Goal: Task Accomplishment & Management: Complete application form

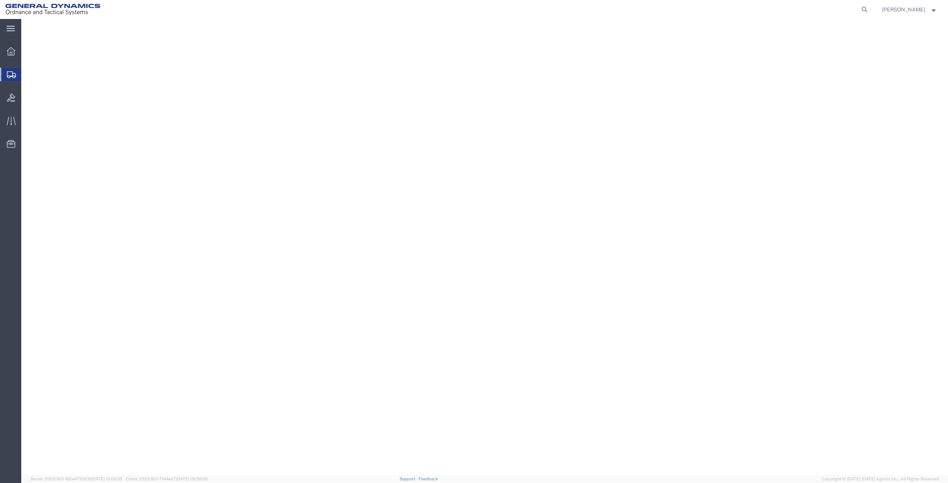
select select
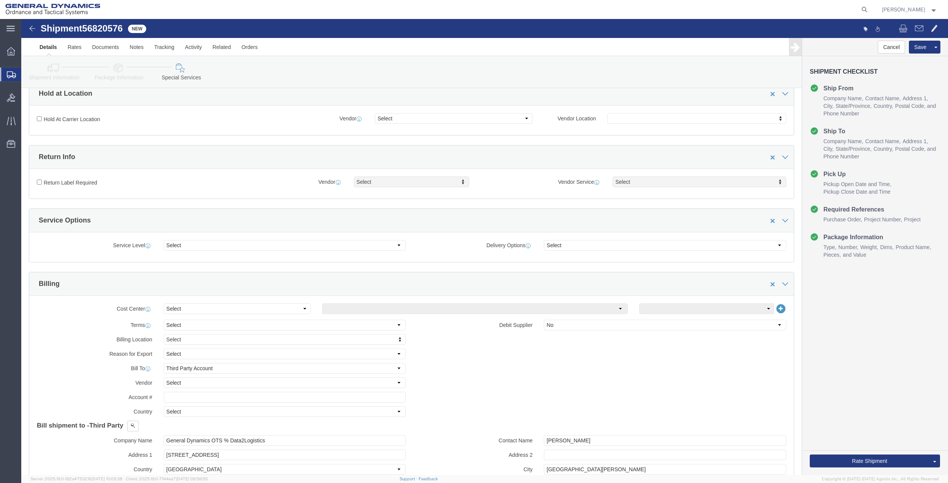
scroll to position [152, 0]
click select "Select Buyer Cost Center Department Operations Number Order Number Sales Person"
select select "DEPARTMENT"
click select "Select Buyer Cost Center Department Operations Number Order Number Sales Person"
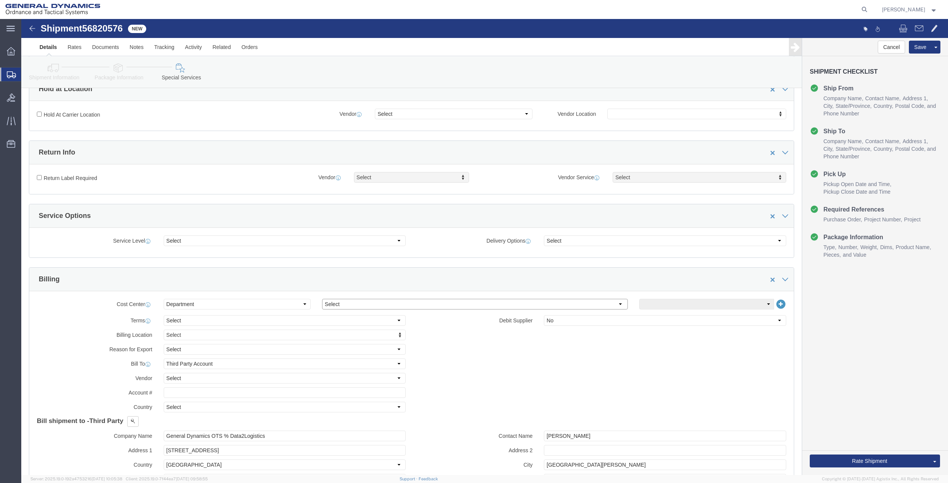
click select "Select [GEOGRAPHIC_DATA] [GEOGRAPHIC_DATA] [GEOGRAPHIC_DATA] [GEOGRAPHIC_DATA] …"
select select "1763983"
click select "Select [GEOGRAPHIC_DATA] [GEOGRAPHIC_DATA] [GEOGRAPHIC_DATA] [GEOGRAPHIC_DATA] …"
click select "Select 10AFM 10GAG 10GAH 10GFL 10GFO 10GIE 10GIS 30MABS St [PERSON_NAME] Program"
select select "214681"
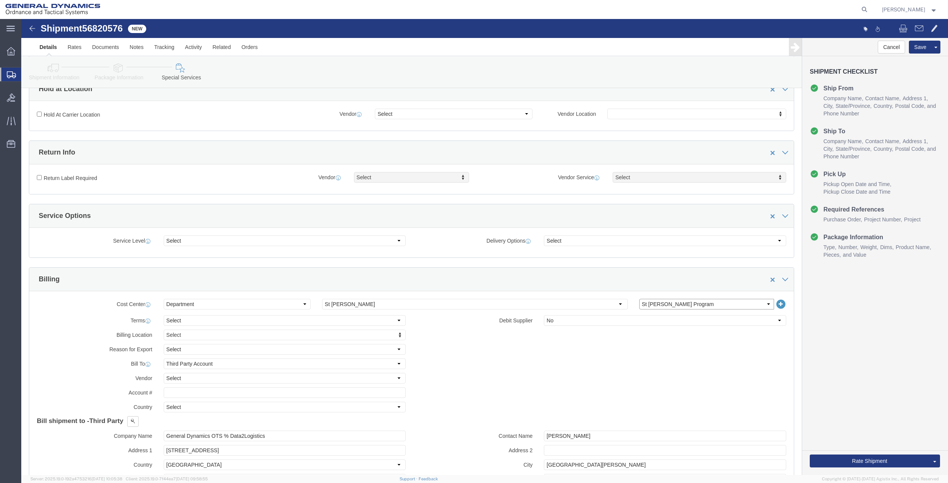
click select "Select 10AFM 10GAG 10GAH 10GFL 10GFO 10GIE 10GIS 30MABS St [PERSON_NAME] Program"
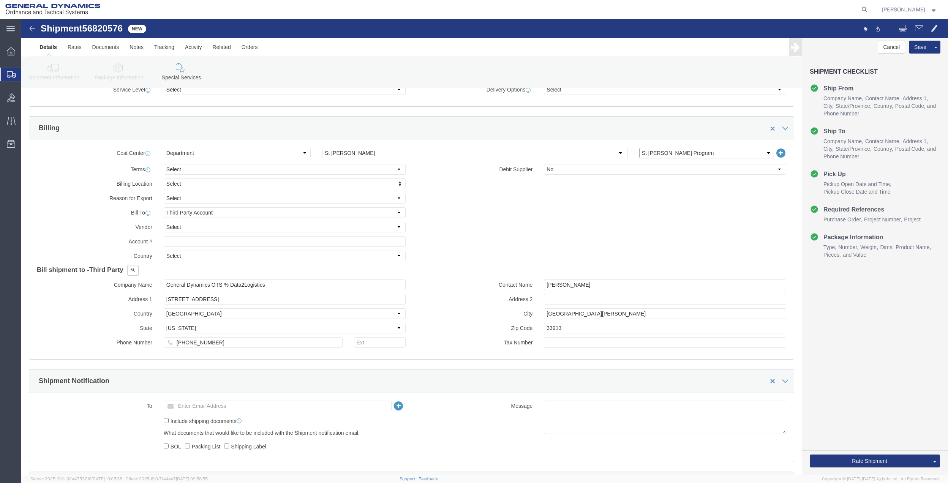
scroll to position [304, 0]
click input "General Dynamics OTS % Data2Logistics"
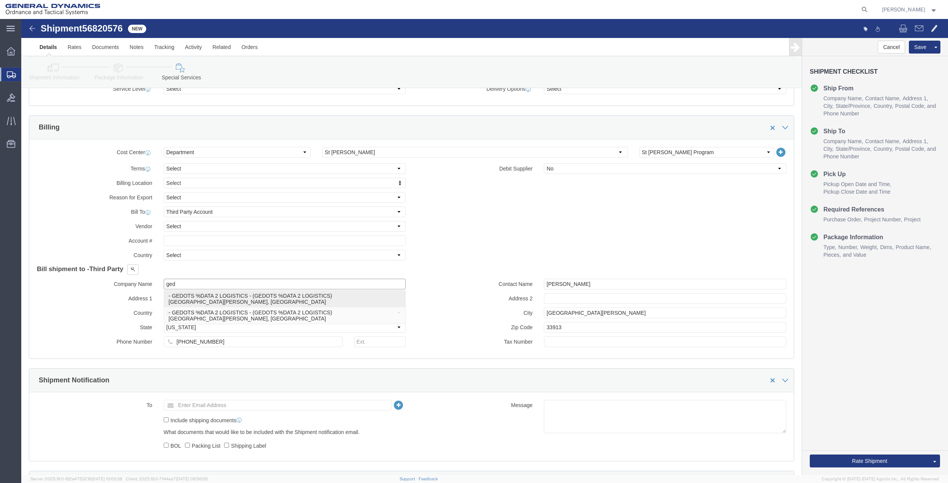
click p "- GEDOTS %DATA 2 LOGISTICS - (GEDOTS %DATA 2 LOGISTICS) [GEOGRAPHIC_DATA][PERSO…"
type input "GEDOTS %DATA 2 LOGISTICS"
type input "PO BOX 61050"
type input "GEDOTS %DATA 2 LOGISTICS"
type input "FORT [PERSON_NAME]"
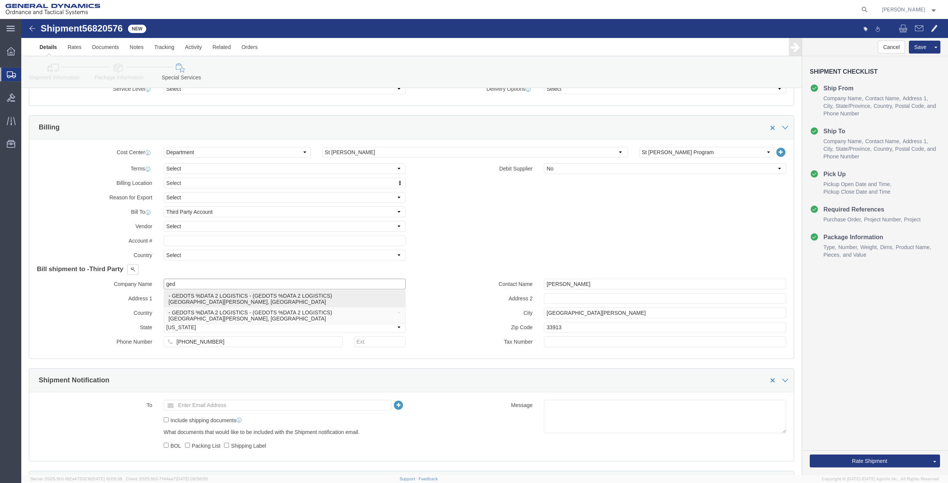
type input "33906"
select select "FL"
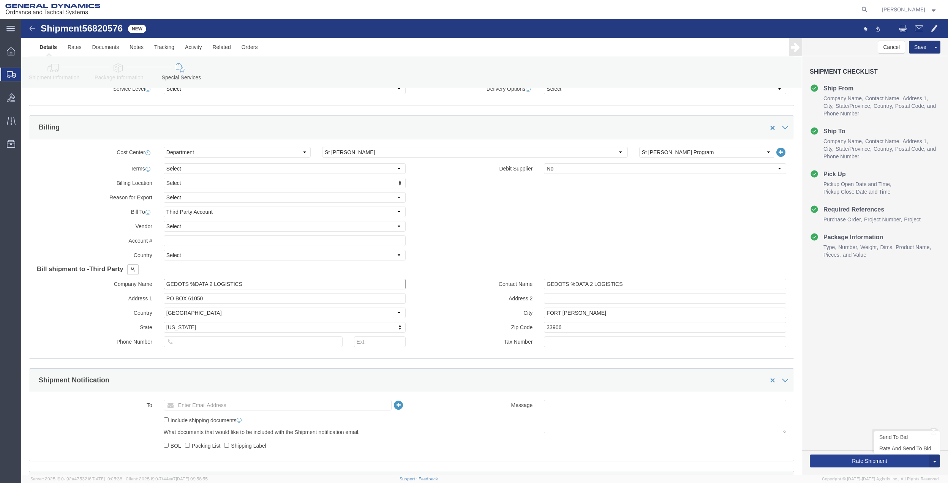
type input "GEDOTS %DATA 2 LOGISTICS"
click button "Rate Shipment"
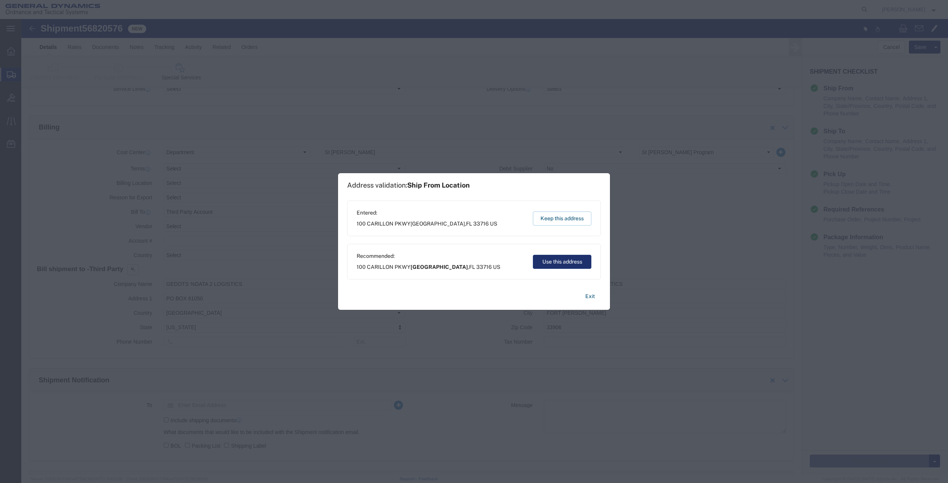
click at [553, 257] on button "Use this address" at bounding box center [562, 262] width 58 height 14
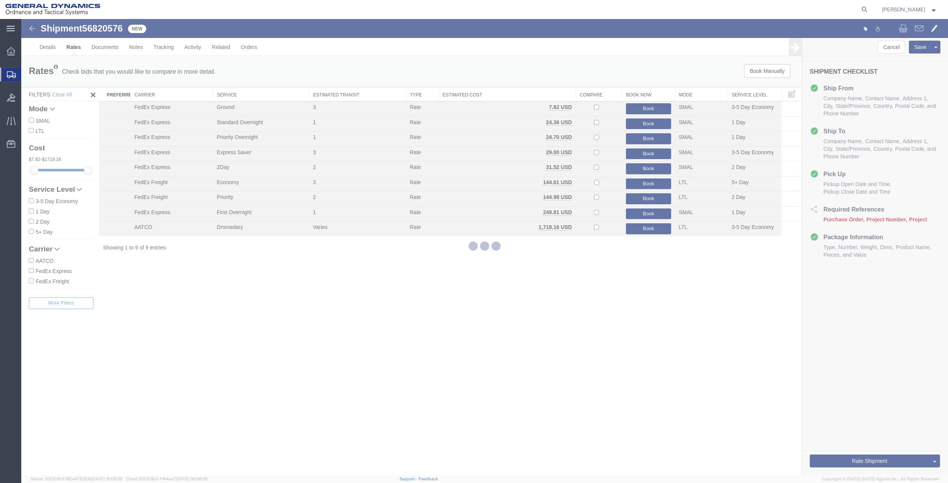
scroll to position [0, 0]
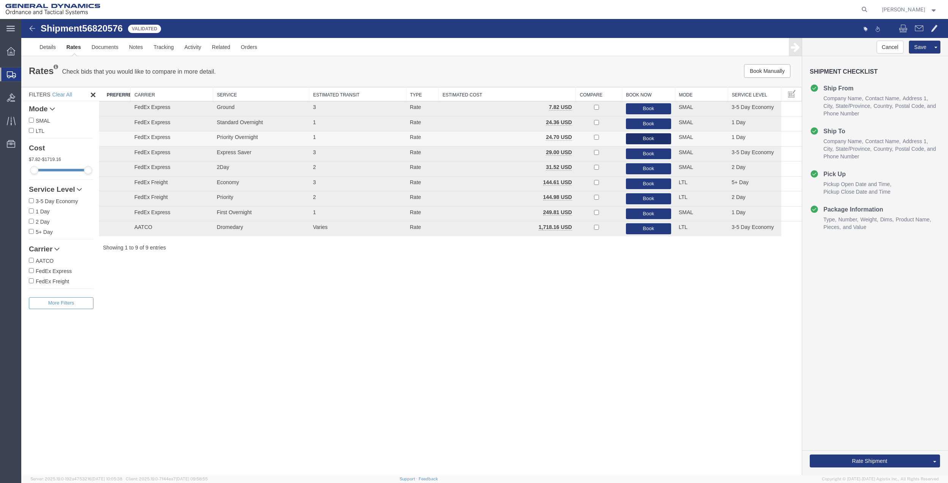
click at [641, 140] on button "Book" at bounding box center [648, 138] width 45 height 11
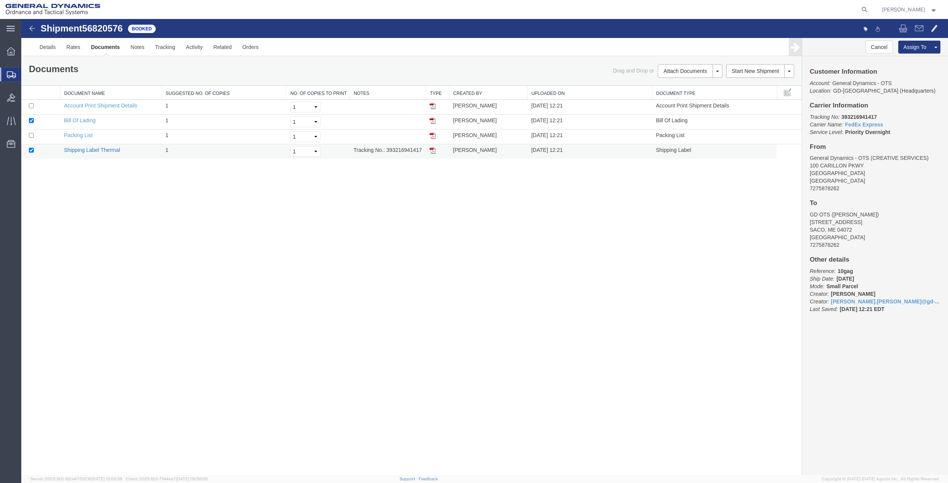
click at [80, 149] on link "Shipping Label Thermal" at bounding box center [92, 150] width 56 height 6
click at [0, 0] on span "Create Shipment" at bounding box center [0, 0] width 0 height 0
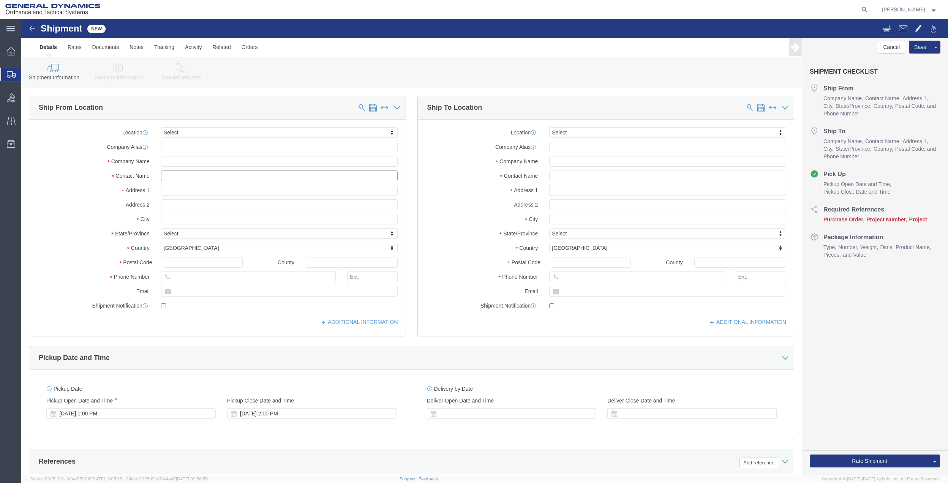
click input "text"
type input "[PERSON_NAME]"
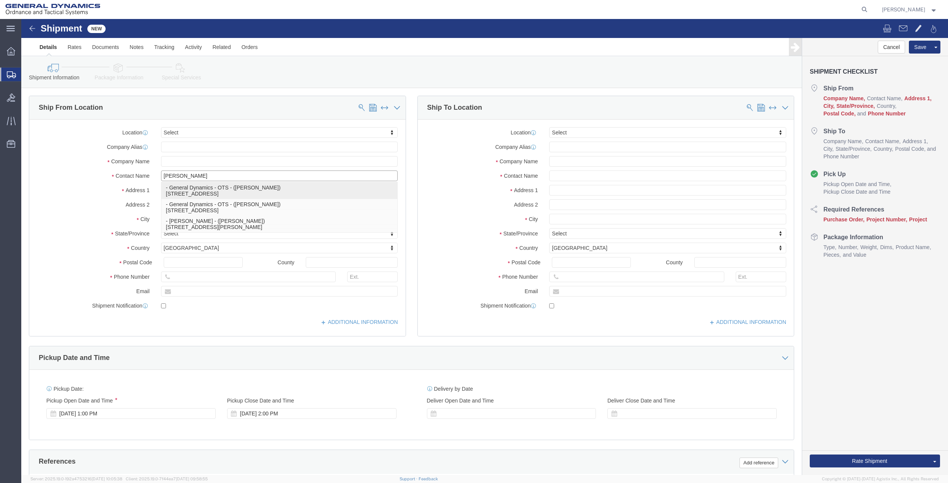
click p "- General Dynamics - OTS - ([PERSON_NAME]) [STREET_ADDRESS]"
type input "100 CARILLON PKWY"
type input "33716"
type input "7275878262"
type input "[PERSON_NAME][EMAIL_ADDRESS][PERSON_NAME][DOMAIN_NAME]"
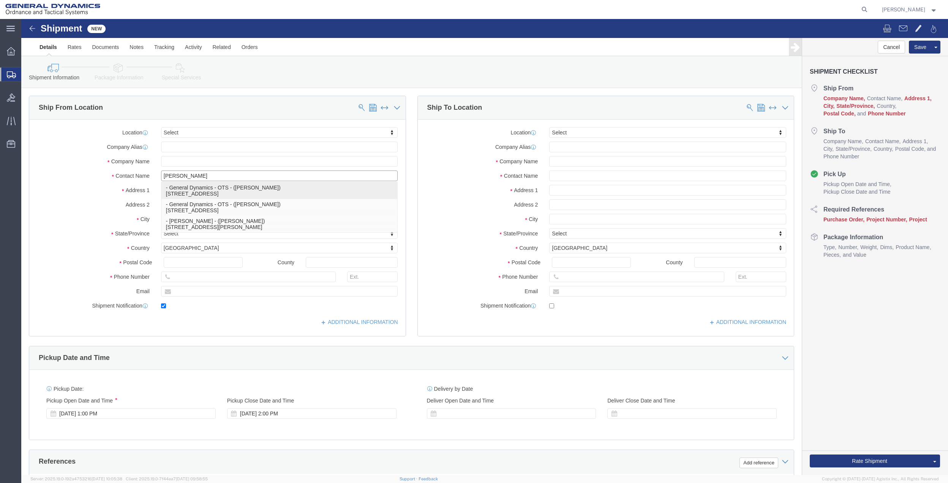
checkbox input "true"
type input "General Dynamics - OTS"
type input "[PERSON_NAME]"
type input "[GEOGRAPHIC_DATA]"
select select "FL"
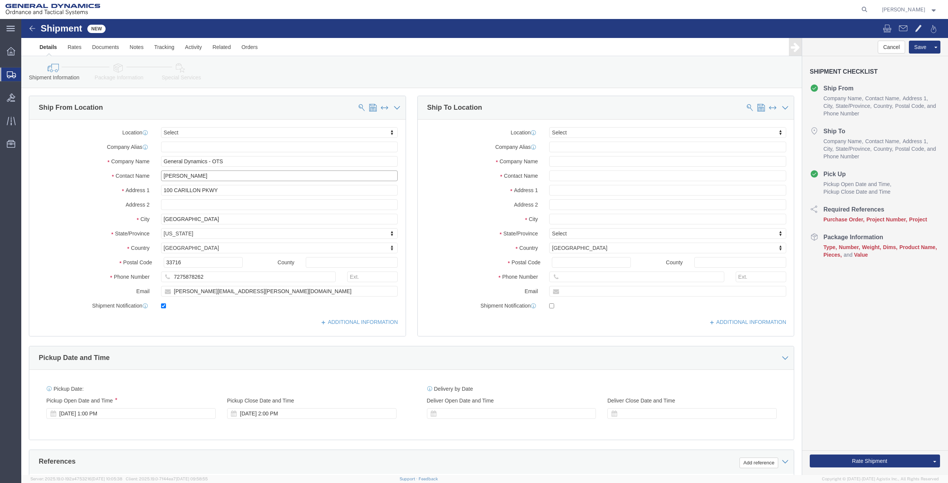
type input "[PERSON_NAME]"
click input "text"
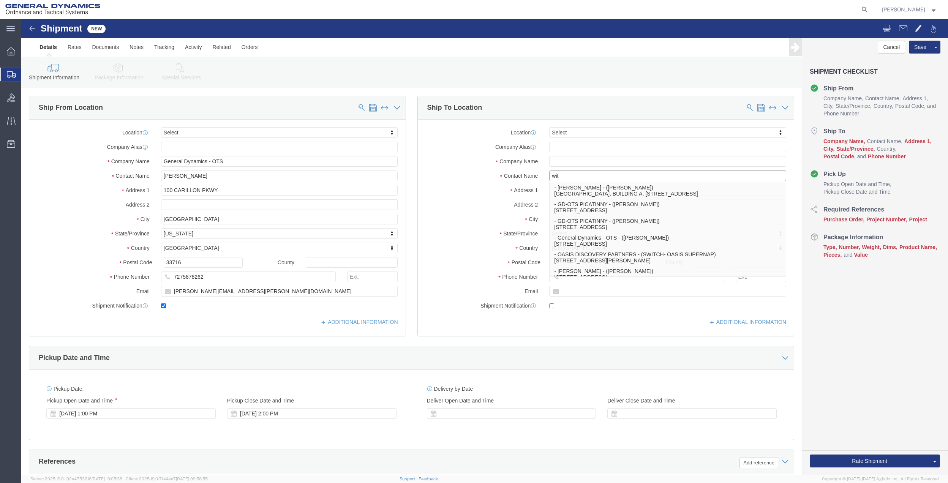
type input "[PERSON_NAME]"
click p "- [PERSON_NAME] - ([PERSON_NAME]) [STREET_ADDRESS][PERSON_NAME][PERSON_NAME]"
type input "[STREET_ADDRESS][PERSON_NAME]"
type input "07860"
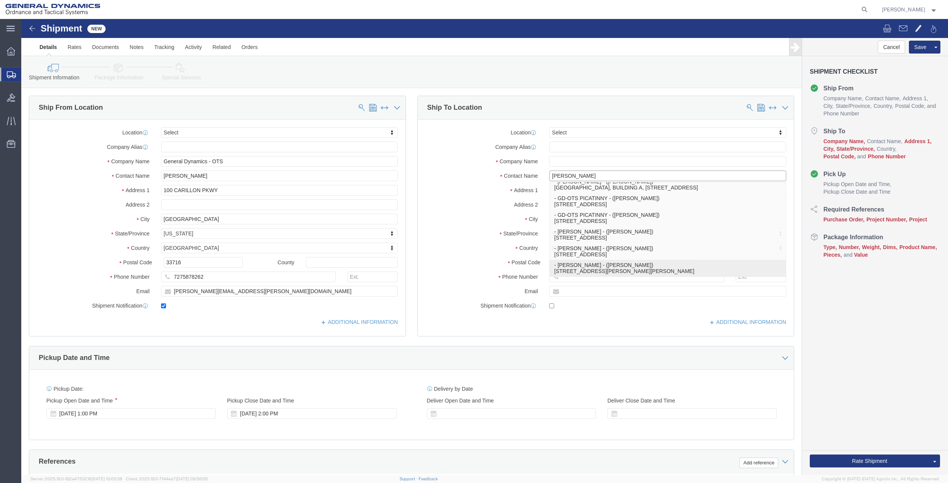
type input "7275788121"
type input "[PERSON_NAME]"
select select "NJ"
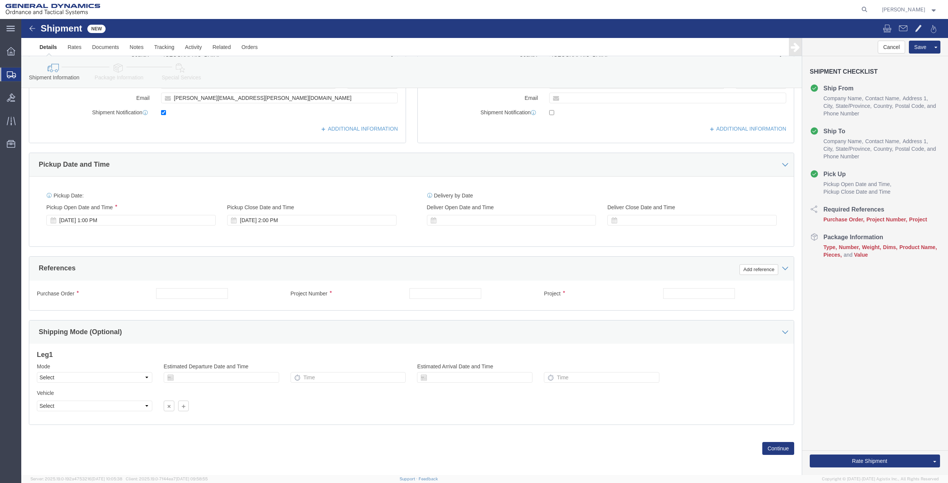
scroll to position [198, 0]
type input "[PERSON_NAME]"
click div "Ship From Location Location Select Select My Profile Location [GEOGRAPHIC_DATA]…"
click button "Add reference"
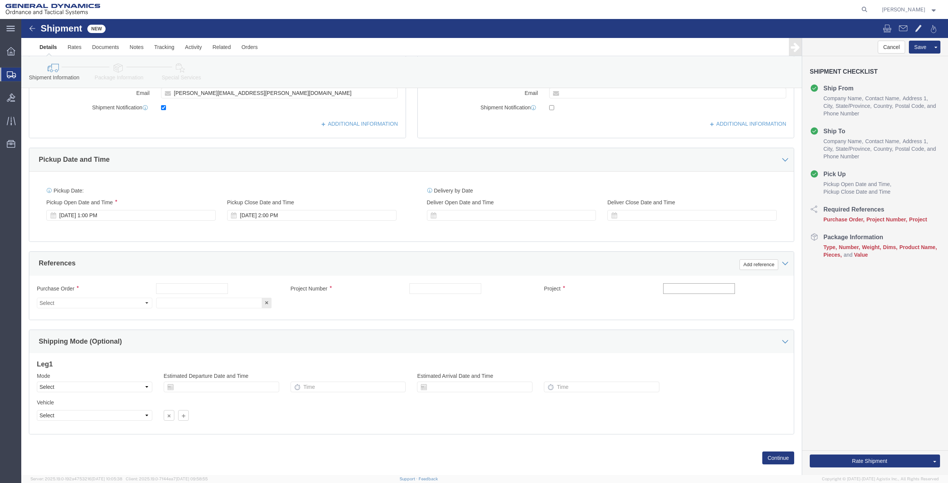
click input "text"
type input "10gag"
click input "text"
paste input "10gag"
type input "10gag"
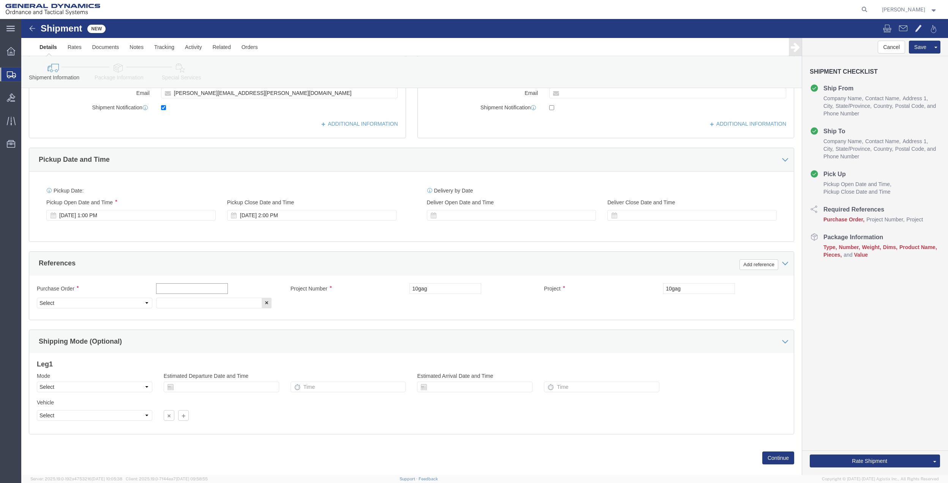
click input "text"
paste input "10gag"
type input "10gag"
drag, startPoint x: 148, startPoint y: 285, endPoint x: 128, endPoint y: 283, distance: 20.2
click input "text"
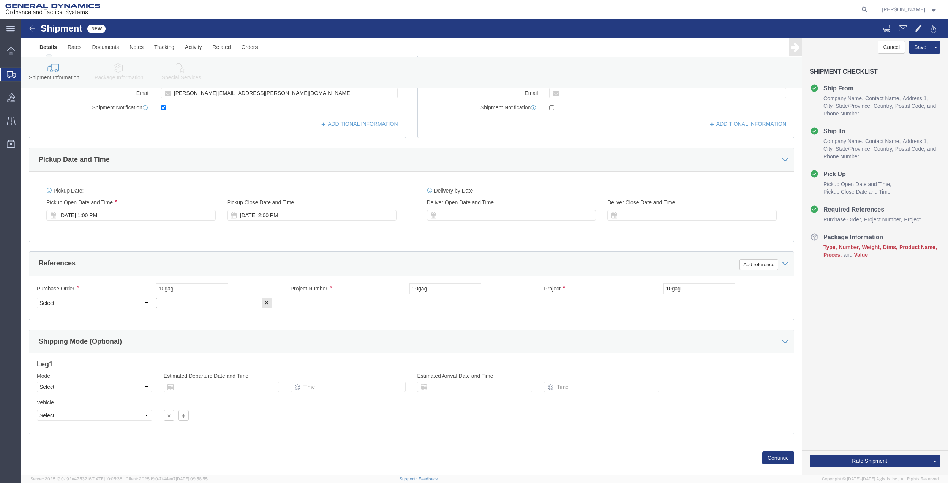
paste input "10gag"
type input "10gag"
click select "Select Account Type Activity ID Airline Appointment Number ASN Batch Request # …"
select select "DEPT"
click select "Select Account Type Activity ID Airline Appointment Number ASN Batch Request # …"
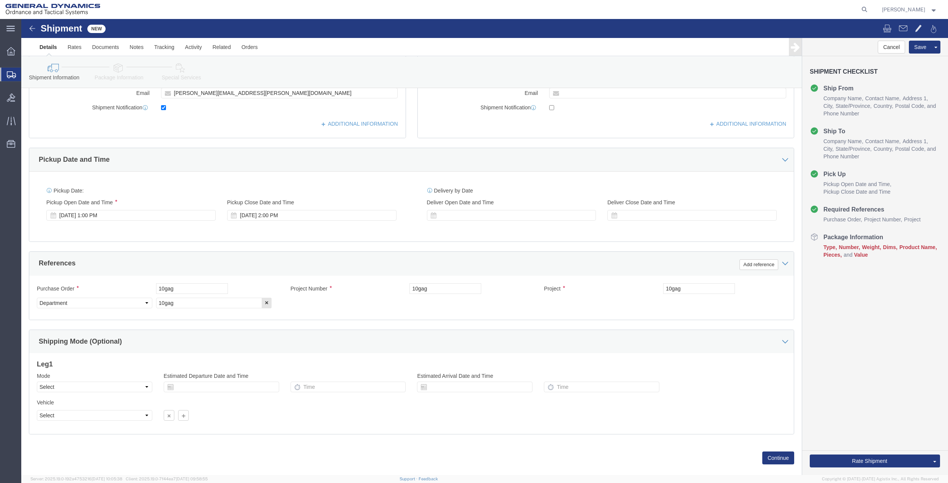
click link "Package Information"
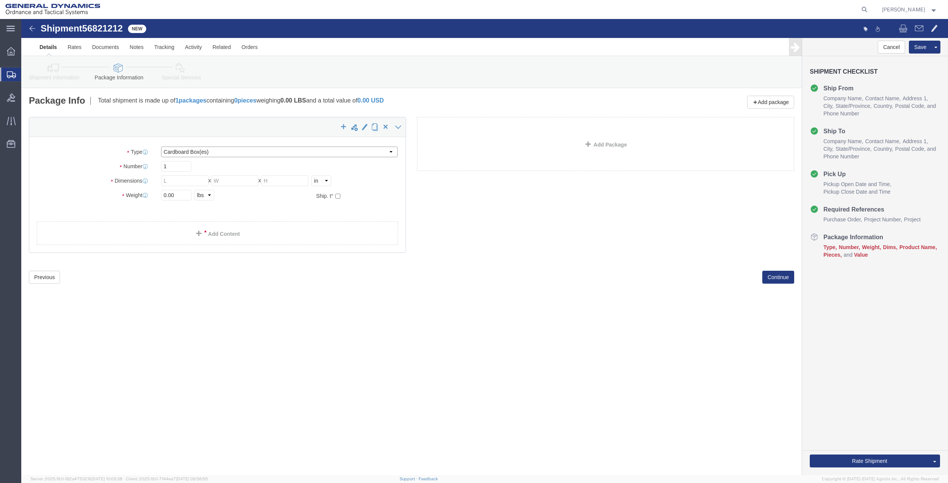
click select "Select Bale(s) Basket(s) Bolt(s) Bottle(s) Buckets Bulk Bundle(s) Can(s) Cardbo…"
select select "PAK"
click select "Select Bale(s) Basket(s) Bolt(s) Bottle(s) Buckets Bulk Bundle(s) Can(s) Cardbo…"
type input "10.25"
type input "12.75"
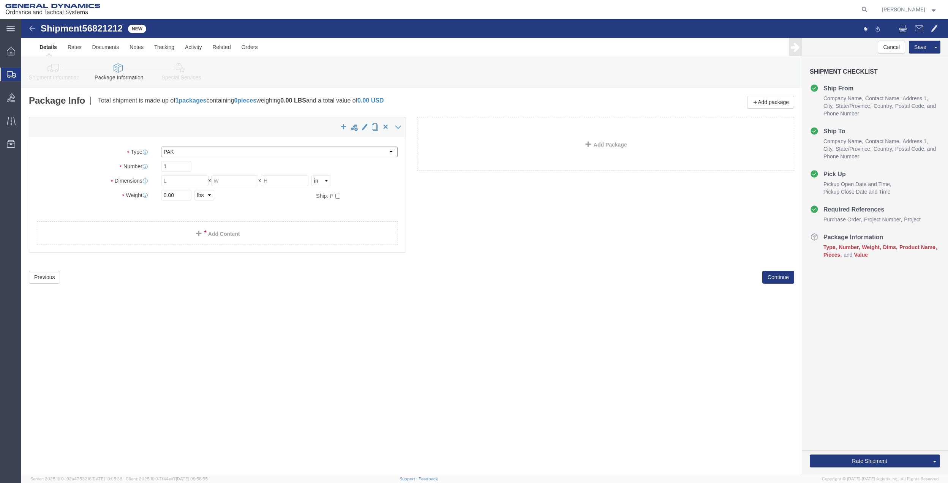
type input "1.00"
drag, startPoint x: 166, startPoint y: 175, endPoint x: 140, endPoint y: 173, distance: 26.3
click input "0.00"
click div "Package Type Select Bale(s) Basket(s) Bolt(s) Bottle(s) Buckets Bulk Bundle(s) …"
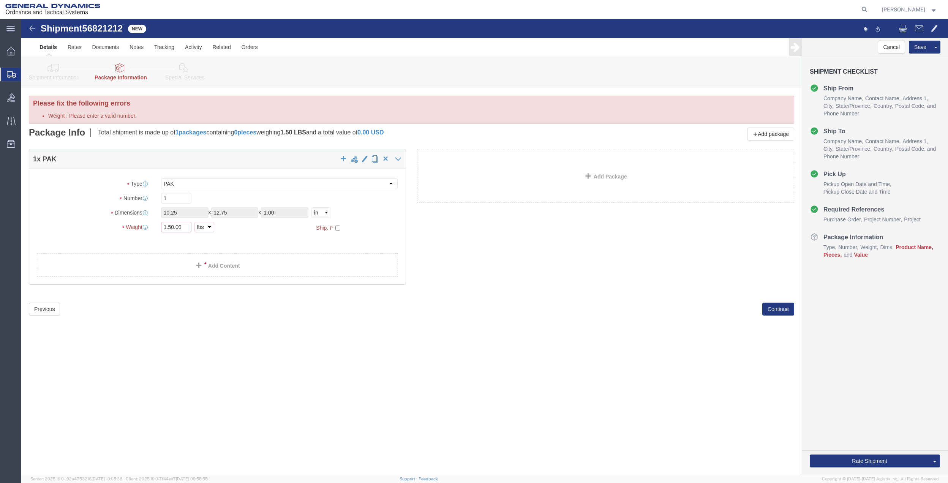
drag, startPoint x: 167, startPoint y: 209, endPoint x: 120, endPoint y: 206, distance: 47.2
click div "Weight 1.50.00 Select kgs lbs Ship. t°"
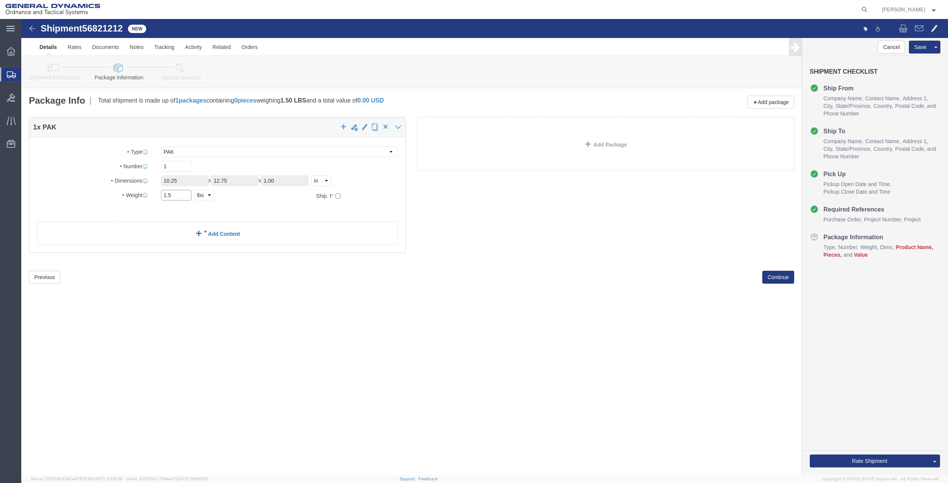
type input "1.5"
click link "Add Content"
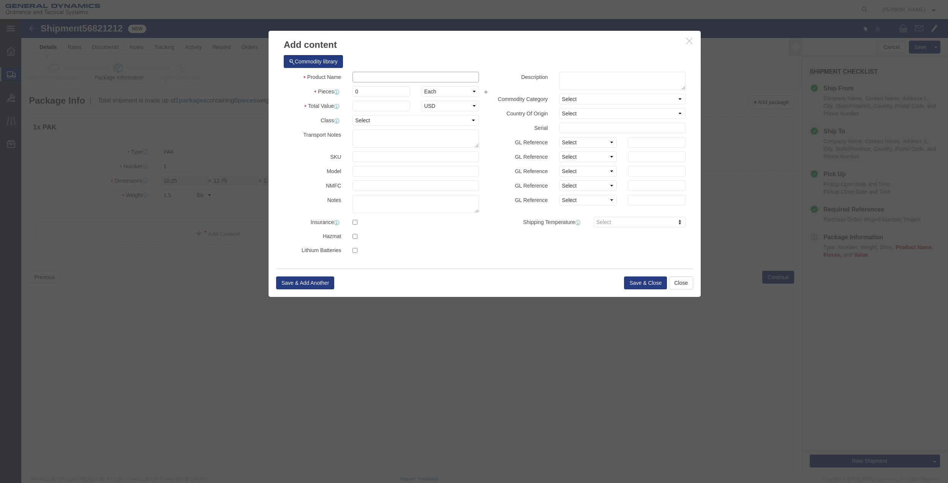
click input "text"
type input "misc"
type input "1"
type input "100"
select select "USD"
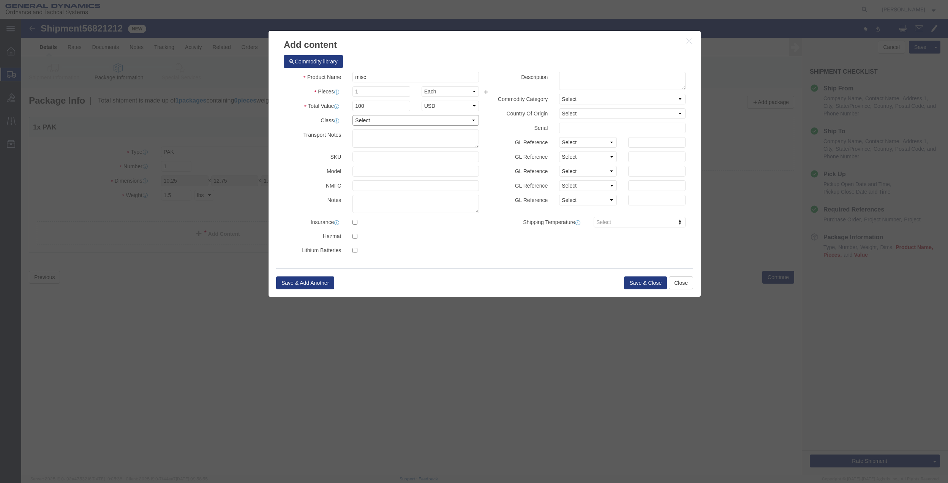
select select "70"
click button "Save & Close"
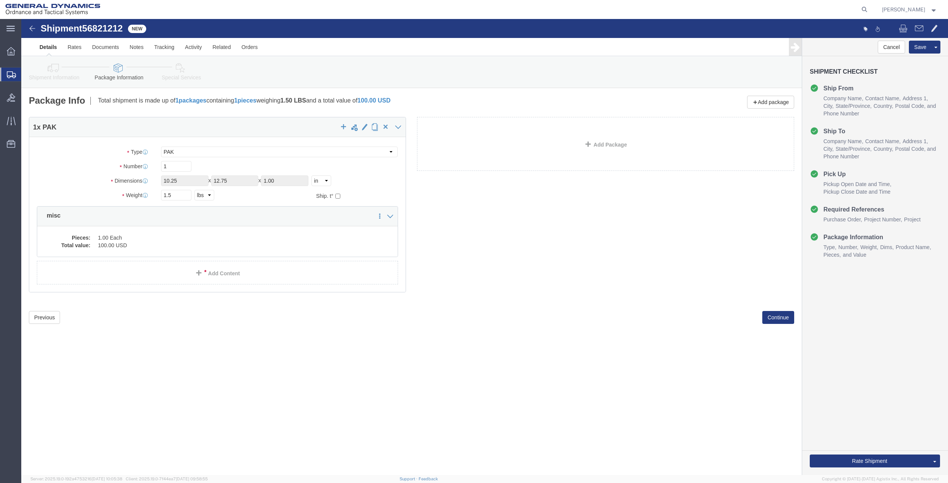
click icon
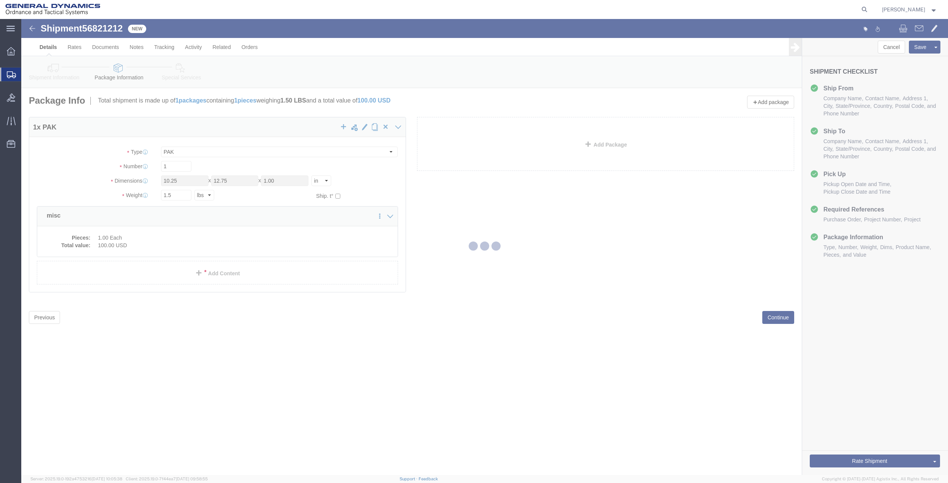
select select
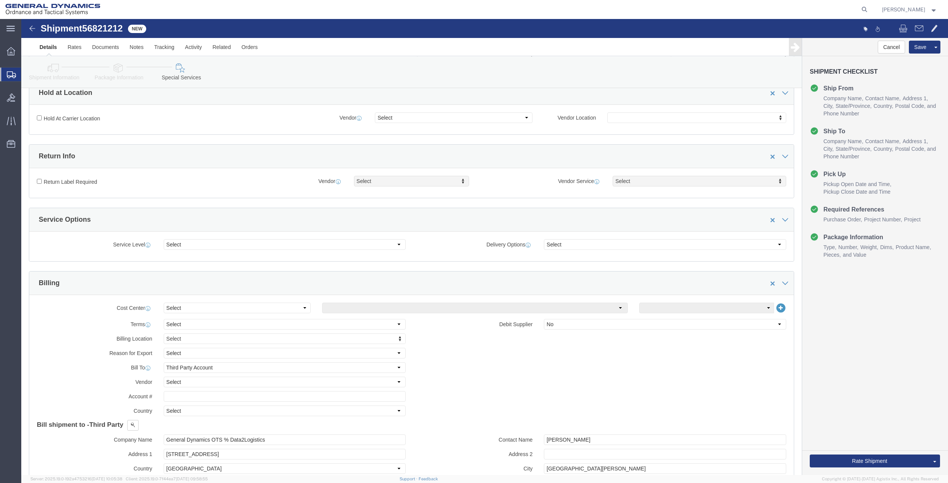
scroll to position [152, 0]
click div "Cost Center Select Buyer Cost Center Department Operations Number Order Number …"
select select "DEPARTMENT"
click select "Select Buyer Cost Center Department Operations Number Order Number Sales Person"
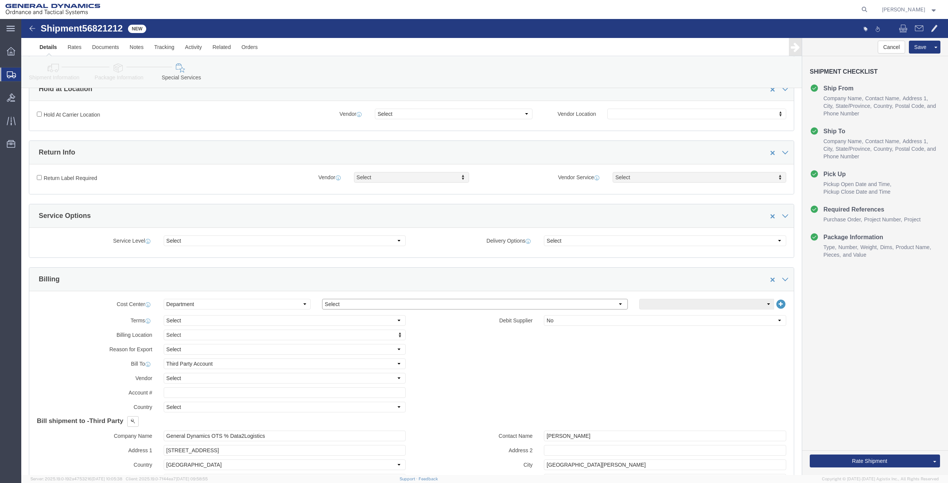
click select "Select [GEOGRAPHIC_DATA] [GEOGRAPHIC_DATA] [GEOGRAPHIC_DATA] [GEOGRAPHIC_DATA] …"
select select "1763983"
click select "Select [GEOGRAPHIC_DATA] [GEOGRAPHIC_DATA] [GEOGRAPHIC_DATA] [GEOGRAPHIC_DATA] …"
click select "Select 10AFM 10GAG 10GAH 10GFL 10GFO 10GIE 10GIS 30MABS St [PERSON_NAME] Program"
select select "214681"
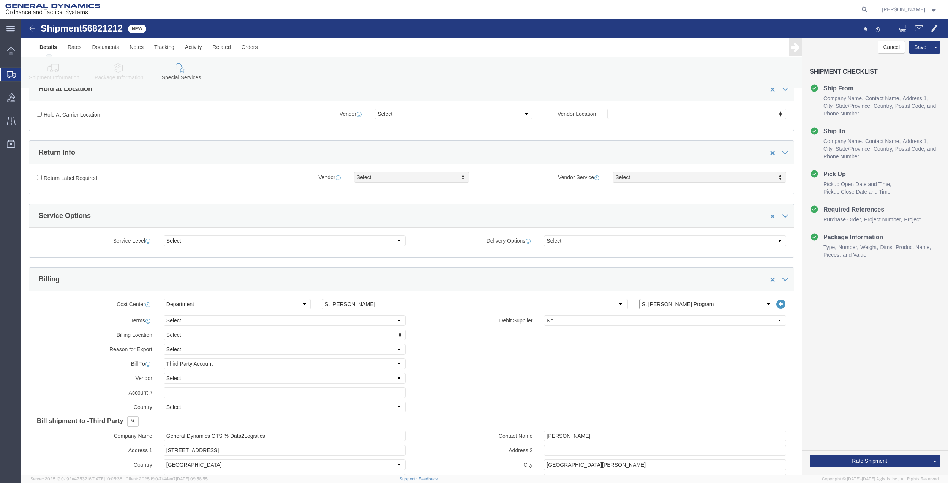
click select "Select 10AFM 10GAG 10GAH 10GFL 10GFO 10GIE 10GIS 30MABS St [PERSON_NAME] Program"
click input "General Dynamics OTS % Data2Logistics"
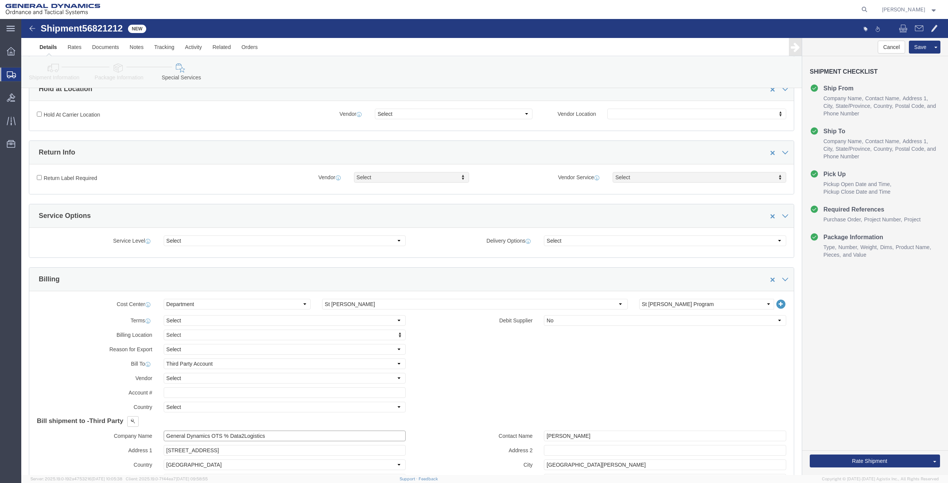
click input "General Dynamics OTS % Data2Logistics"
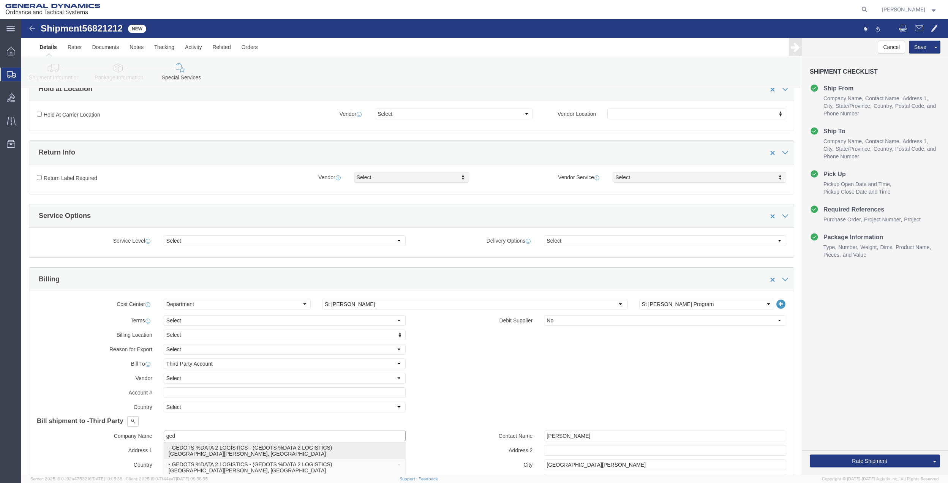
click p "- GEDOTS %DATA 2 LOGISTICS - (GEDOTS %DATA 2 LOGISTICS) [GEOGRAPHIC_DATA][PERSO…"
type input "GEDOTS %DATA 2 LOGISTICS"
type input "PO BOX 61050"
type input "GEDOTS %DATA 2 LOGISTICS"
type input "FORT [PERSON_NAME]"
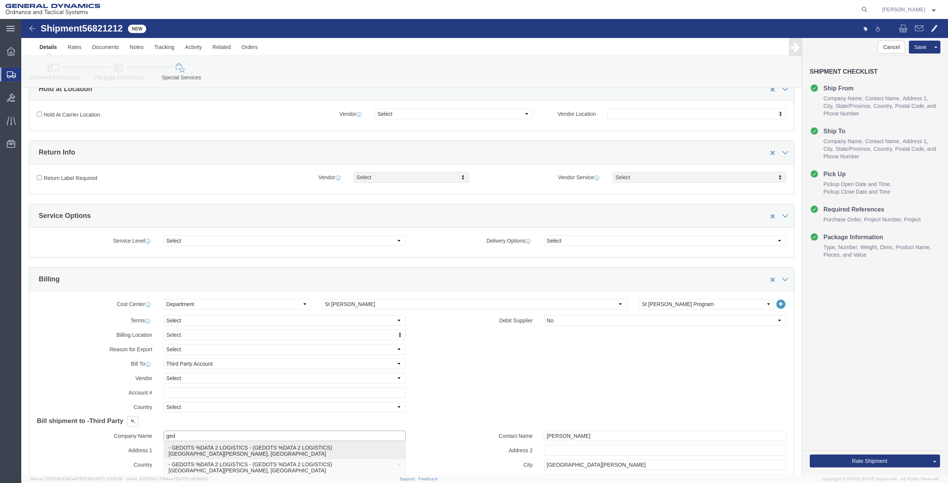
type input "33906"
select select "FL"
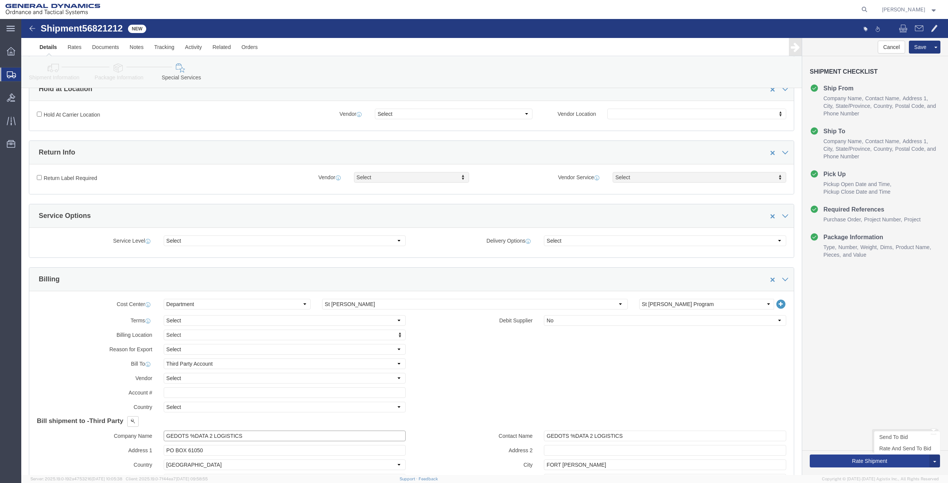
type input "GEDOTS %DATA 2 LOGISTICS"
click button "Rate Shipment"
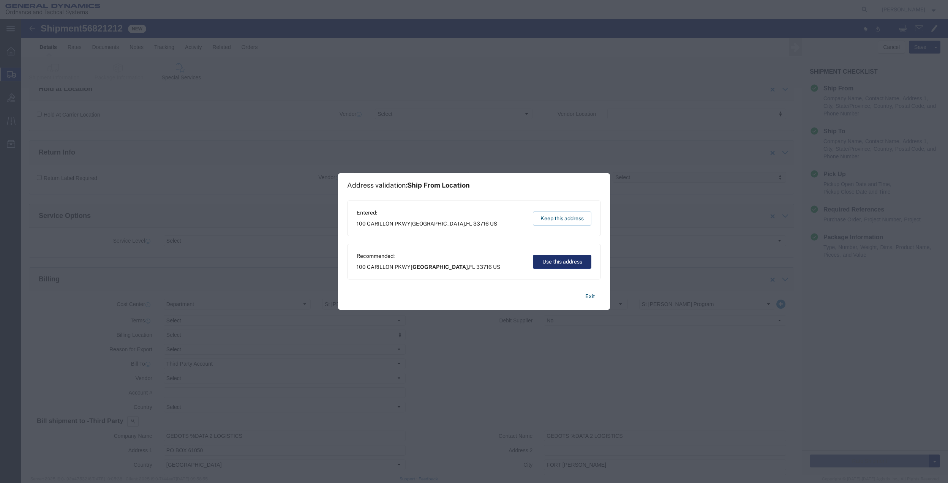
click at [549, 264] on button "Use this address" at bounding box center [562, 262] width 58 height 14
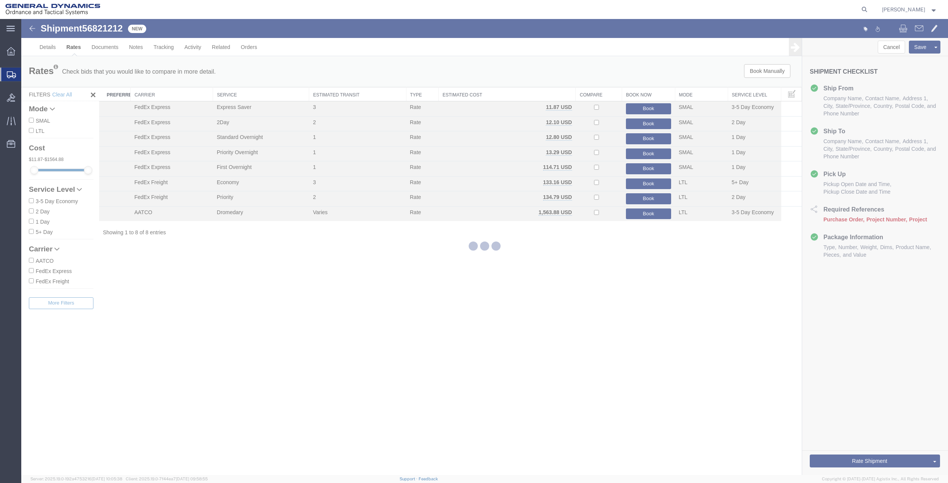
scroll to position [0, 0]
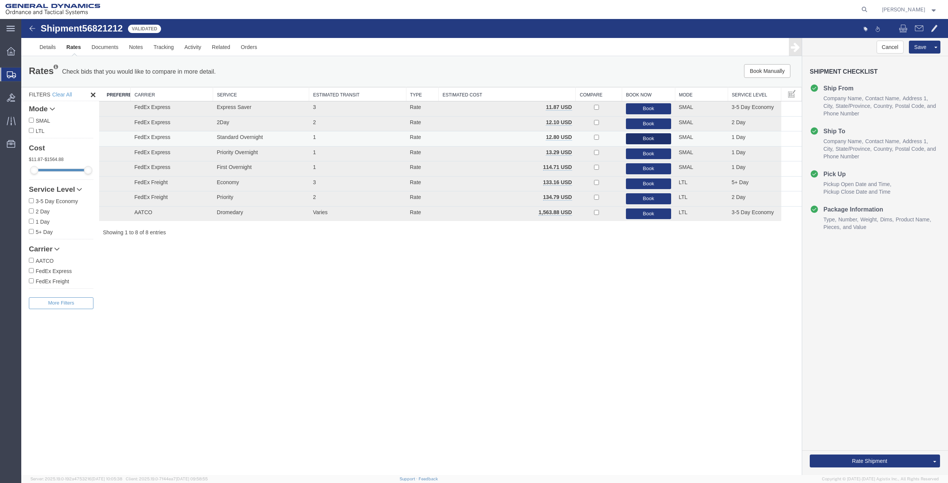
click at [640, 142] on button "Book" at bounding box center [648, 138] width 45 height 11
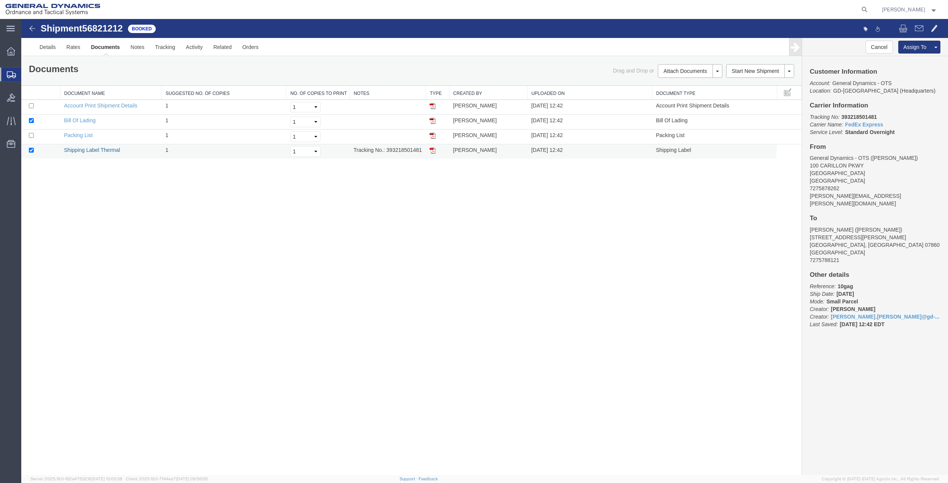
drag, startPoint x: 111, startPoint y: 148, endPoint x: 409, endPoint y: 150, distance: 298.0
click at [111, 148] on link "Shipping Label Thermal" at bounding box center [92, 150] width 56 height 6
click at [0, 0] on span "Create Shipment" at bounding box center [0, 0] width 0 height 0
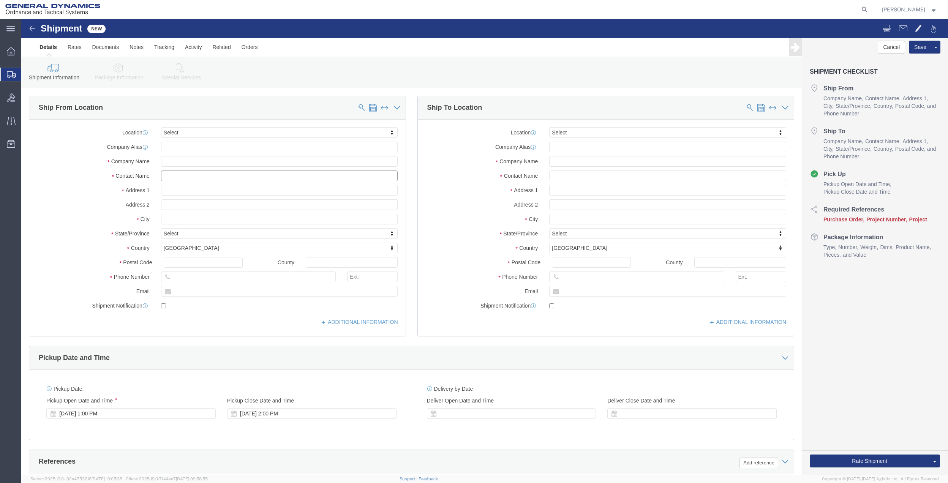
click input "text"
type input "[PERSON_NAME]"
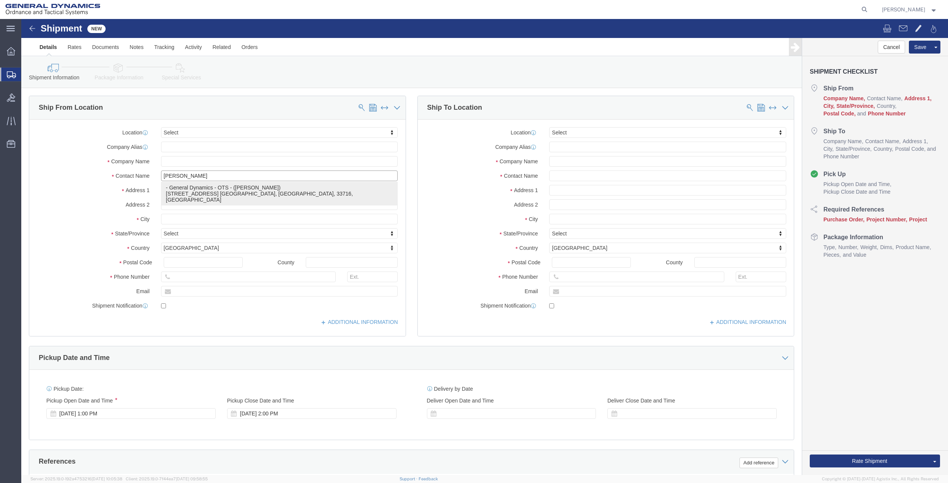
click p "- General Dynamics - OTS - ([PERSON_NAME]) [STREET_ADDRESS] [GEOGRAPHIC_DATA], …"
type input "100 CARILLON PKWY"
type input "33716"
type input "[PHONE_NUMBER]"
type input "[PERSON_NAME][EMAIL_ADDRESS][PERSON_NAME][DOMAIN_NAME]"
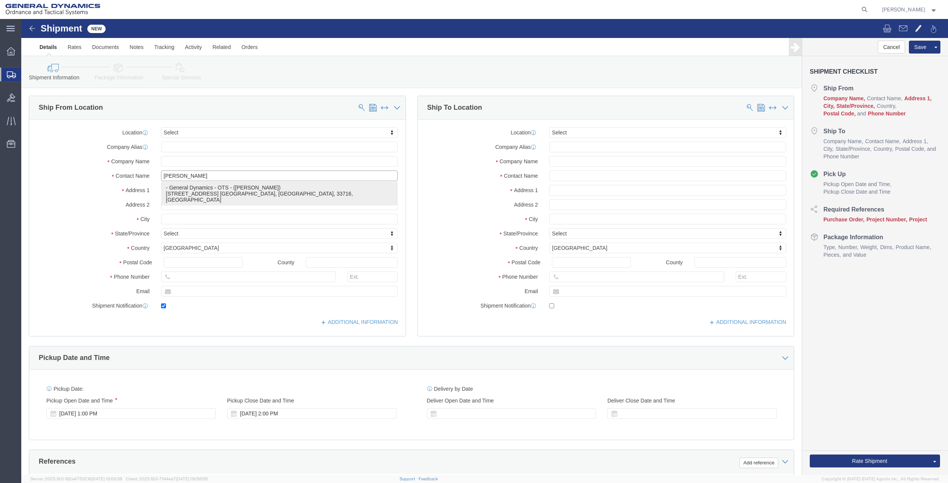
checkbox input "true"
type input "General Dynamics - OTS"
type input "[PERSON_NAME]"
type input "ST. [GEOGRAPHIC_DATA]"
select select "FL"
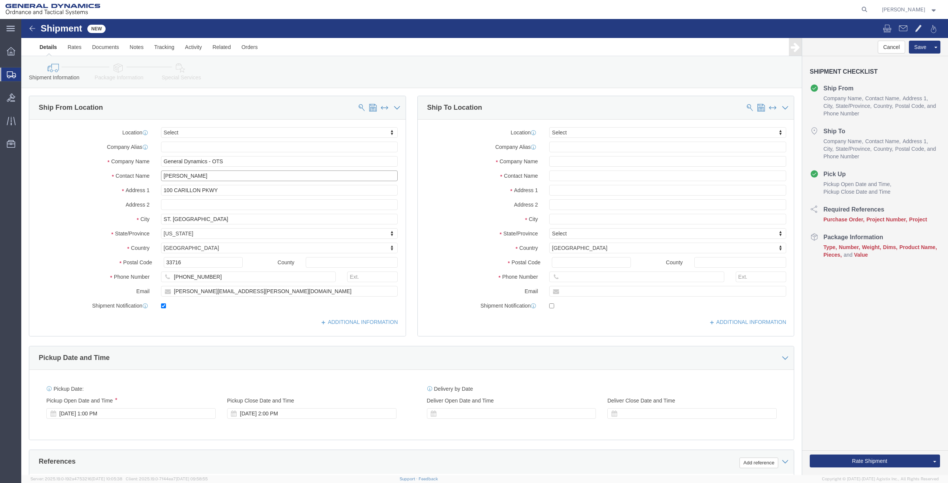
type input "[PERSON_NAME]"
click input "text"
type input "[PERSON_NAME]"
click input "text"
type input "saco"
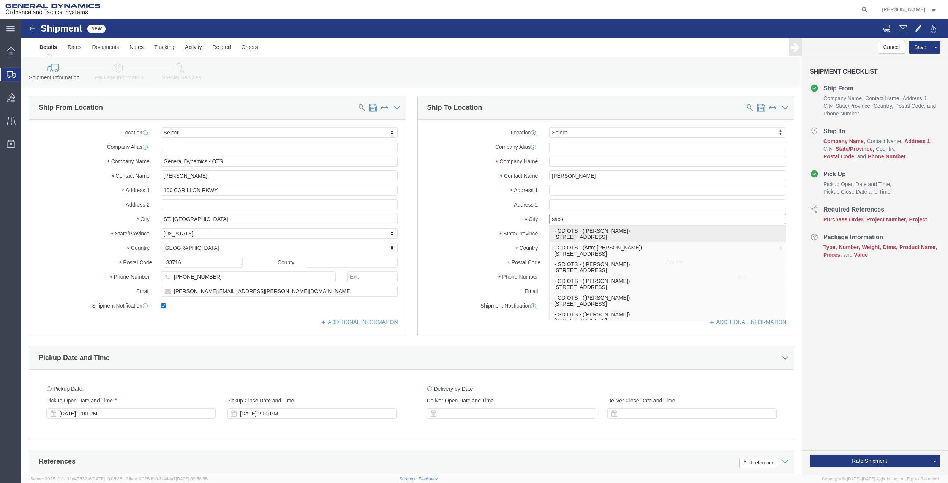
click p "- GD OTS - ([PERSON_NAME]) [STREET_ADDRESS]"
type input "[STREET_ADDRESS]"
type input "04072"
type input "[PHONE_NUMBER]"
type input "GD OTS"
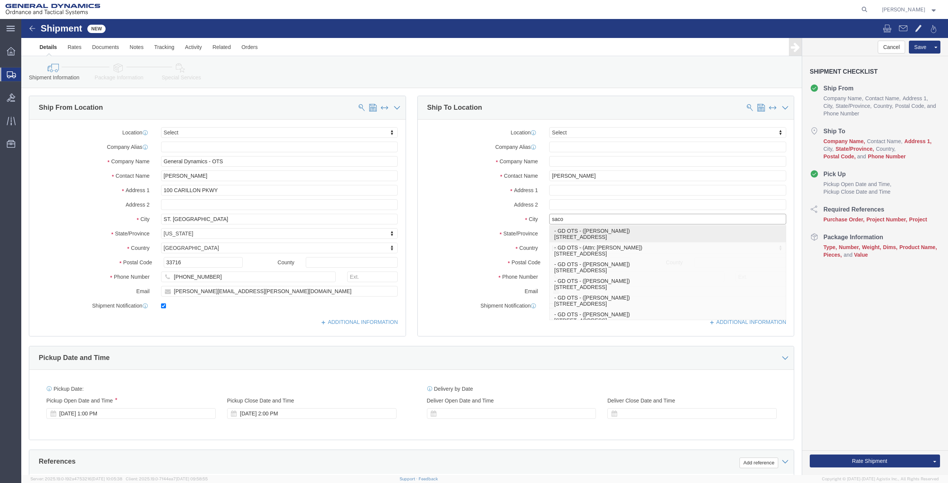
type input "[PERSON_NAME]"
type input "SACO"
select select "ME"
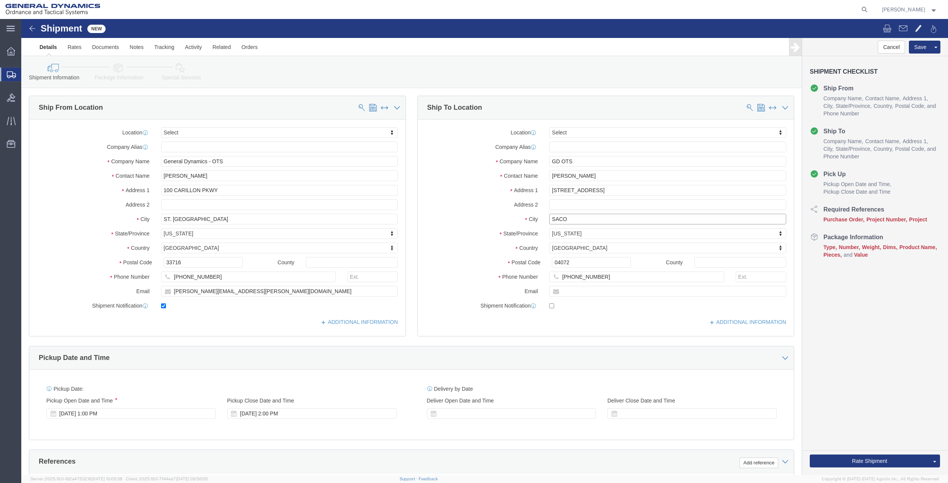
type input "SACO"
click input "[PERSON_NAME]"
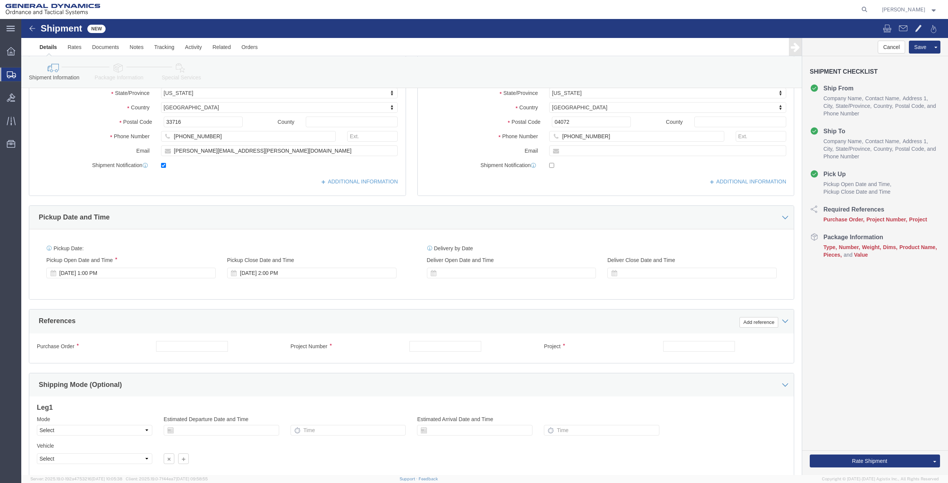
scroll to position [152, 0]
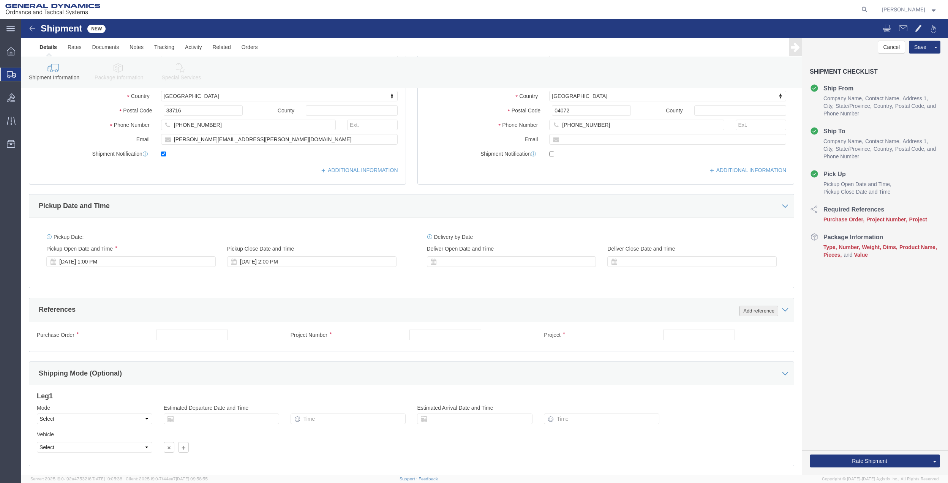
type input "[PERSON_NAME]"
drag, startPoint x: 746, startPoint y: 291, endPoint x: 737, endPoint y: 294, distance: 9.2
click button "Add reference"
click input "text"
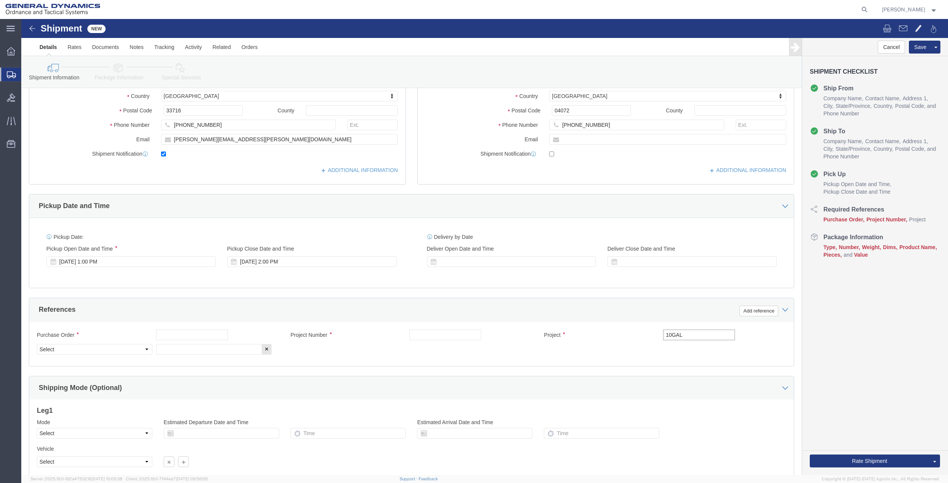
type input "10GAL"
click input "text"
paste input "10GAL"
type input "10GAL"
click input "text"
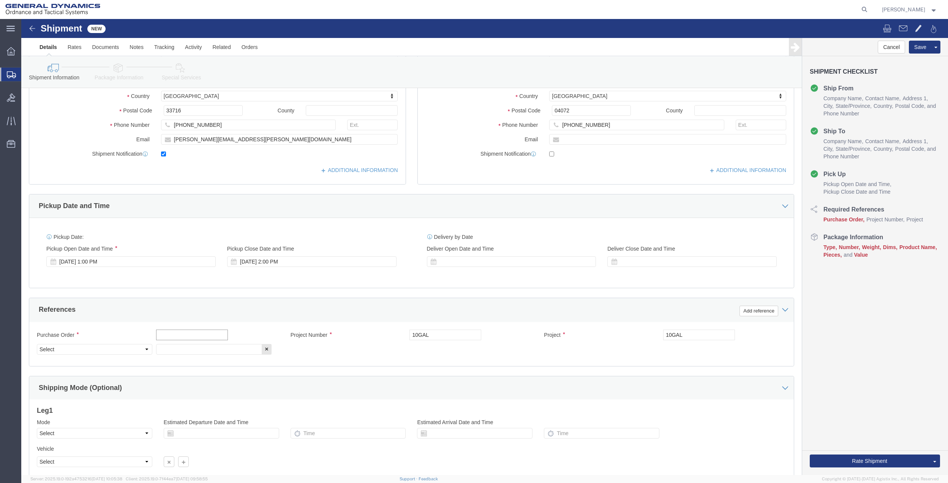
paste input "10GAL"
type input "10GAL"
click div "Purchase Order 10GAL"
click input "text"
paste input "10GAL"
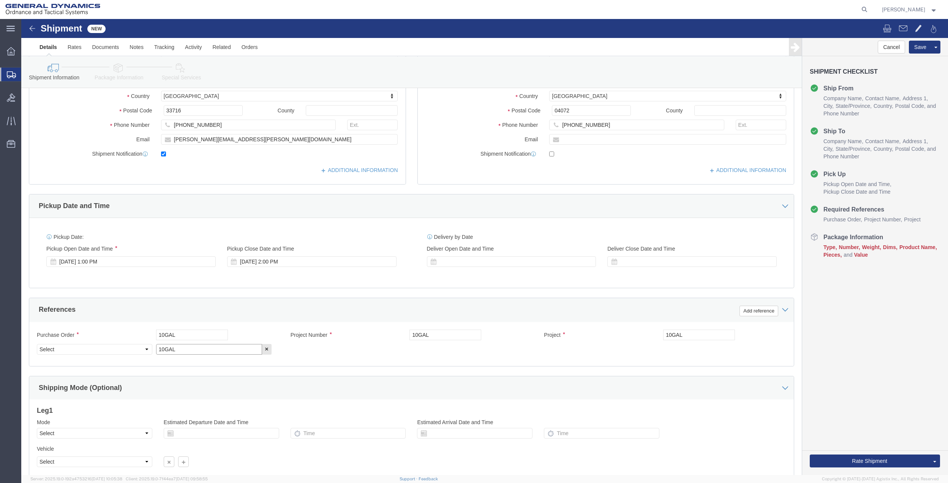
type input "10GAL"
drag, startPoint x: 106, startPoint y: 331, endPoint x: 98, endPoint y: 324, distance: 10.3
click select "Select Account Type Activity ID Airline Appointment Number ASN Batch Request # …"
select select "DEPT"
click select "Select Account Type Activity ID Airline Appointment Number ASN Batch Request # …"
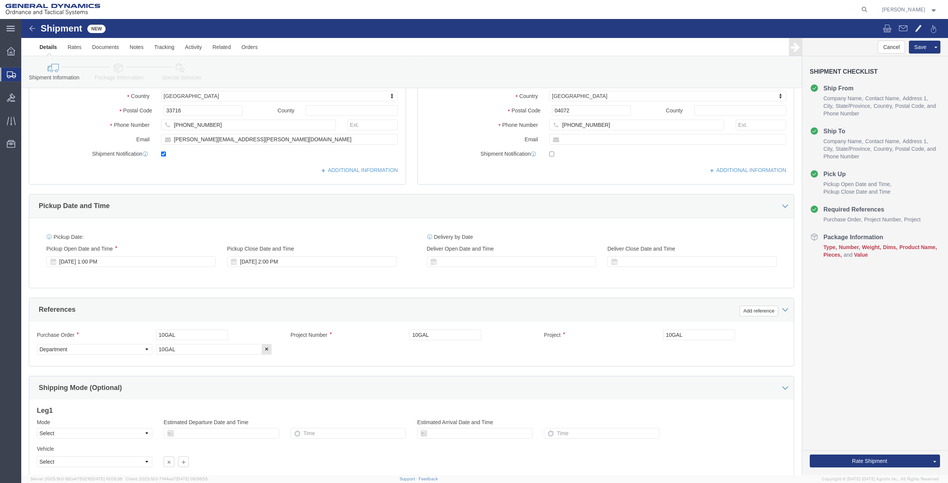
click icon
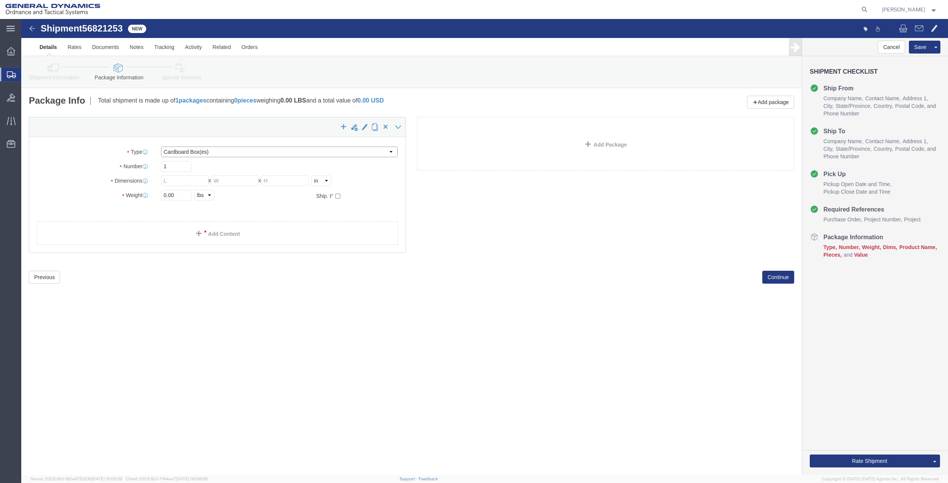
click select "Select Bale(s) Basket(s) Bolt(s) Bottle(s) Buckets Bulk Bundle(s) Can(s) Cardbo…"
select select "ENV"
click select "Select Bale(s) Basket(s) Bolt(s) Bottle(s) Buckets Bulk Bundle(s) Can(s) Cardbo…"
type input "9.50"
type input "12.50"
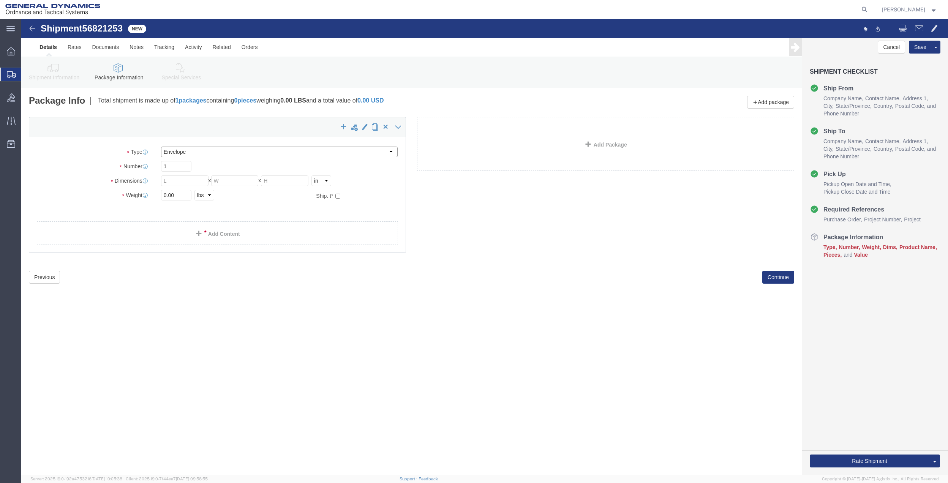
type input "0.25"
type input "1"
click link "Add Content"
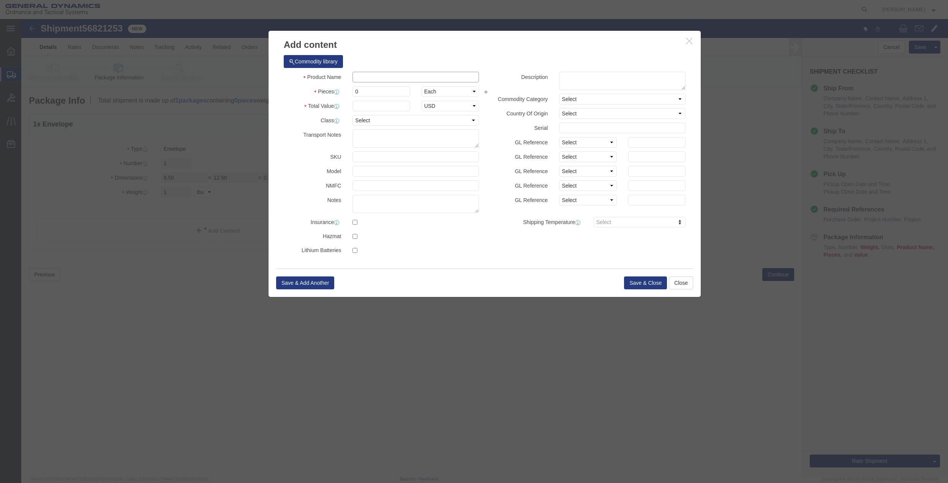
click input "text"
type input "MISC"
type input "100"
select select "US"
click input "0"
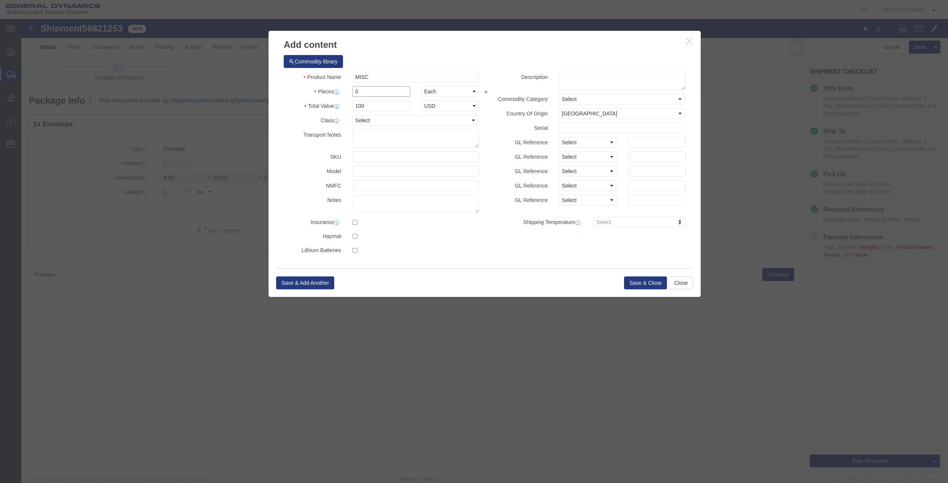
click input "0"
type input "01"
click select "Select 50 55 60 65 70 85 92.5 100 125 175 250 300 400"
select select "70"
click select "Select 50 55 60 65 70 85 92.5 100 125 175 250 300 400"
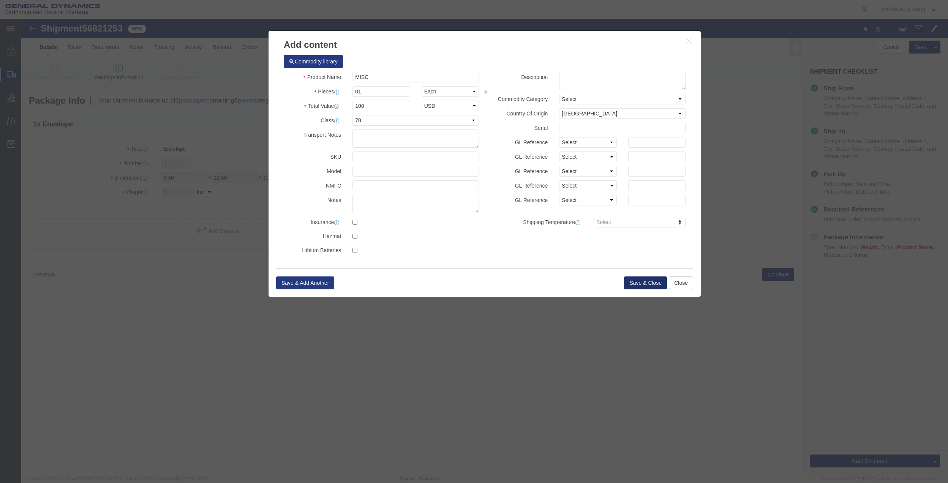
click button "Save & Close"
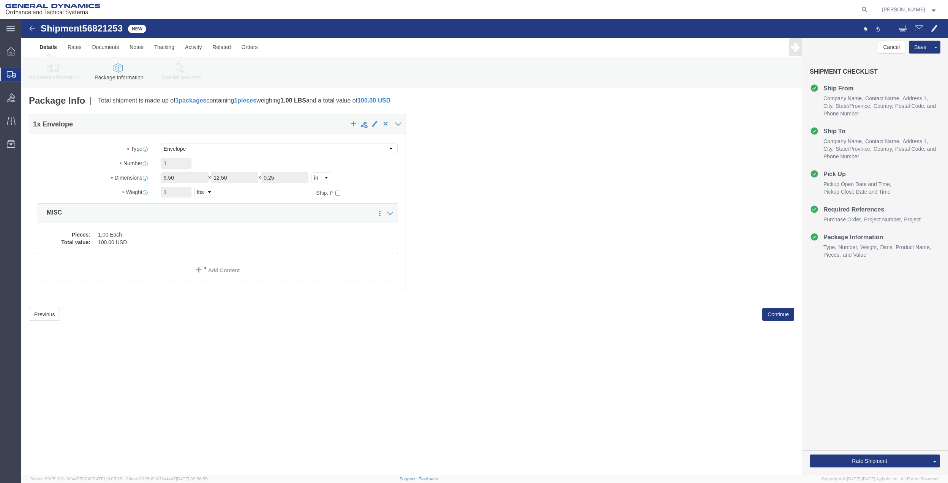
click icon
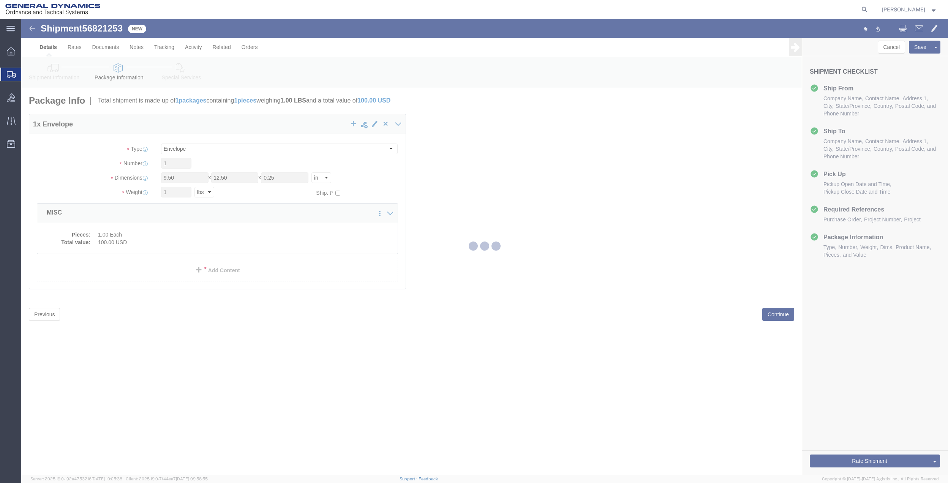
select select
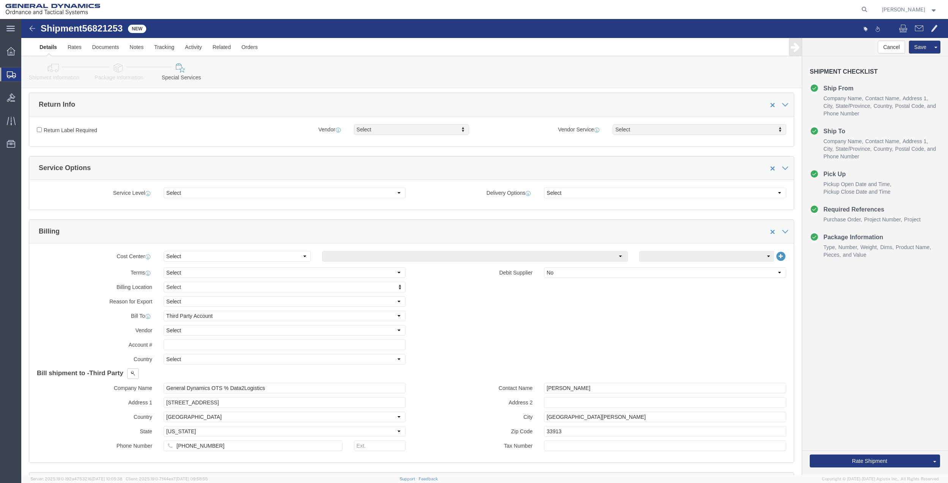
scroll to position [202, 0]
click select "Select Buyer Cost Center Department Operations Number Order Number Sales Person"
select select "DEPARTMENT"
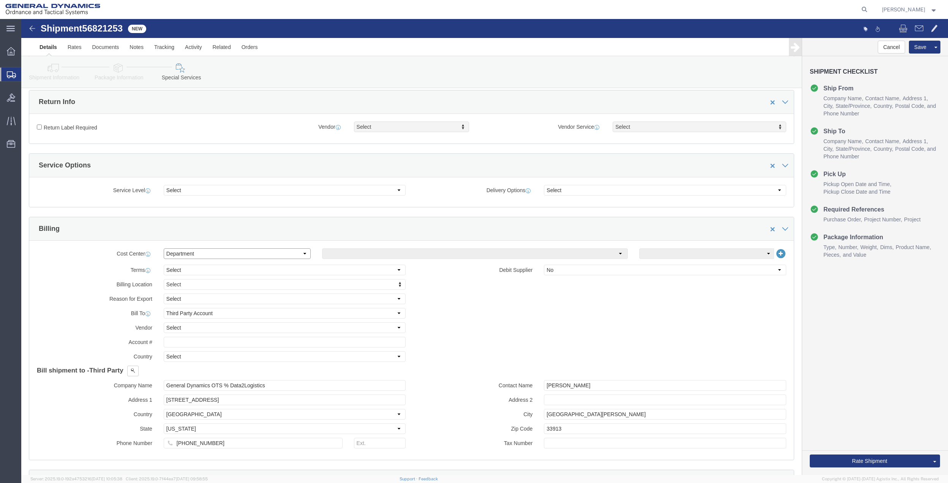
click select "Select Buyer Cost Center Department Operations Number Order Number Sales Person"
click select "Select [GEOGRAPHIC_DATA] [GEOGRAPHIC_DATA] [GEOGRAPHIC_DATA] [GEOGRAPHIC_DATA] …"
select select "1763983"
click select "Select [GEOGRAPHIC_DATA] [GEOGRAPHIC_DATA] [GEOGRAPHIC_DATA] [GEOGRAPHIC_DATA] …"
drag, startPoint x: 683, startPoint y: 240, endPoint x: 679, endPoint y: 244, distance: 6.4
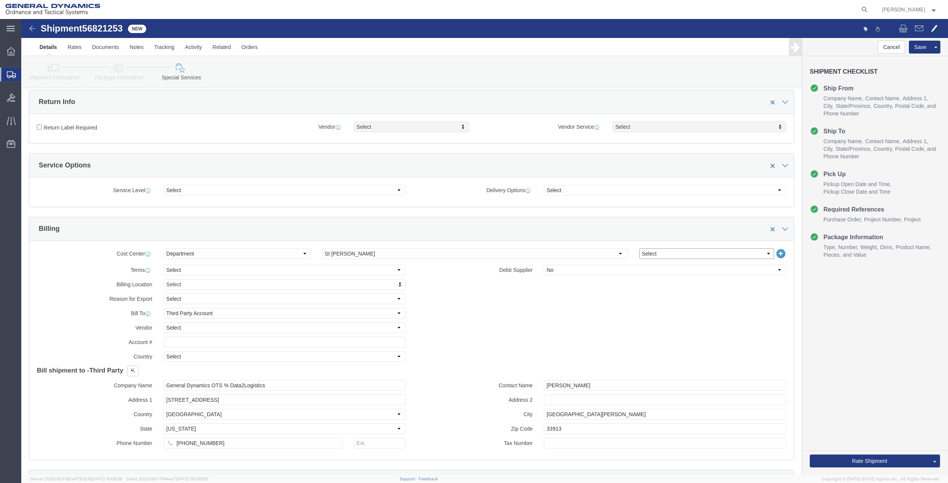
click select "Select 10AFM 10GAG 10GAH 10GFL 10GFO 10GIE 10GIS 30MABS St [PERSON_NAME] Program"
select select "214681"
click select "Select 10AFM 10GAG 10GAH 10GFL 10GFO 10GIE 10GIS 30MABS St [PERSON_NAME] Program"
click input "General Dynamics OTS % Data2Logistics"
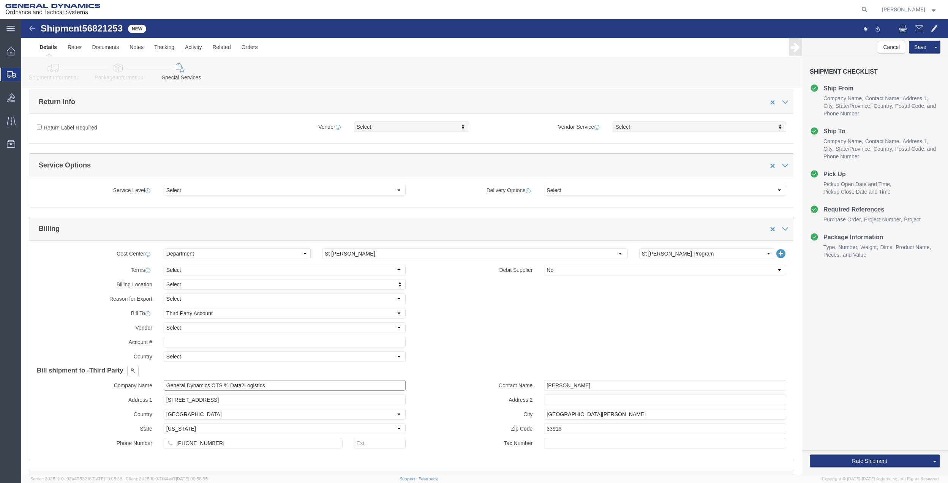
click input "General Dynamics OTS % Data2Logistics"
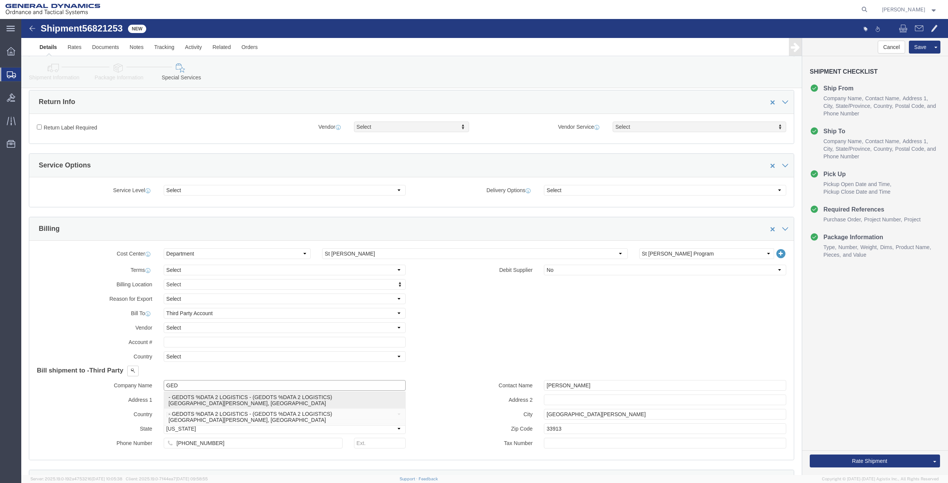
click p "- GEDOTS %DATA 2 LOGISTICS - (GEDOTS %DATA 2 LOGISTICS) [GEOGRAPHIC_DATA][PERSO…"
type input "GEDOTS %DATA 2 LOGISTICS"
type input "PO BOX 61050"
type input "GEDOTS %DATA 2 LOGISTICS"
type input "FORT [PERSON_NAME]"
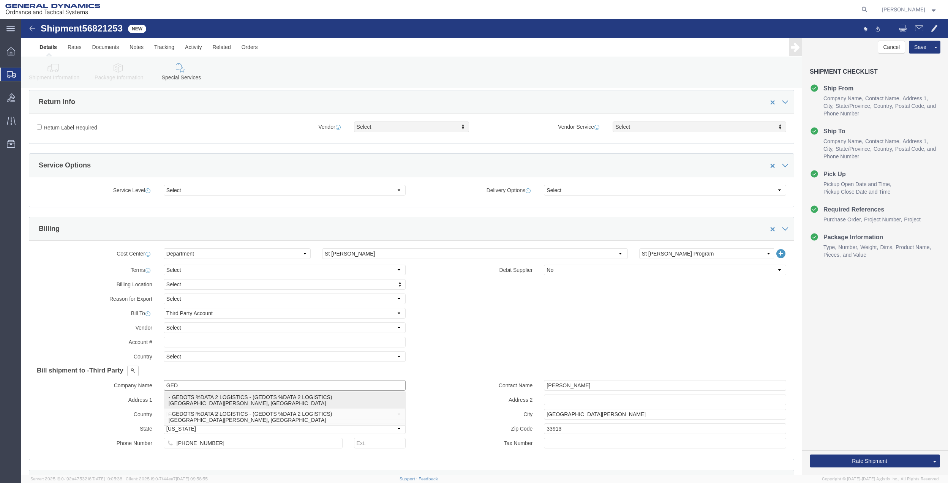
type input "33906"
select select "FL"
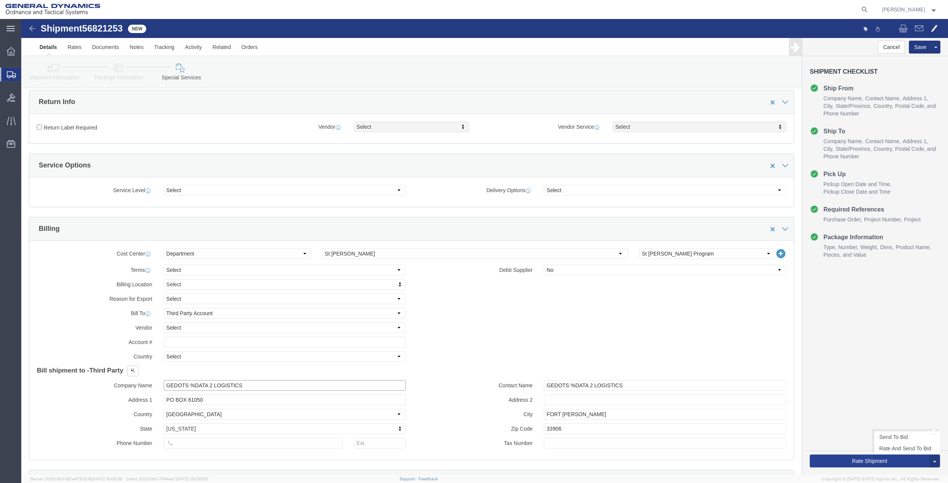
type input "GEDOTS %DATA 2 LOGISTICS"
click button "Rate Shipment"
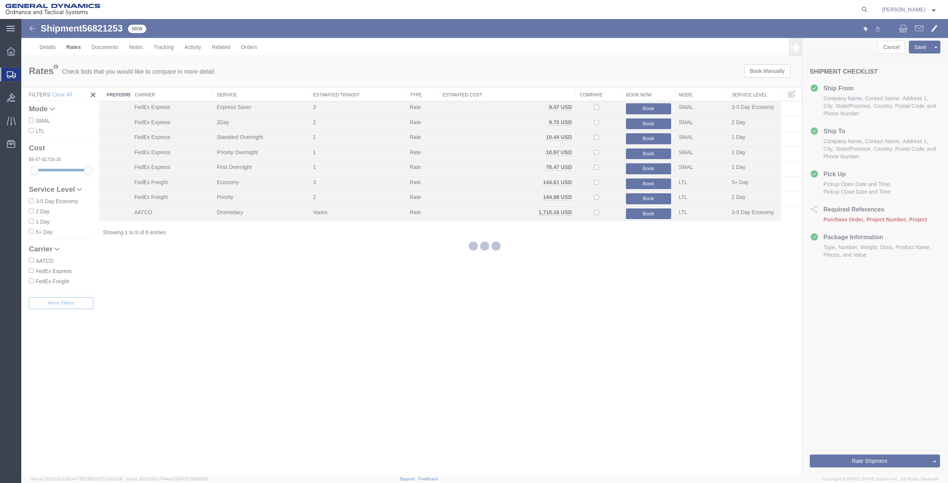
scroll to position [0, 0]
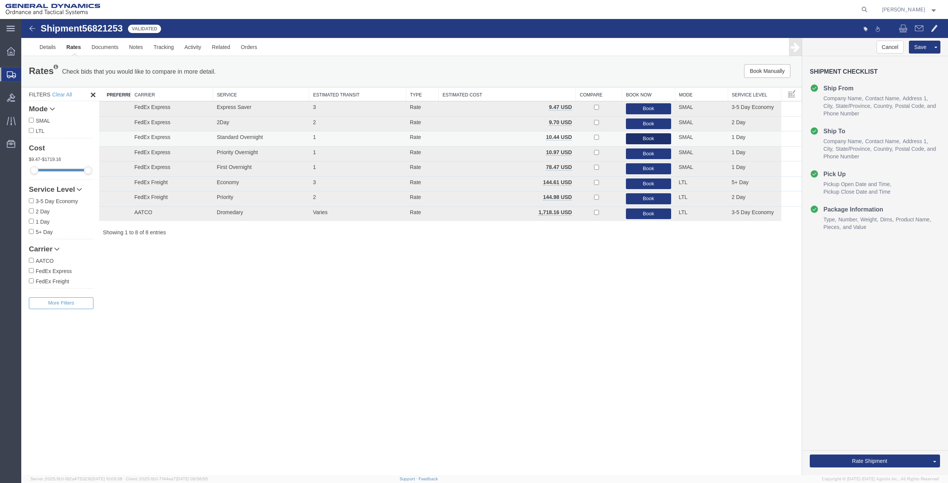
click at [638, 137] on button "Book" at bounding box center [648, 138] width 45 height 11
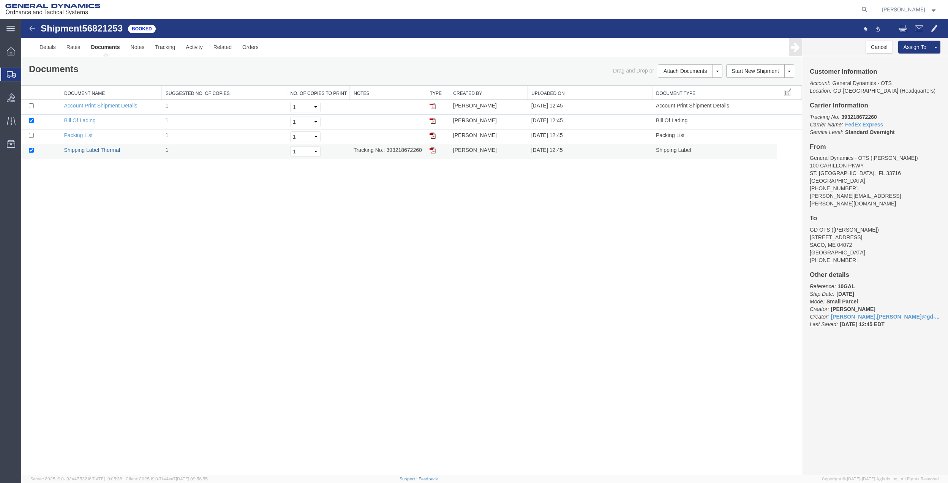
drag, startPoint x: 102, startPoint y: 149, endPoint x: 133, endPoint y: 149, distance: 30.4
click at [102, 149] on link "Shipping Label Thermal" at bounding box center [92, 150] width 56 height 6
click at [0, 0] on span "Create Shipment" at bounding box center [0, 0] width 0 height 0
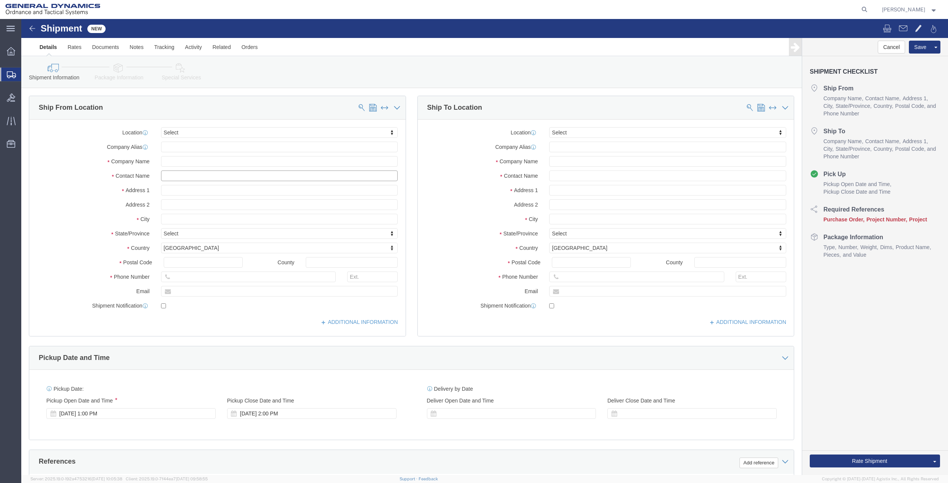
click input "text"
type input "[PERSON_NAME]"
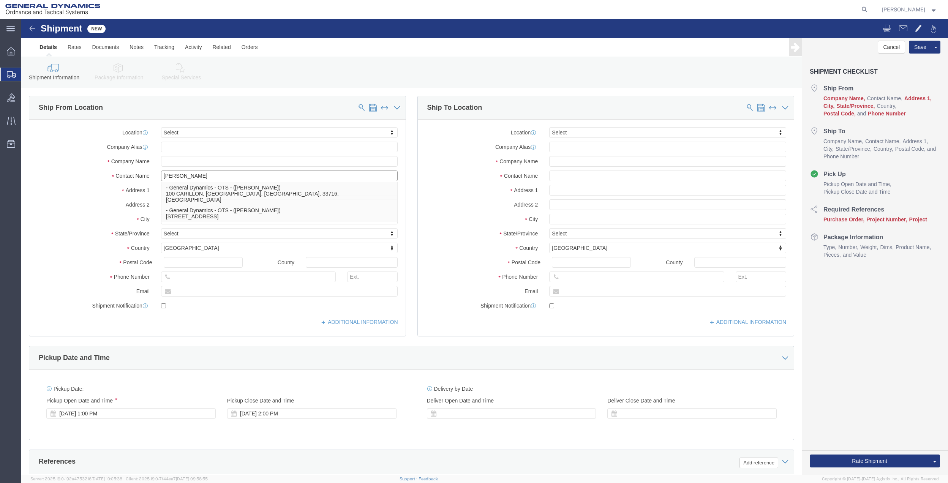
click div "- General Dynamics - OTS - ([PERSON_NAME]) 100 CARILLON, [GEOGRAPHIC_DATA], [GE…"
type input "100 CARILLON"
type input "33716"
type input "[PHONE_NUMBER]"
type input "[PERSON_NAME][EMAIL_ADDRESS][PERSON_NAME][DOMAIN_NAME]"
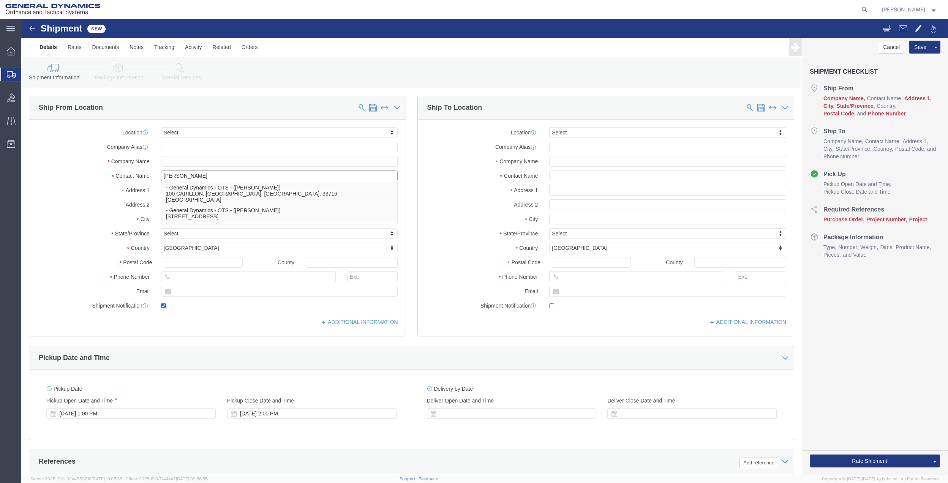
checkbox input "true"
type input "General Dynamics - OTS"
type input "[PERSON_NAME]"
type input "[GEOGRAPHIC_DATA]"
select select "FL"
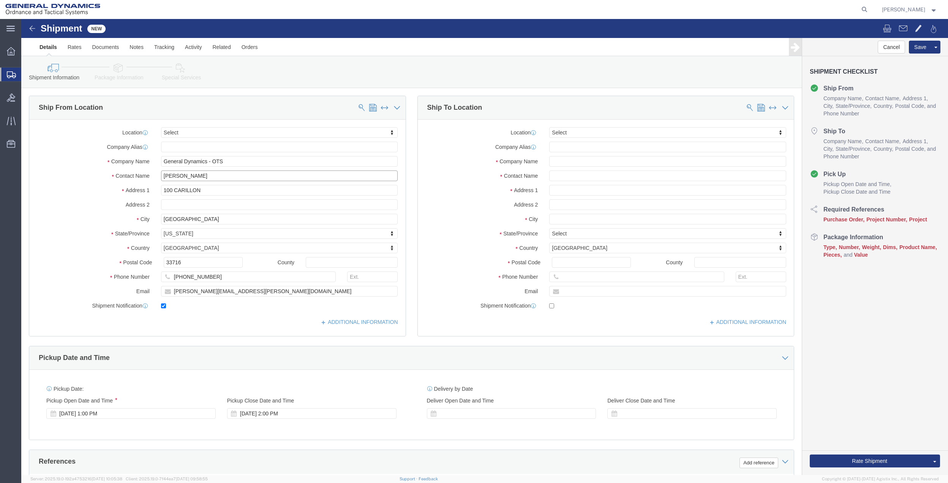
type input "[PERSON_NAME]"
click input "100 CARILLON"
type input "100 CARILLON PKWY"
click input "text"
type input "[PERSON_NAME]"
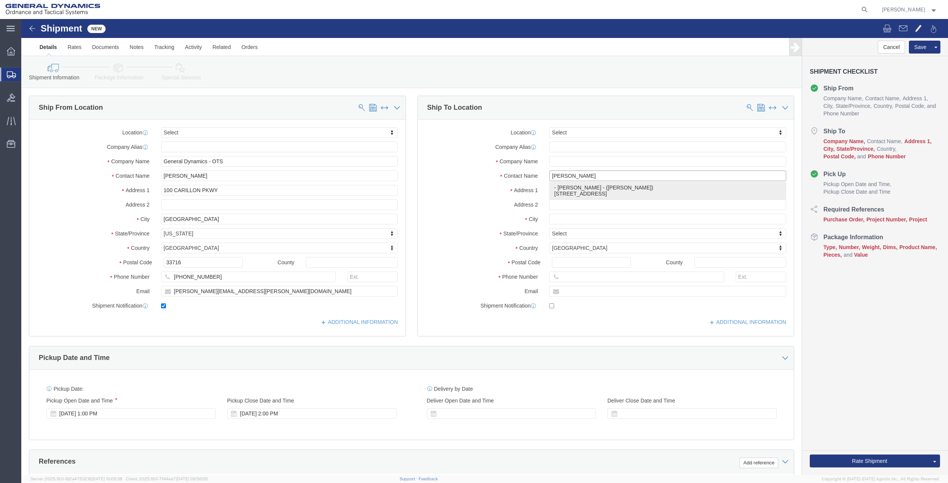
click p "- [PERSON_NAME] - ([PERSON_NAME]) [STREET_ADDRESS]"
type input "144 DECANTER CIR"
type input "95492"
type input "[PERSON_NAME]"
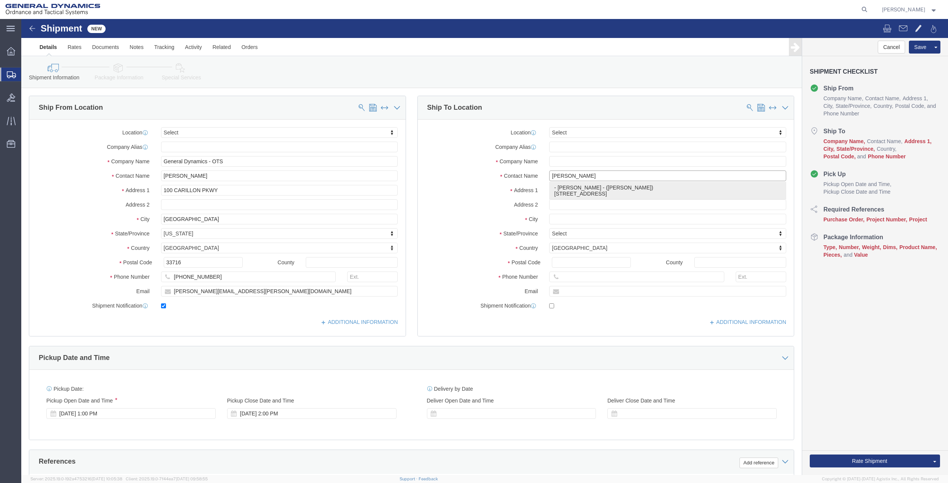
type input "[GEOGRAPHIC_DATA]"
select select "CA"
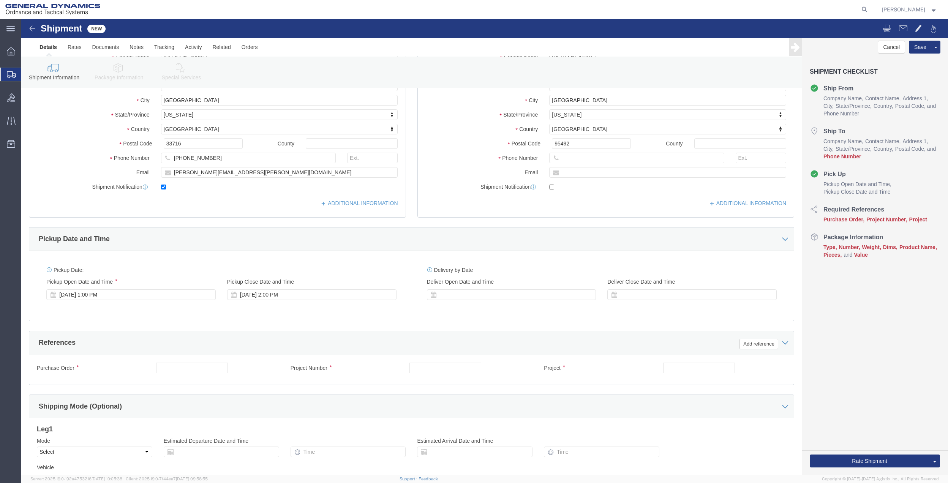
scroll to position [152, 0]
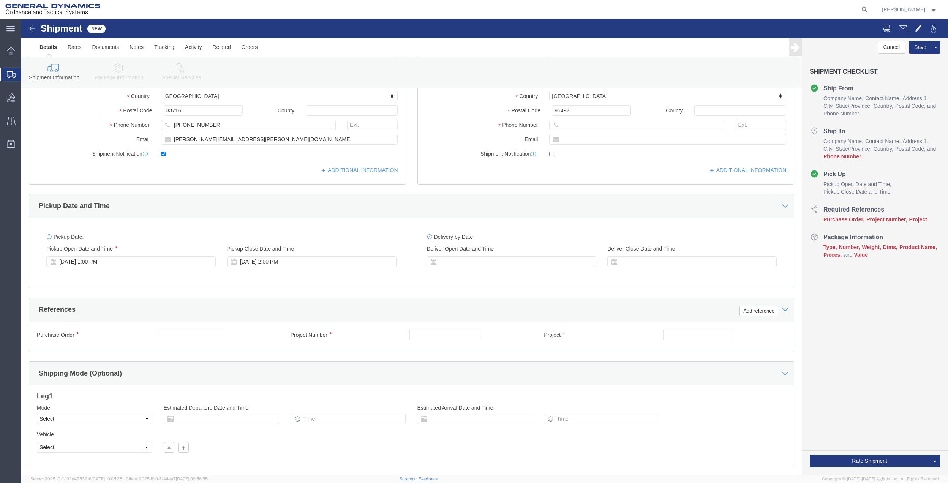
type input "[PERSON_NAME]"
click input "[PHONE_NUMBER]"
click input "text"
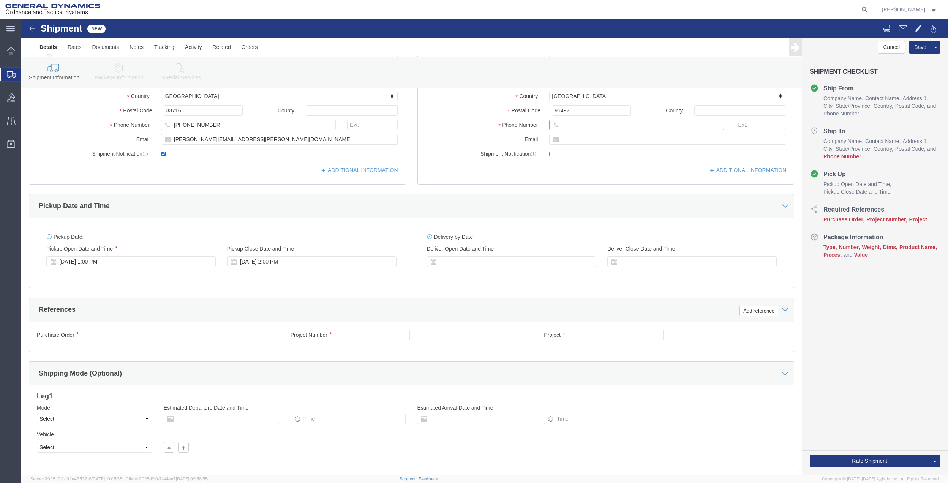
paste input "[PHONE_NUMBER]"
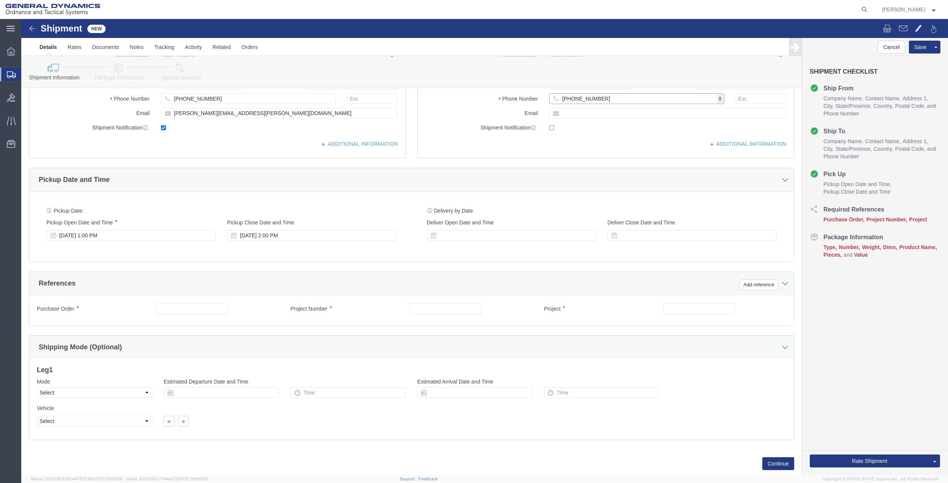
scroll to position [198, 0]
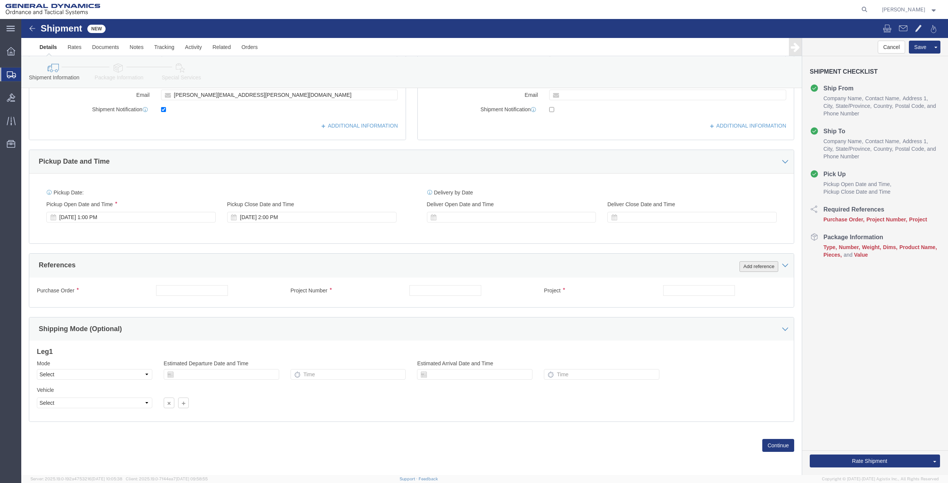
type input "[PHONE_NUMBER]"
click button "Add reference"
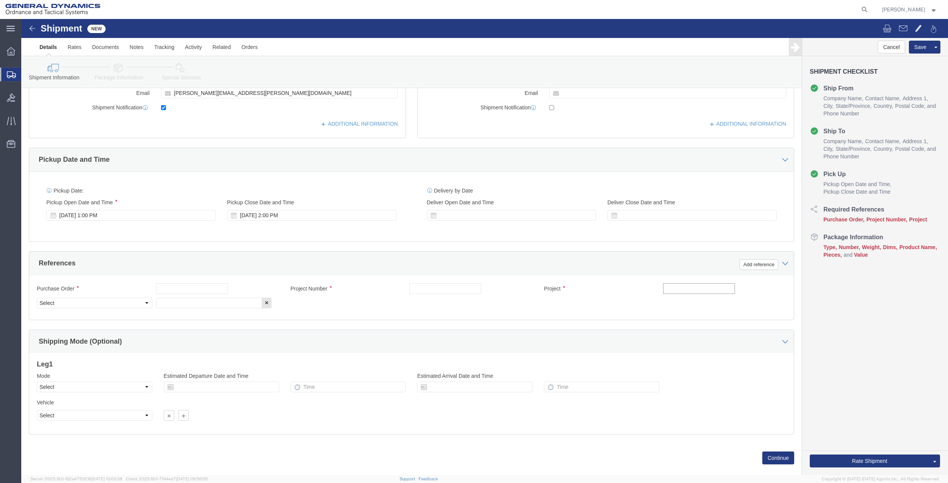
click input "text"
type input "9411"
click input "text"
paste input "9411"
type input "9411"
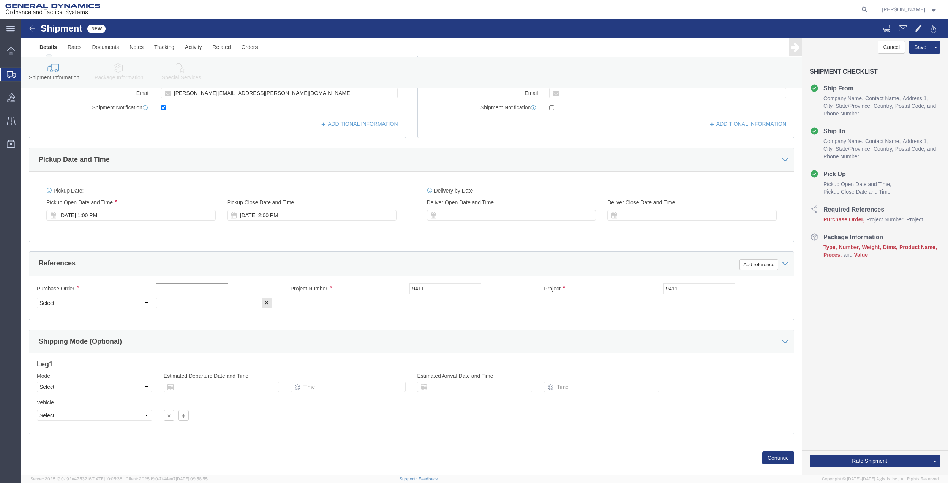
click input "text"
paste input "9411"
type input "9411"
drag, startPoint x: 158, startPoint y: 289, endPoint x: 135, endPoint y: 285, distance: 23.5
click input "text"
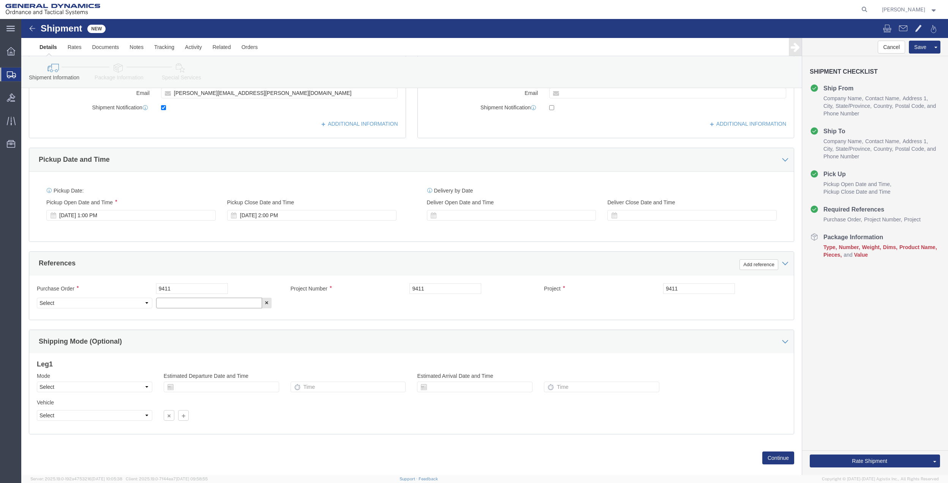
paste input "9411"
type input "9411"
drag, startPoint x: 89, startPoint y: 286, endPoint x: 79, endPoint y: 278, distance: 12.9
click select "Select Account Type Activity ID Airline Appointment Number ASN Batch Request # …"
select select "DEPT"
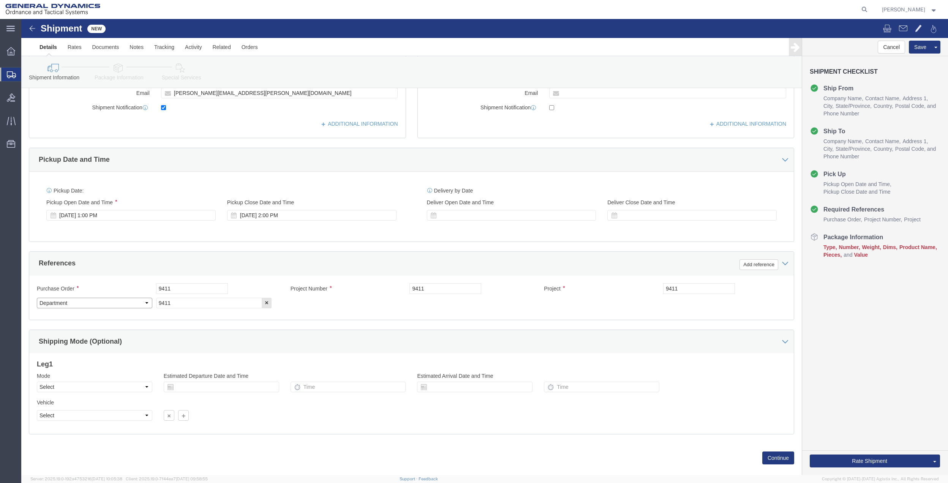
click select "Select Account Type Activity ID Airline Appointment Number ASN Batch Request # …"
click link "Package Information"
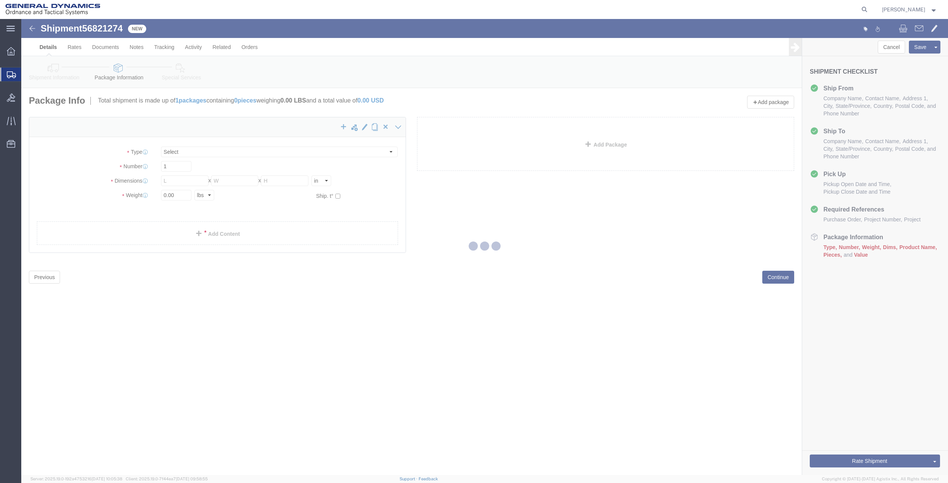
select select "CBOX"
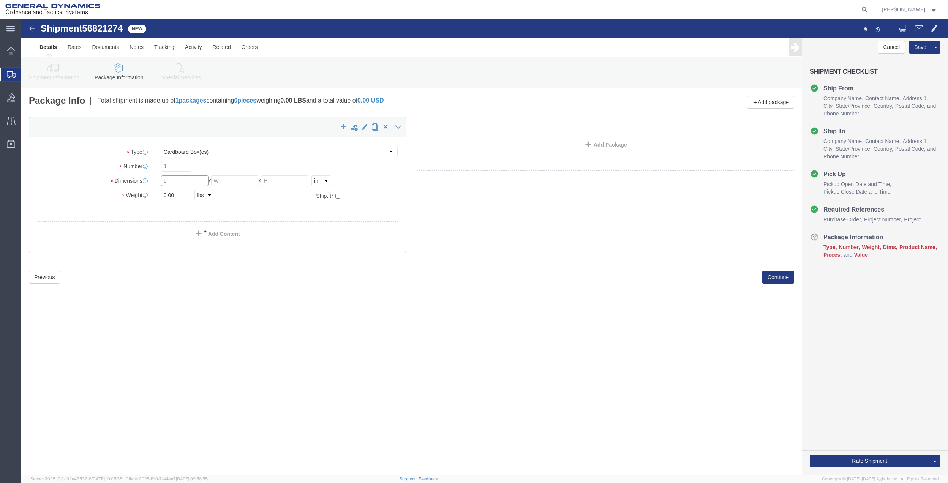
click input "text"
type input "13"
type input "15"
type input "3"
type input "5.5"
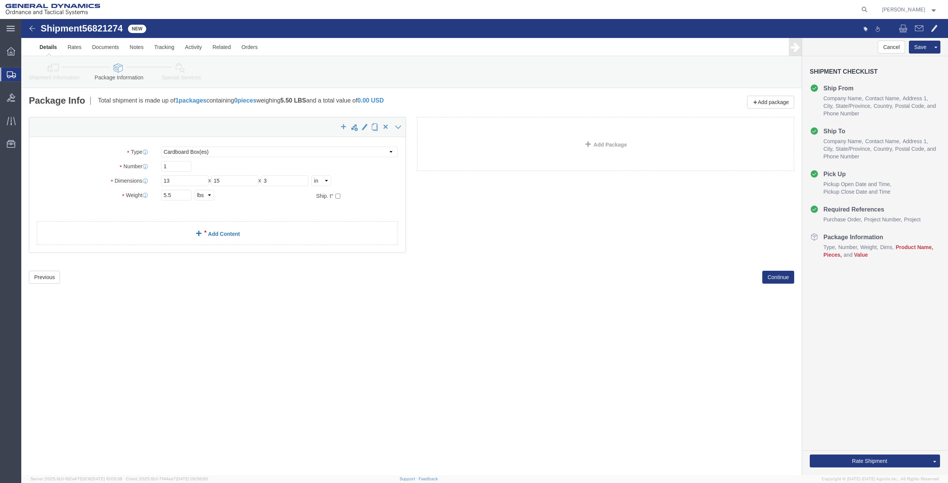
click link "Add Content"
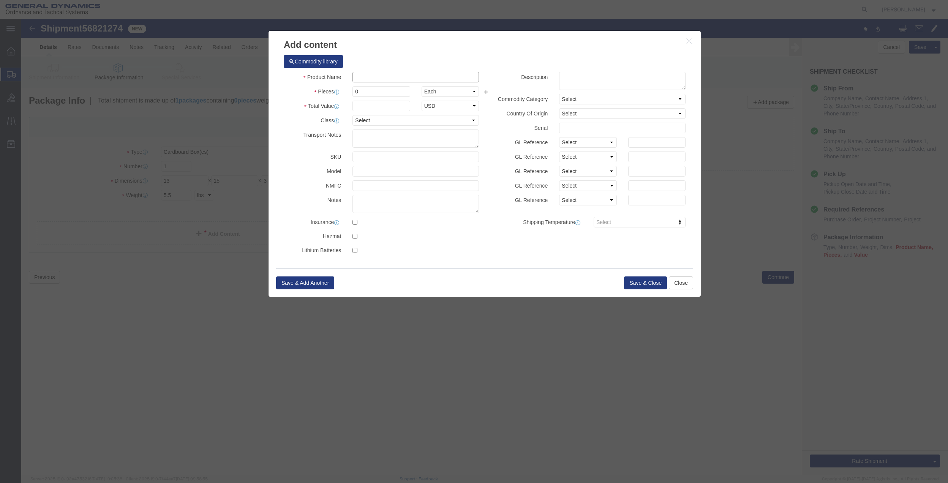
click input "text"
type input "MISC"
type input "100"
select select "US"
click input "0"
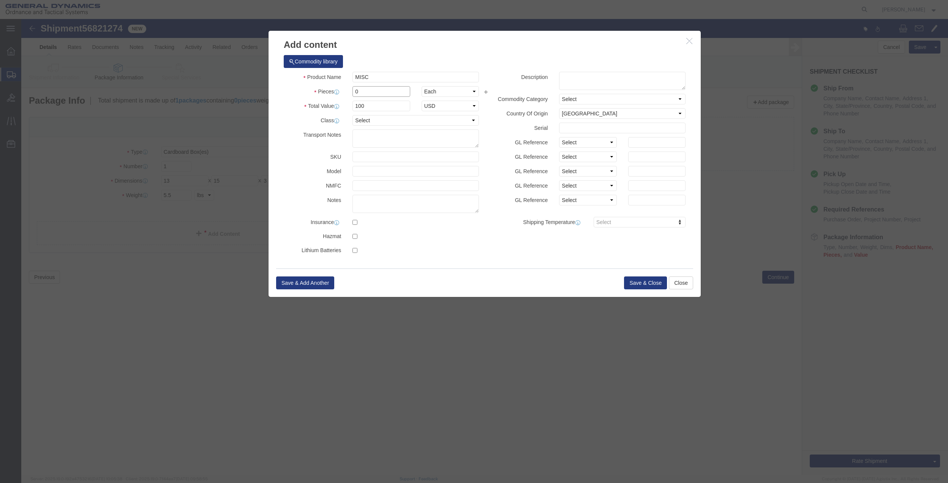
type input "01"
click select "Select 50 55 60 65 70 85 92.5 100 125 175 250 300 400"
select select "70"
click select "Select 50 55 60 65 70 85 92.5 100 125 175 250 300 400"
click button "Save & Close"
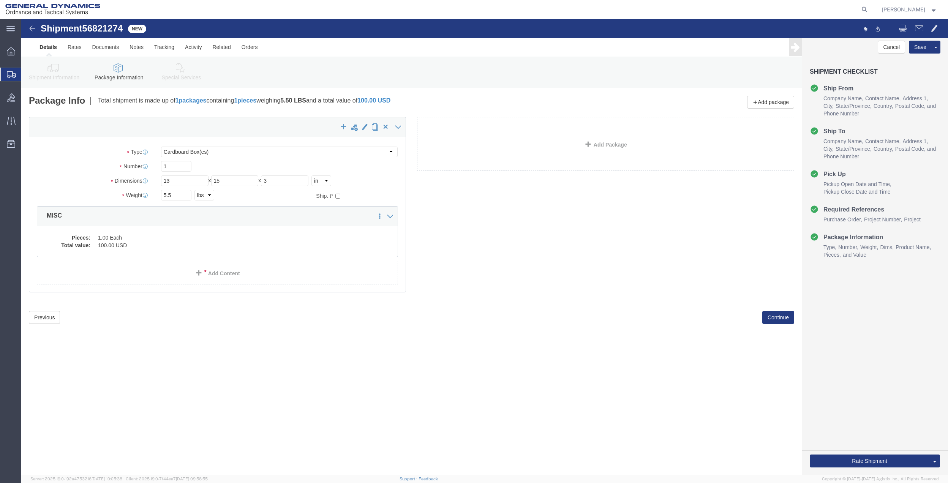
click icon
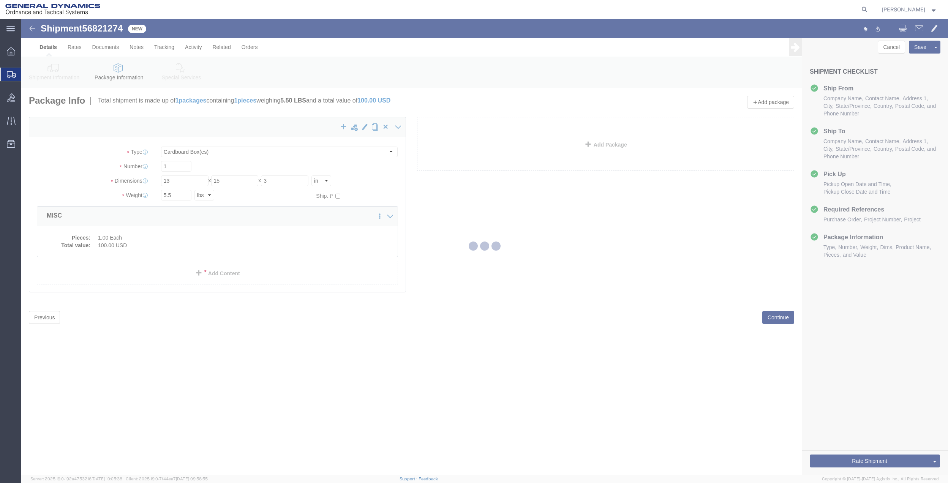
select select
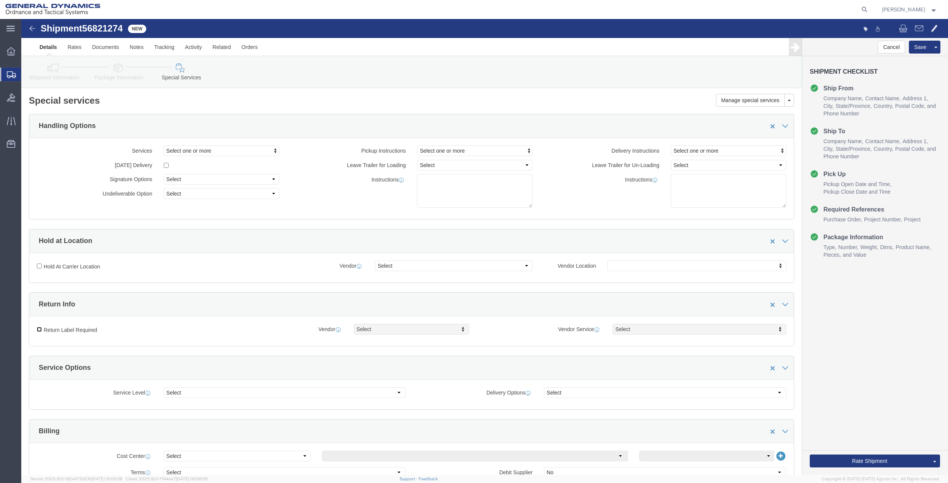
drag, startPoint x: 19, startPoint y: 312, endPoint x: 133, endPoint y: 298, distance: 115.1
click label "Return Label Required"
click input "Return Label Required"
checkbox input "true"
drag, startPoint x: 360, startPoint y: 368, endPoint x: 365, endPoint y: 364, distance: 6.3
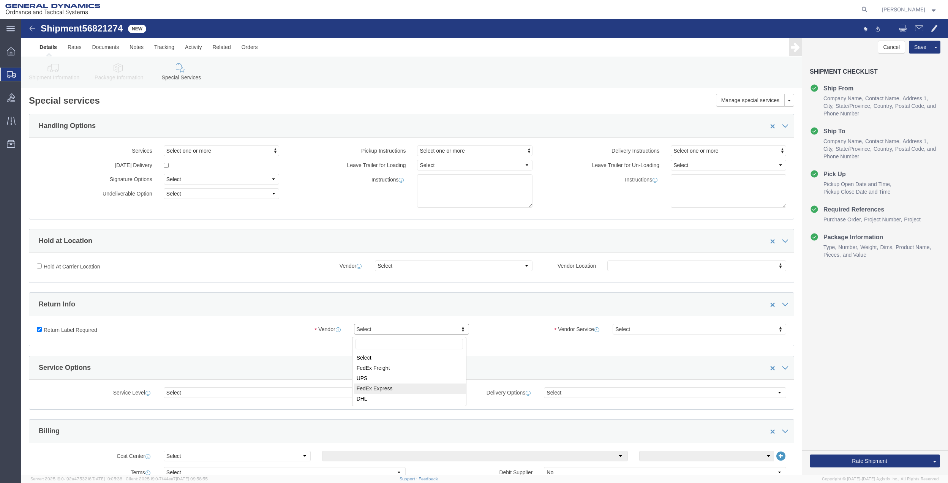
select select "5"
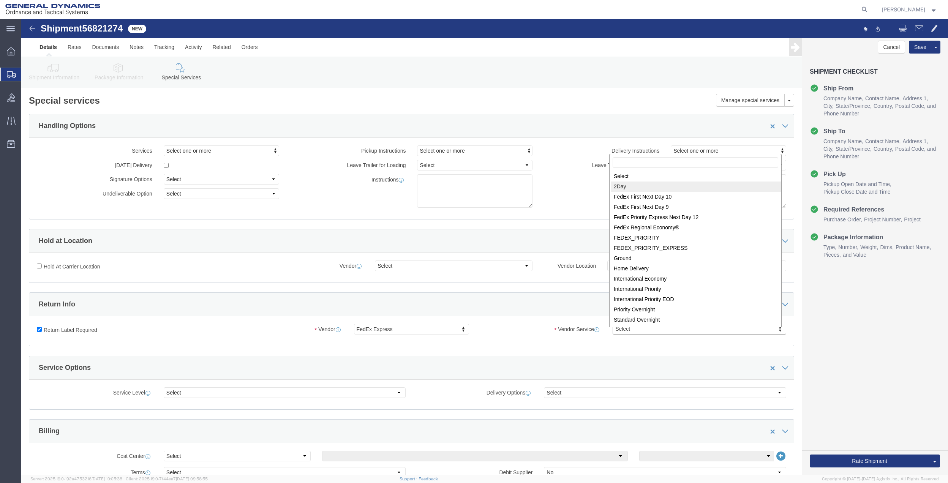
select select "7"
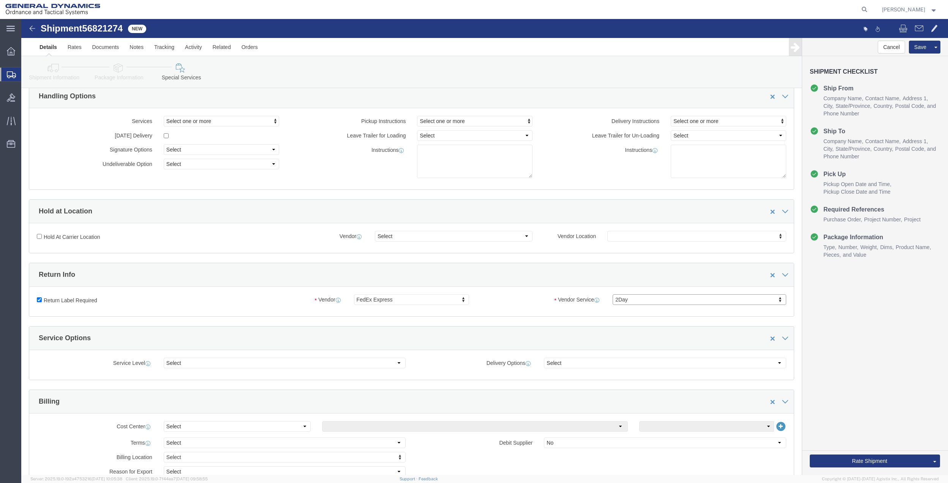
scroll to position [101, 0]
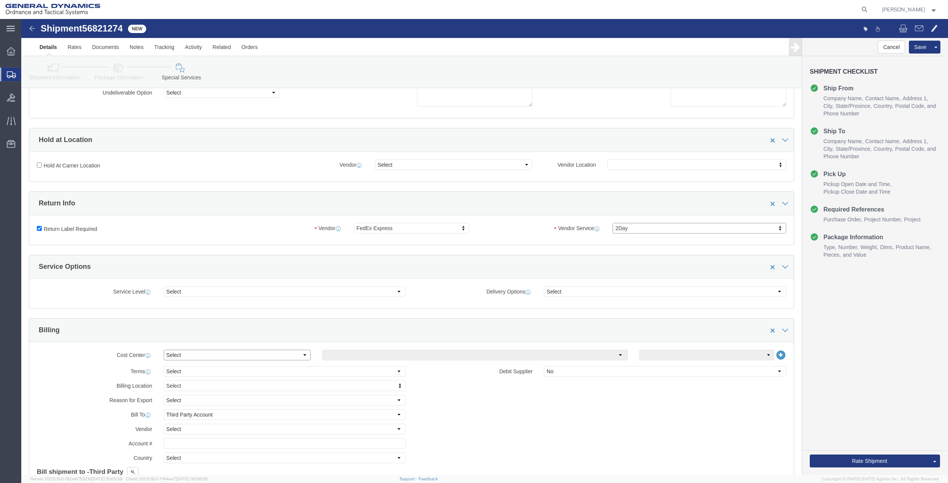
drag, startPoint x: 219, startPoint y: 337, endPoint x: 214, endPoint y: 338, distance: 5.0
click select "Select Buyer Cost Center Department Operations Number Order Number Sales Person"
select select "DEPARTMENT"
click select "Select Buyer Cost Center Department Operations Number Order Number Sales Person"
drag, startPoint x: 330, startPoint y: 337, endPoint x: 330, endPoint y: 331, distance: 6.1
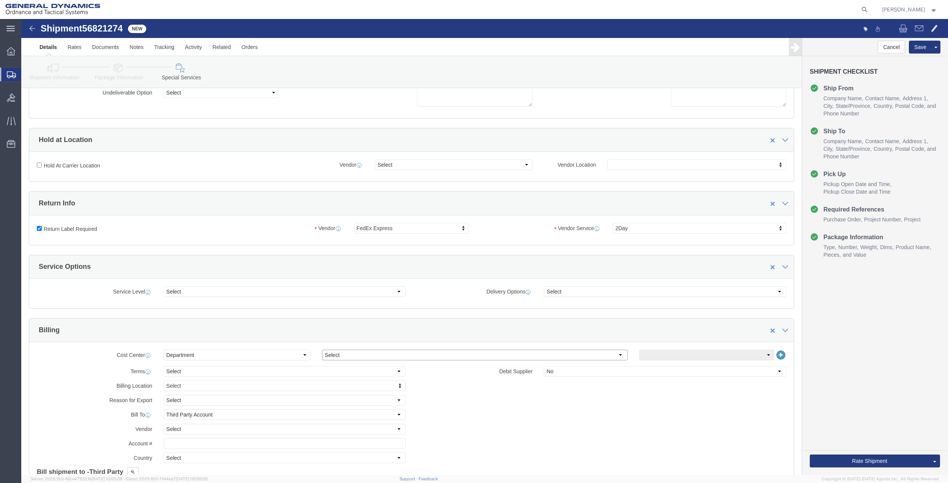
click select "Select [GEOGRAPHIC_DATA] [GEOGRAPHIC_DATA] [GEOGRAPHIC_DATA] [GEOGRAPHIC_DATA] …"
select select "1763983"
click select "Select [GEOGRAPHIC_DATA] [GEOGRAPHIC_DATA] [GEOGRAPHIC_DATA] [GEOGRAPHIC_DATA] …"
click select "Select 10AFM 10GAG 10GAH 10GFL 10GFO 10GIE 10GIS 30MABS St [PERSON_NAME] Program"
select select "214681"
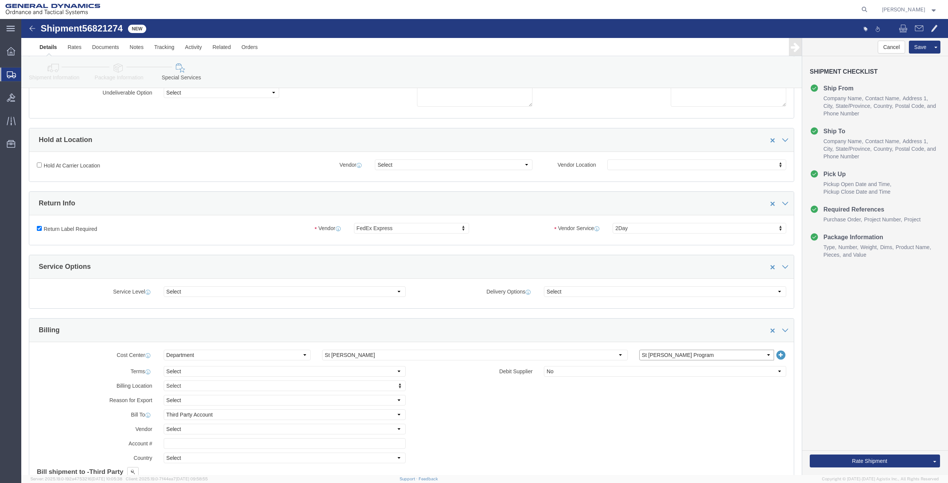
click select "Select 10AFM 10GAG 10GAH 10GFL 10GFO 10GIE 10GIS 30MABS St [PERSON_NAME] Program"
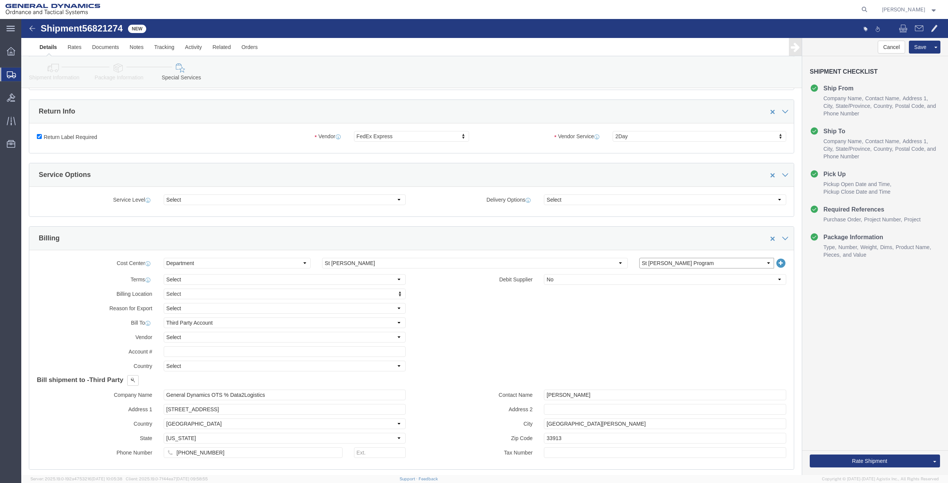
scroll to position [202, 0]
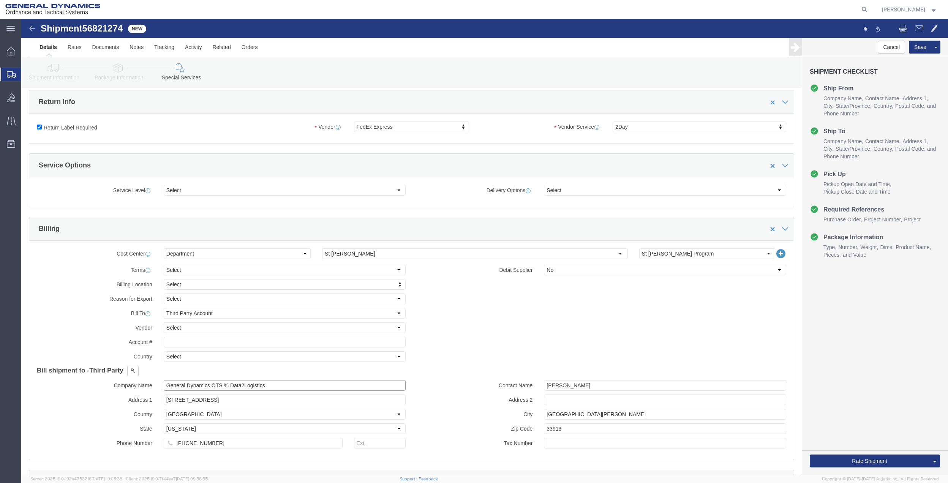
click input "General Dynamics OTS % Data2Logistics"
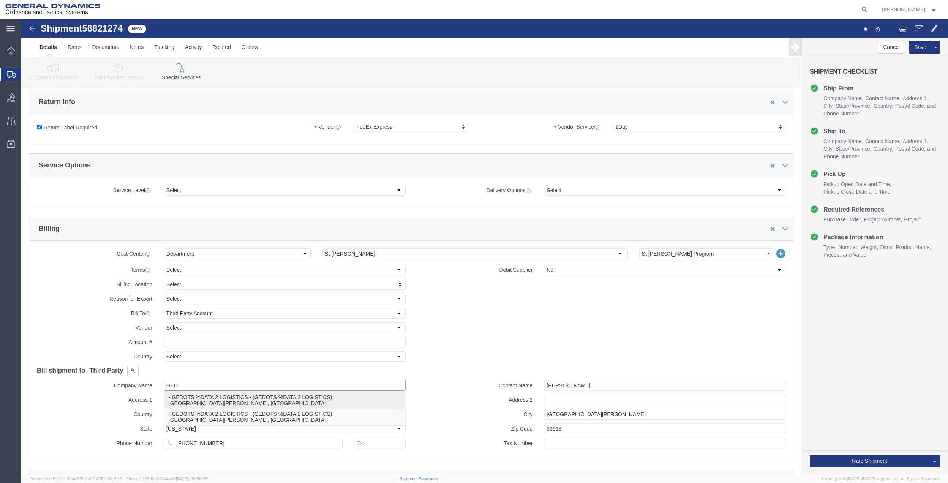
click p "- GEDOTS %DATA 2 LOGISTICS - (GEDOTS %DATA 2 LOGISTICS) [GEOGRAPHIC_DATA][PERSO…"
type input "GEDOTS %DATA 2 LOGISTICS"
type input "PO BOX 61050"
type input "GEDOTS %DATA 2 LOGISTICS"
type input "FORT [PERSON_NAME]"
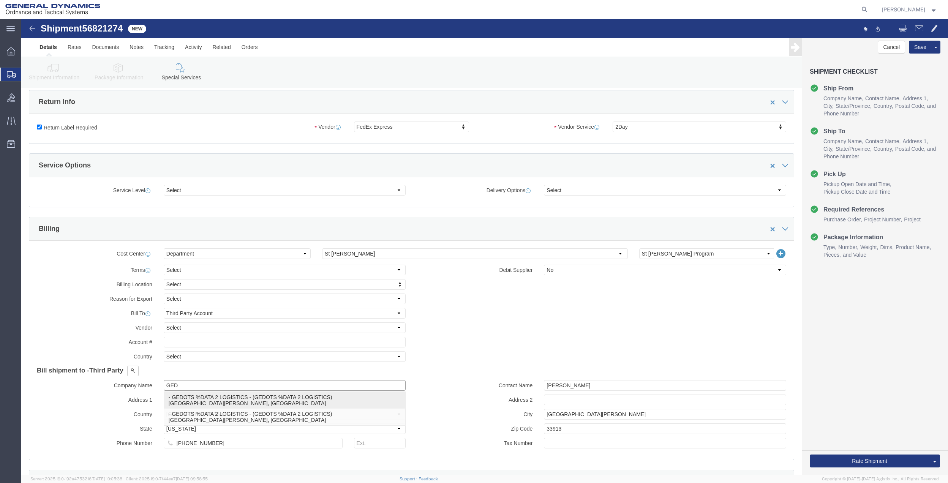
type input "33906"
select select "FL"
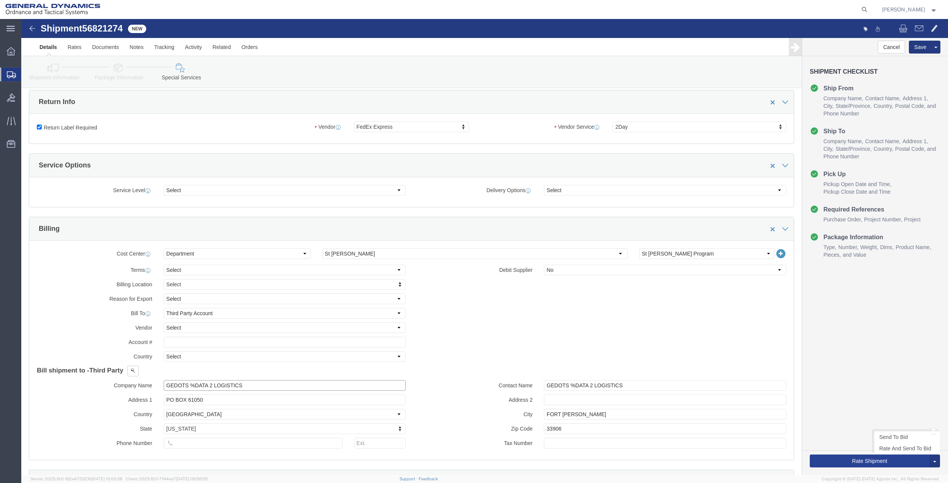
type input "GEDOTS %DATA 2 LOGISTICS"
click button "Rate Shipment"
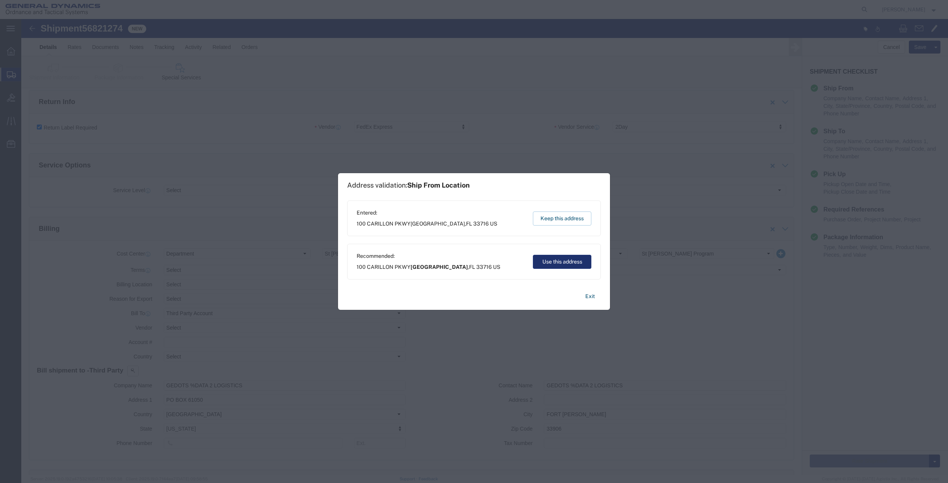
click at [546, 263] on button "Use this address" at bounding box center [562, 262] width 58 height 14
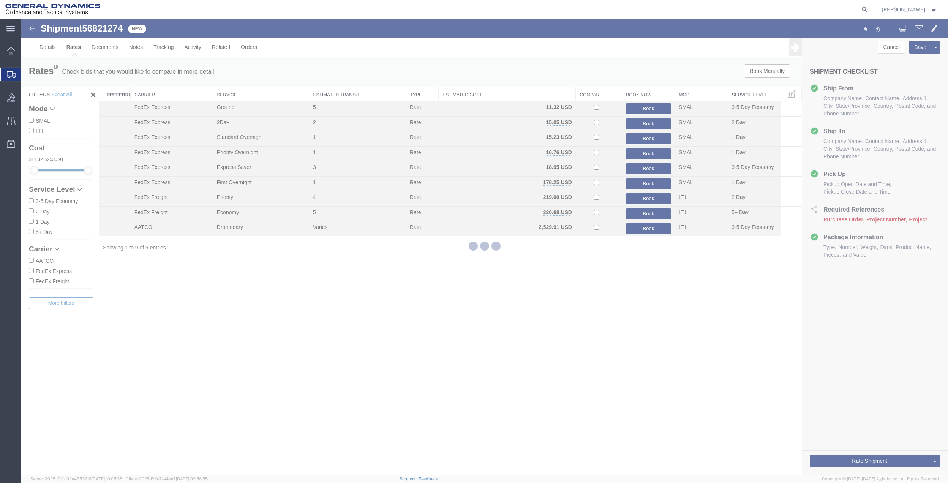
scroll to position [0, 0]
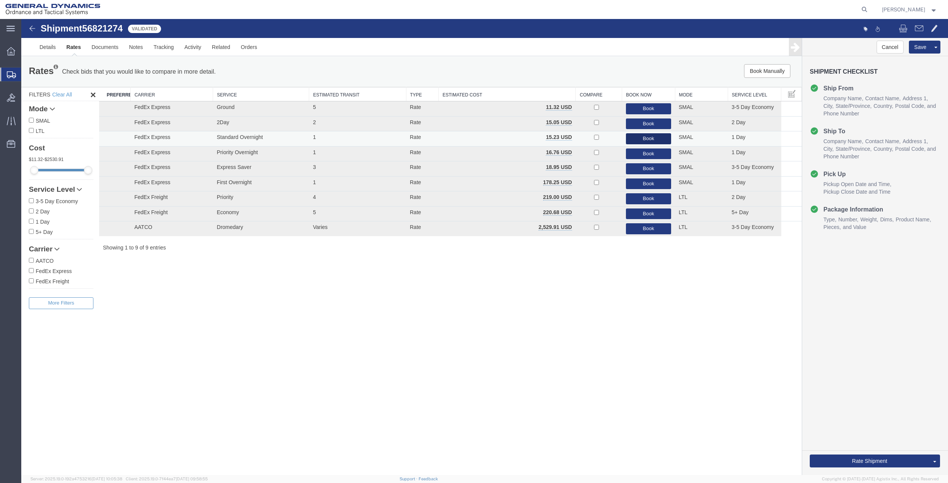
click at [653, 139] on button "Book" at bounding box center [648, 138] width 45 height 11
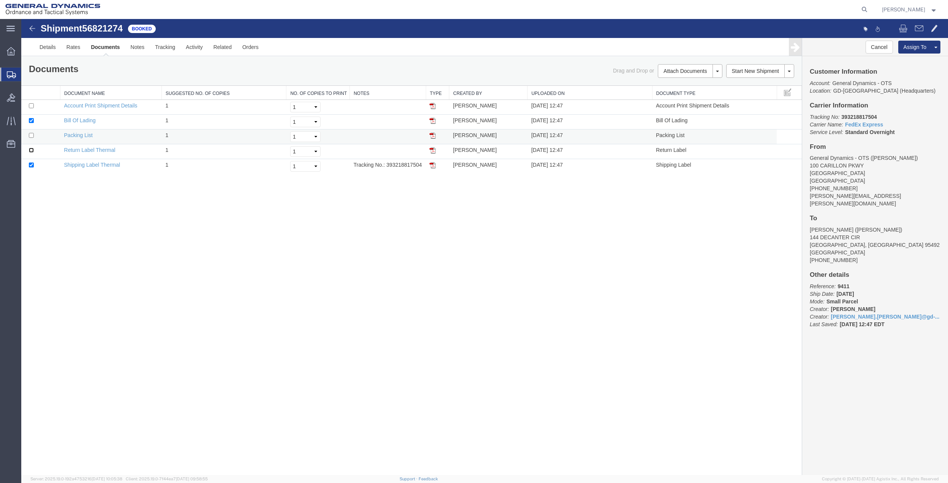
drag, startPoint x: 31, startPoint y: 150, endPoint x: 31, endPoint y: 129, distance: 20.9
click at [31, 150] on input "checkbox" at bounding box center [31, 150] width 5 height 5
checkbox input "true"
click at [31, 119] on input "checkbox" at bounding box center [31, 120] width 5 height 5
checkbox input "false"
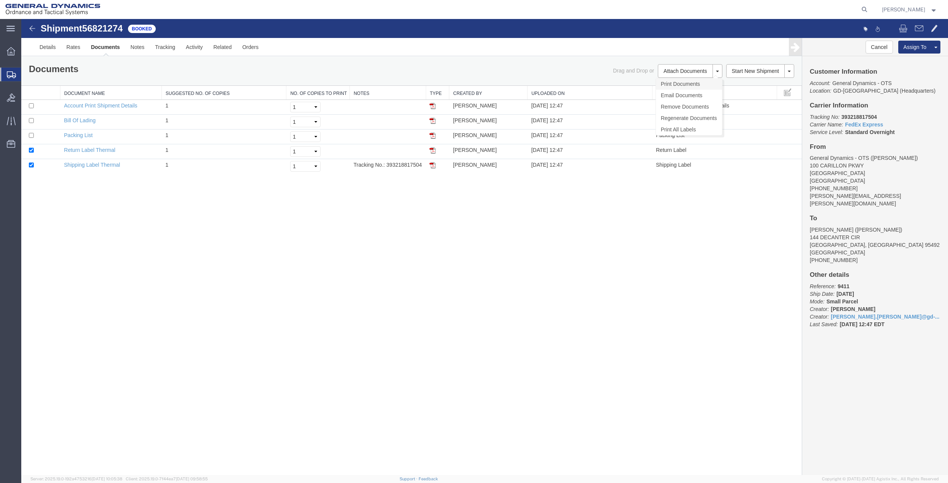
click at [687, 80] on link "Print Documents" at bounding box center [689, 83] width 66 height 11
click at [0, 0] on span "Create Shipment" at bounding box center [0, 0] width 0 height 0
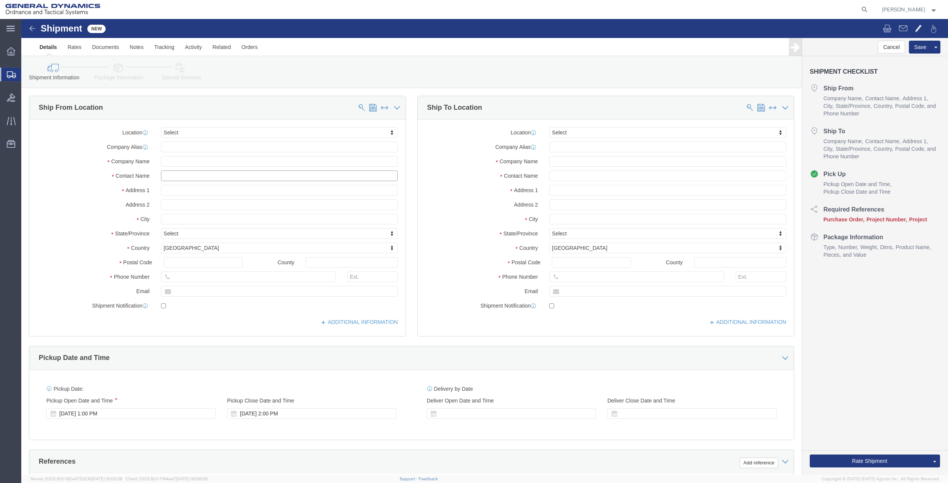
click input "text"
type input "[PERSON_NAME]"
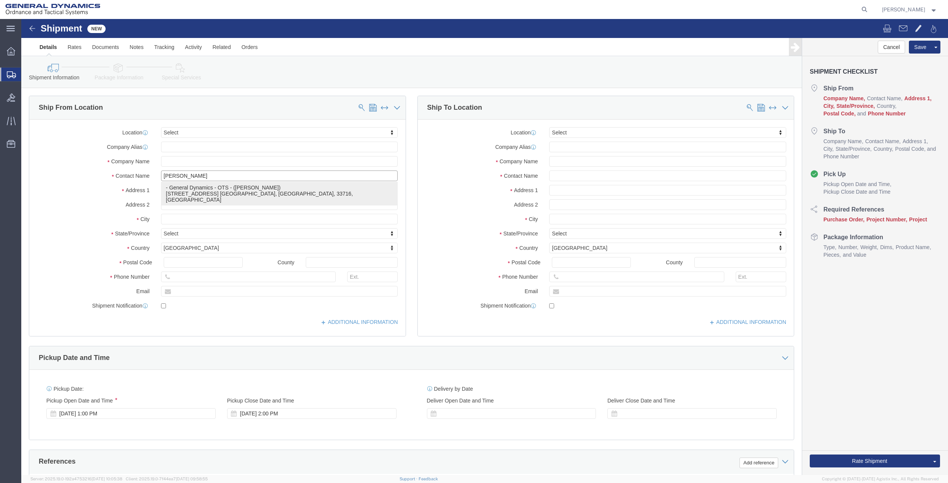
drag, startPoint x: 167, startPoint y: 167, endPoint x: 301, endPoint y: 161, distance: 134.5
click p "- General Dynamics - OTS - ([PERSON_NAME]) [STREET_ADDRESS] [GEOGRAPHIC_DATA], …"
type input "100 CARILLON PKWY"
type input "33716"
type input "[PHONE_NUMBER]"
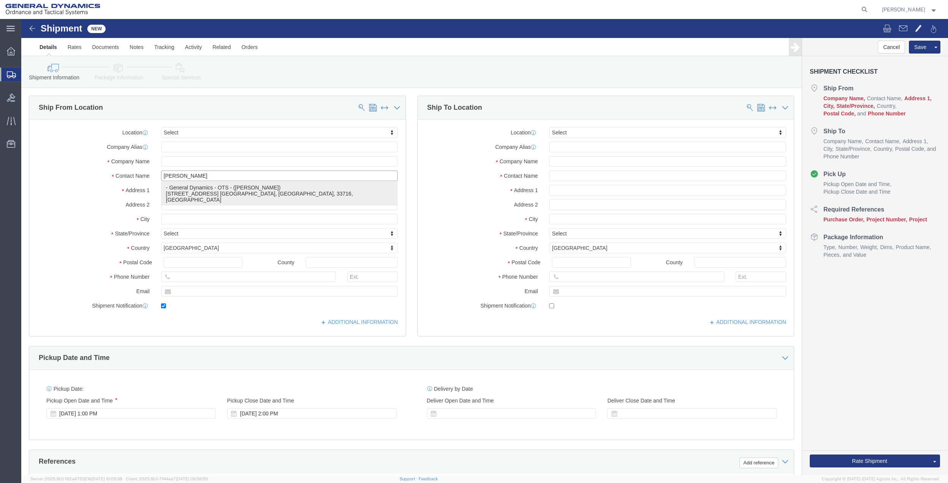
type input "[PERSON_NAME][EMAIL_ADDRESS][PERSON_NAME][DOMAIN_NAME]"
checkbox input "true"
type input "General Dynamics - OTS"
type input "[PERSON_NAME]"
type input "ST. [GEOGRAPHIC_DATA]"
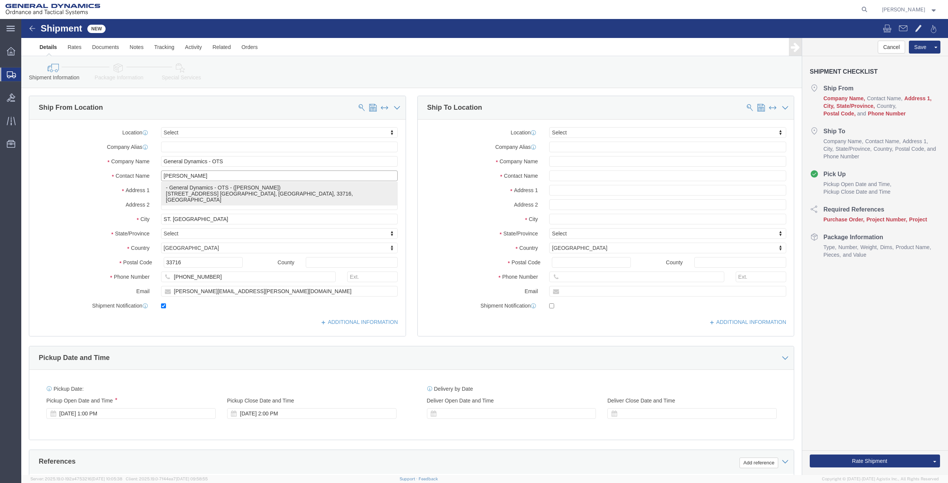
select select "FL"
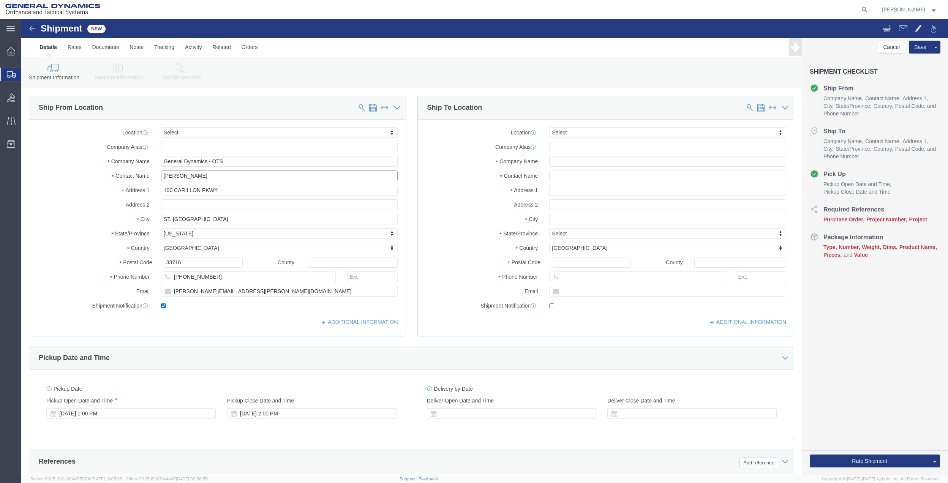
type input "[PERSON_NAME]"
click input "text"
click div "Location Select Select My Profile Location GD-OTS [GEOGRAPHIC_DATA] (Commerce) …"
click input "[PERSON_NAME]"
type input "[PERSON_NAME] [PERSON_NAME]"
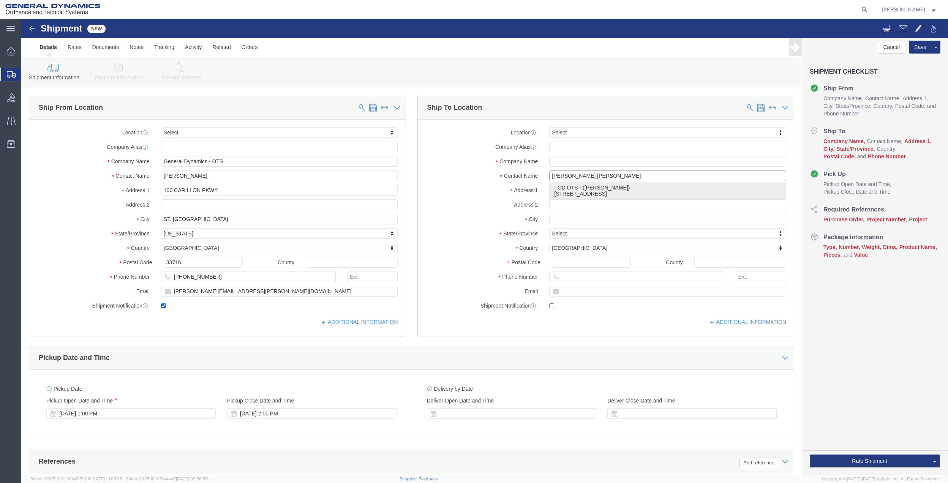
click p "- GD OTS - ([PERSON_NAME]) [STREET_ADDRESS]"
type input "[STREET_ADDRESS]"
type input "17356"
type input "[PHONE_NUMBER]"
type input "GD OTS"
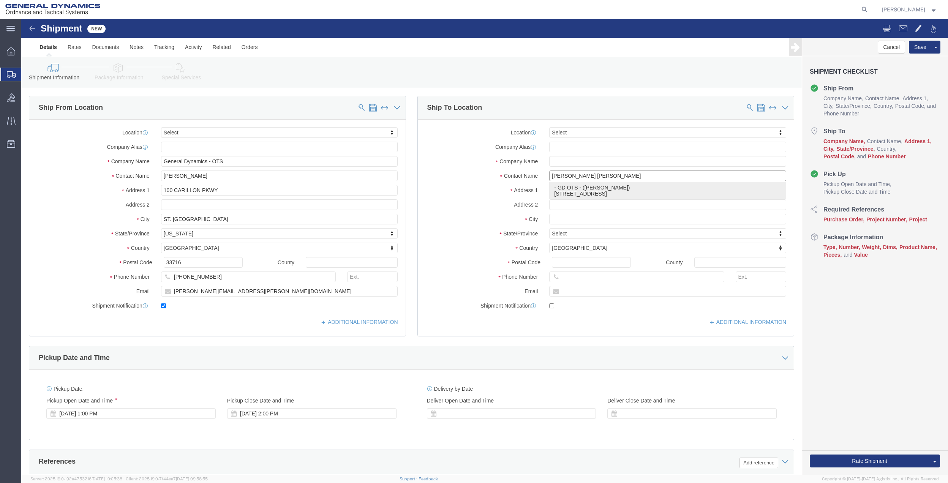
type input "[PERSON_NAME]"
type input "RED LION"
select select "PA"
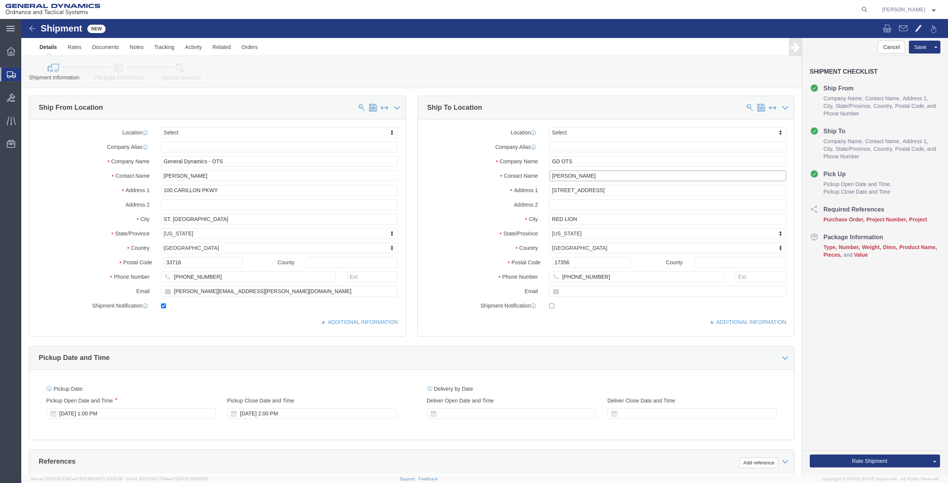
scroll to position [152, 0]
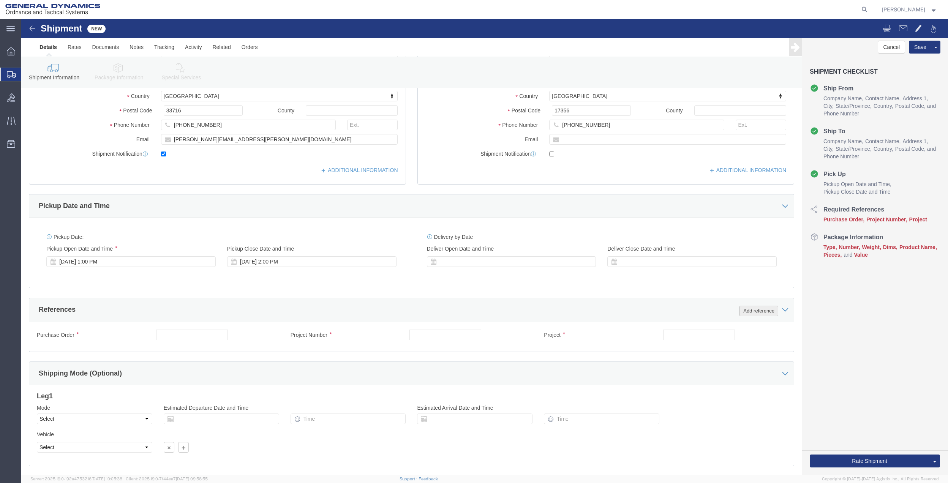
click button "Add reference"
click input "text"
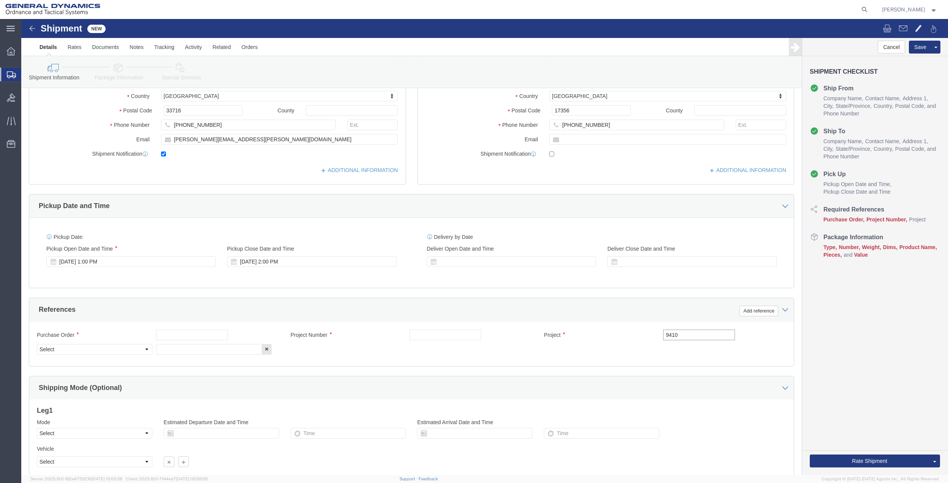
type input "9410"
click input "text"
paste input "9410"
type input "9410"
click input "text"
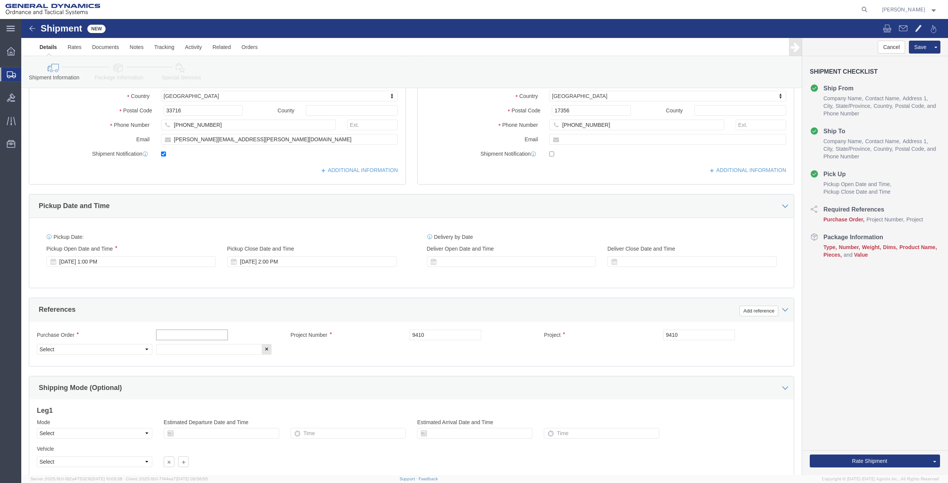
paste input "9410"
type input "9410"
click input "text"
paste input "9410"
type input "9410"
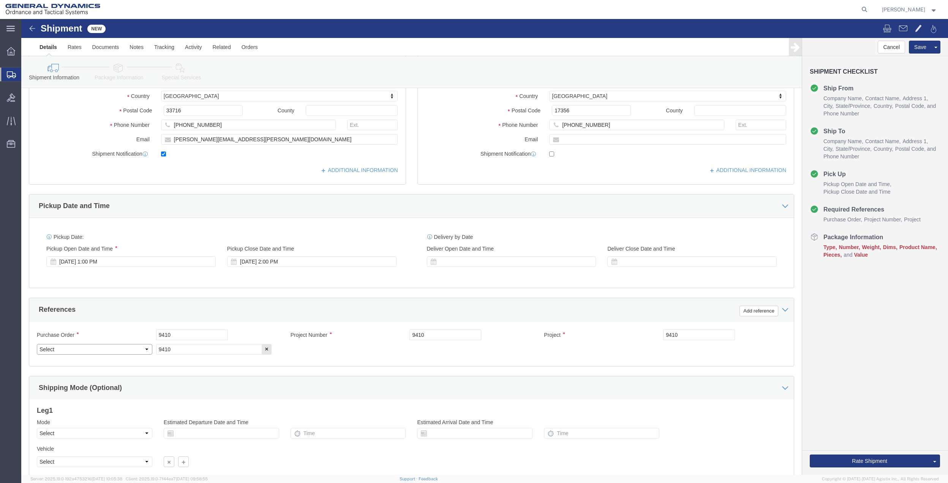
click select "Select Account Type Activity ID Airline Appointment Number ASN Batch Request # …"
select select "DEPT"
click select "Select Account Type Activity ID Airline Appointment Number ASN Batch Request # …"
click icon
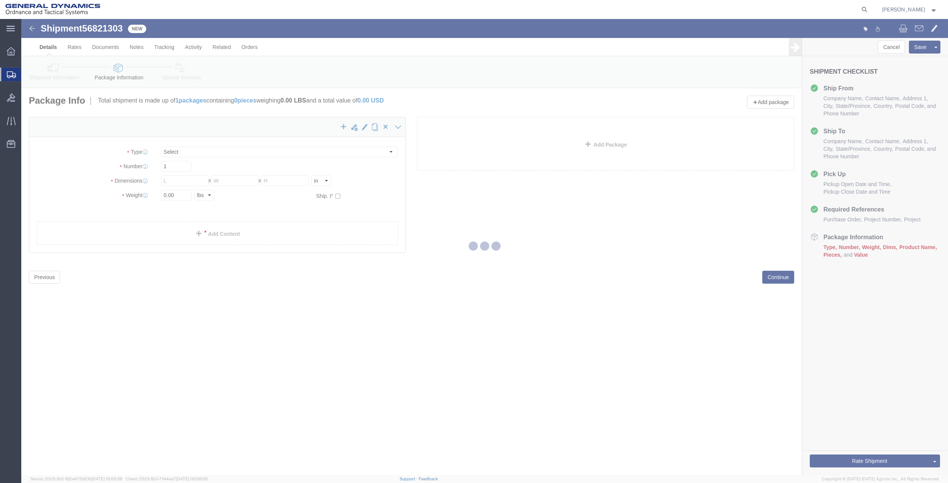
select select "CBOX"
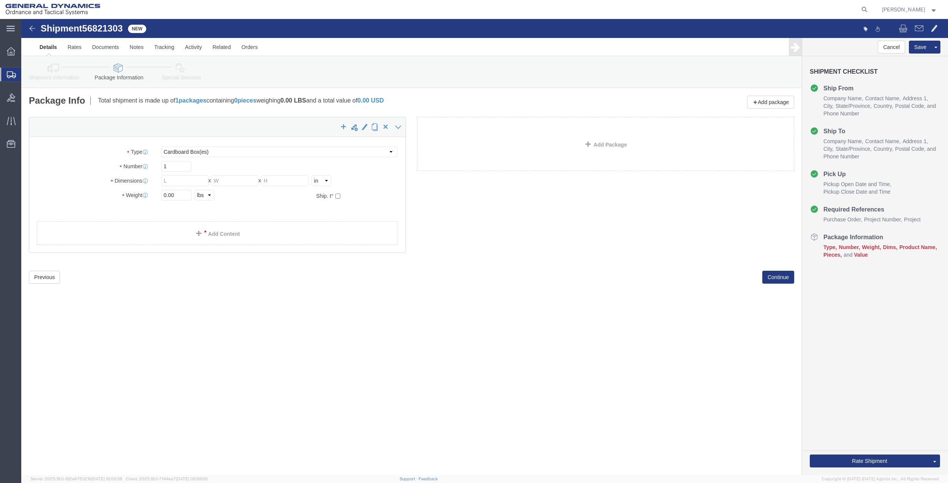
click div "Package Type Select Bale(s) Basket(s) Bolt(s) Bottle(s) Buckets Bulk Bundle(s) …"
click input "text"
type input "10"
type input "22"
type input "15"
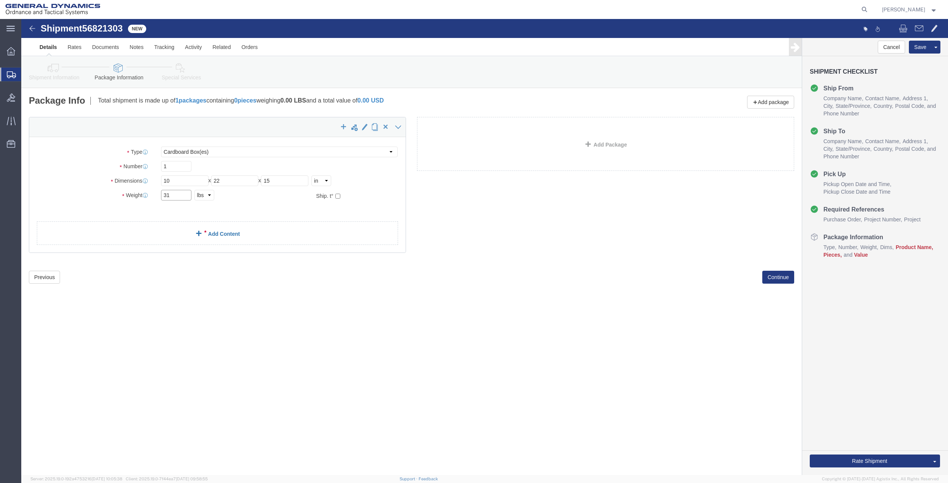
type input "31"
click link "Add Content"
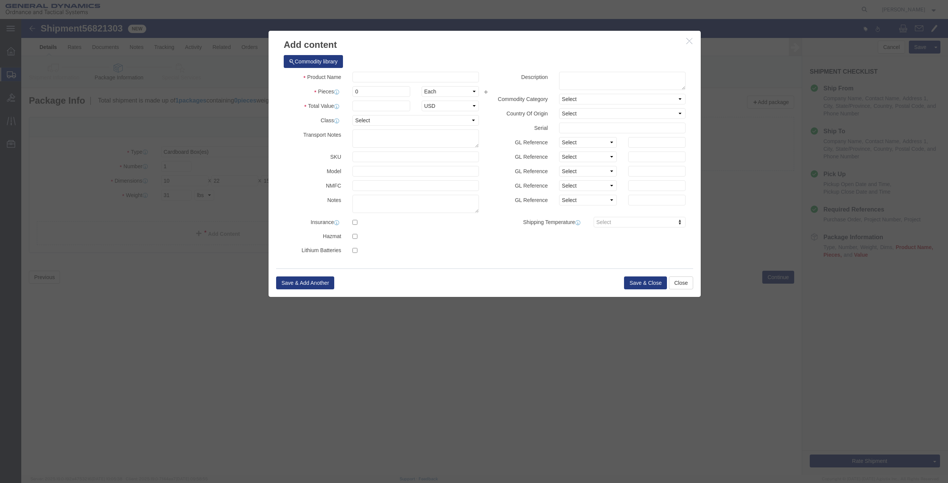
click div "Commodity library"
click div "Product Name Pieces 0 Select Bag Barrels 100Board Feet Bottle Box Blister Pack …"
click input "text"
type input "misc"
click input "0"
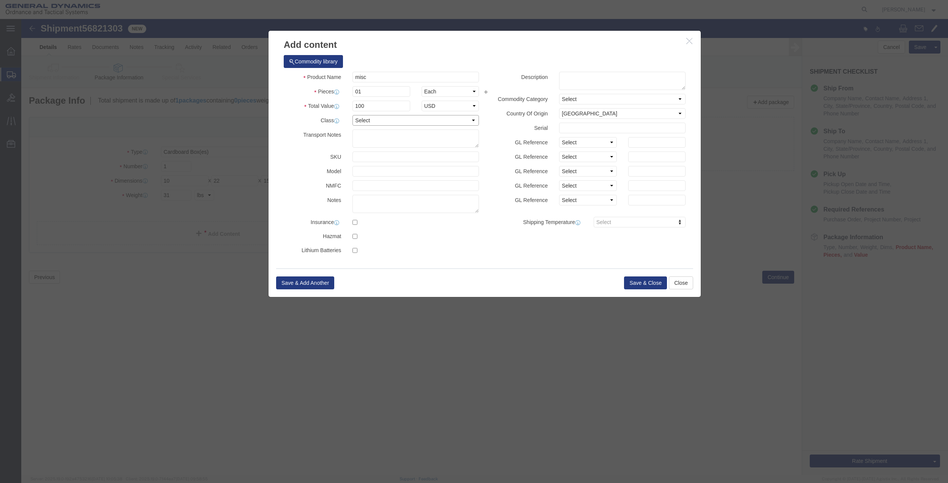
click select "Select 50 55 60 65 70 85 92.5 100 125 175 250 300 400"
click button "Save & Close"
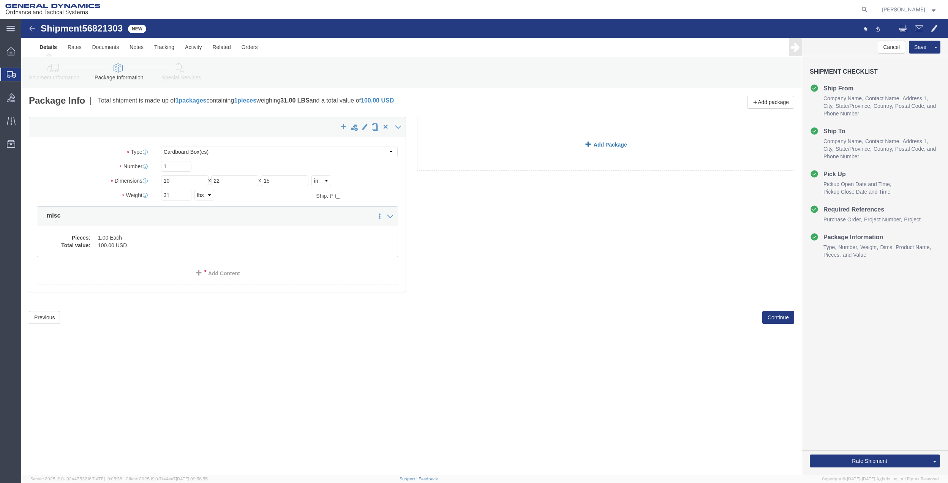
click link "Add Package"
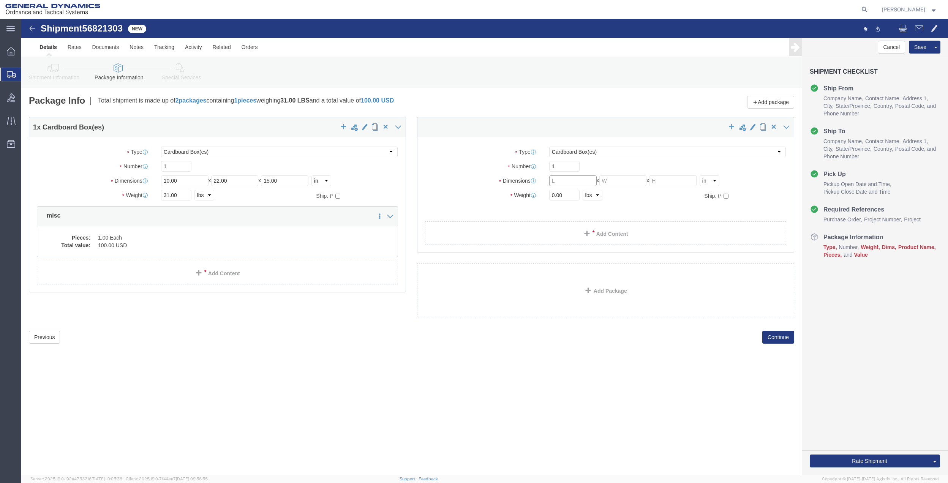
click input "text"
click link "Add Content"
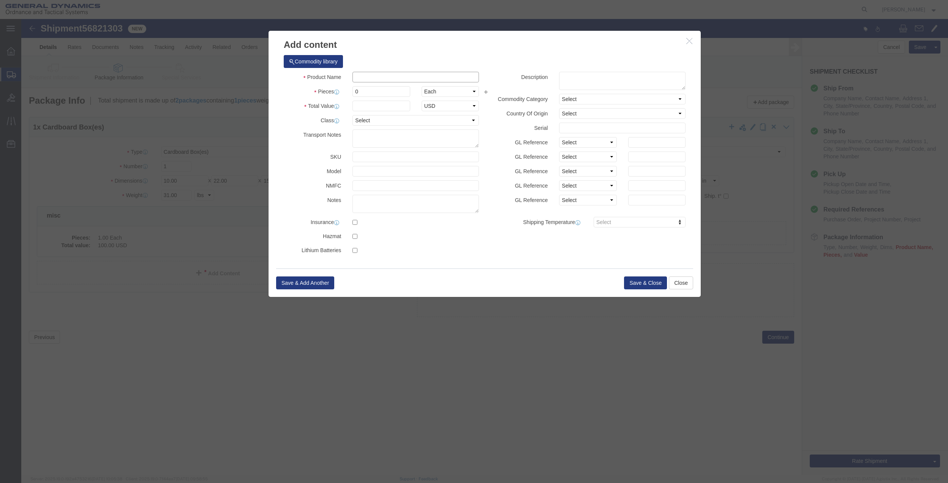
click input "text"
click input "0"
drag, startPoint x: 354, startPoint y: 74, endPoint x: 357, endPoint y: 101, distance: 27.1
click select "Select 50 55 60 65 70 85 92.5 100 125 175 250 300 400"
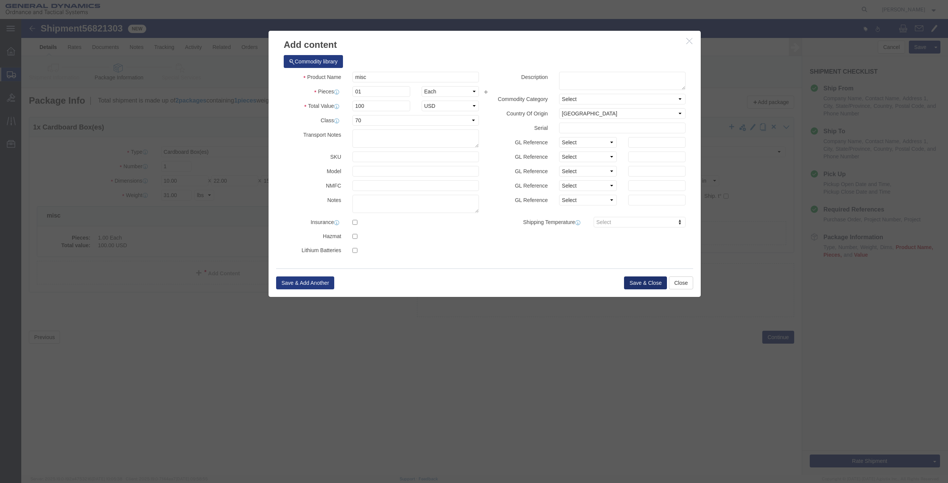
click button "Save & Close"
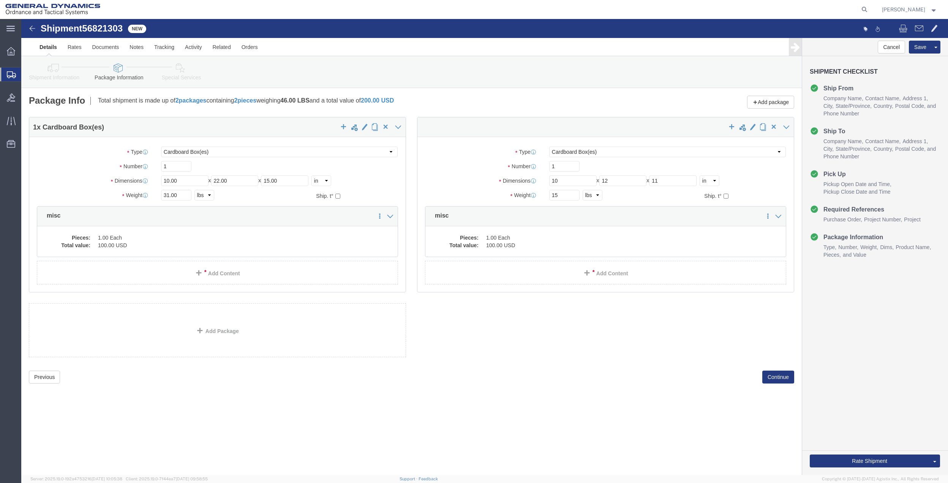
click link "Special Services"
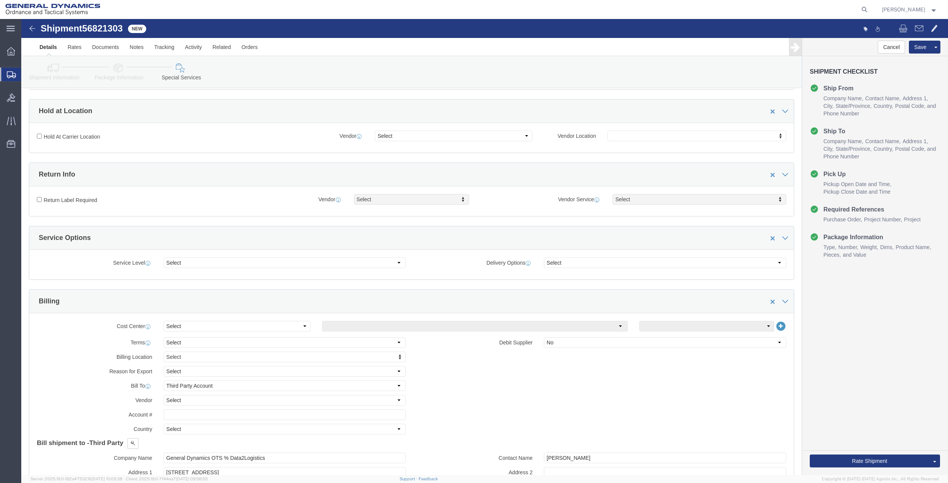
scroll to position [202, 0]
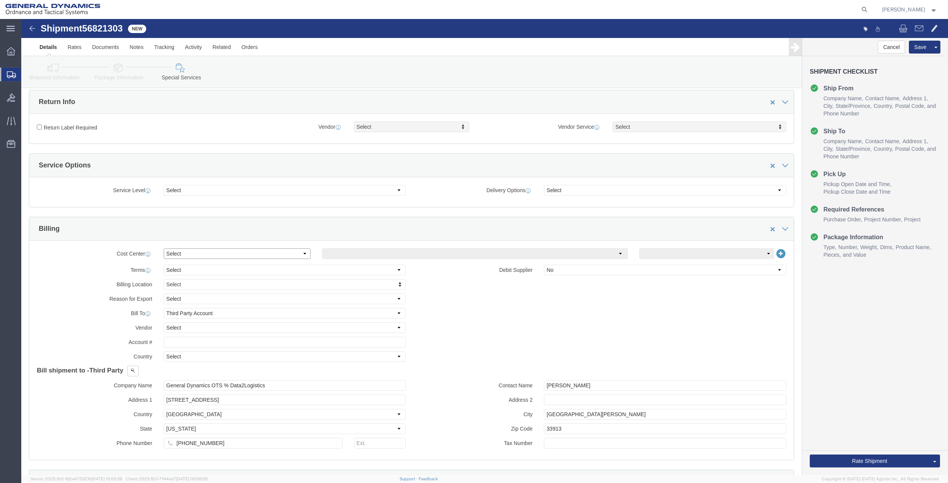
drag, startPoint x: 181, startPoint y: 237, endPoint x: 181, endPoint y: 244, distance: 7.2
click select "Select Buyer Cost Center Department Operations Number Order Number Sales Person"
click select "Select [GEOGRAPHIC_DATA] [GEOGRAPHIC_DATA] [GEOGRAPHIC_DATA] [GEOGRAPHIC_DATA] …"
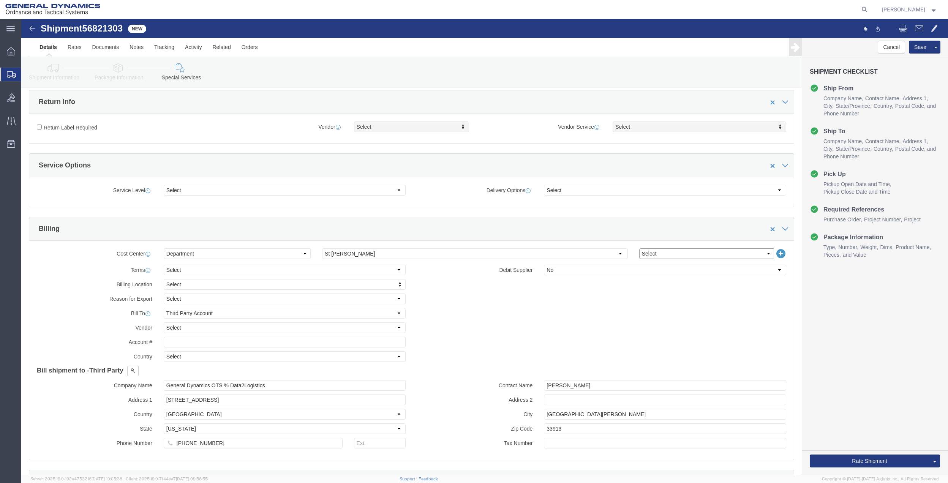
click select "Select 10AFM 10GAG 10GAH 10GFL 10GFO 10GIE 10GIS 30MABS St [PERSON_NAME] Program"
click input "General Dynamics OTS % Data2Logistics"
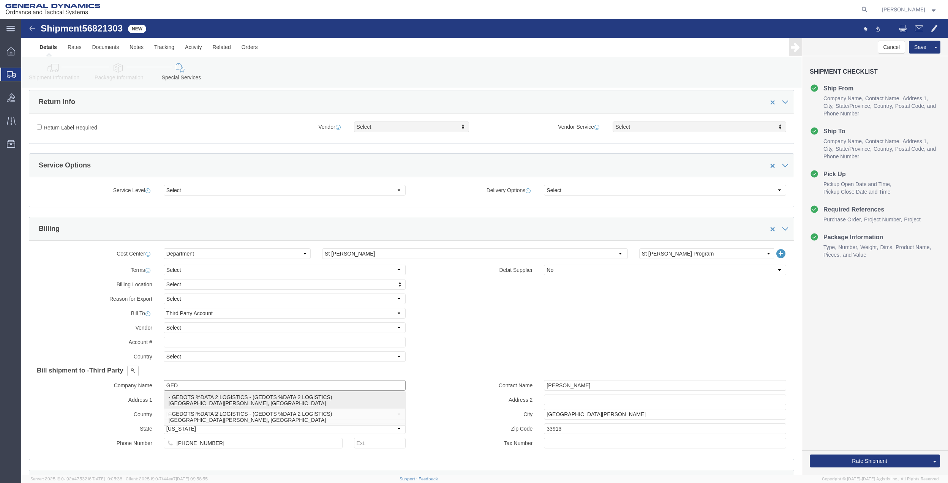
click p "- GEDOTS %DATA 2 LOGISTICS - (GEDOTS %DATA 2 LOGISTICS) [GEOGRAPHIC_DATA][PERSO…"
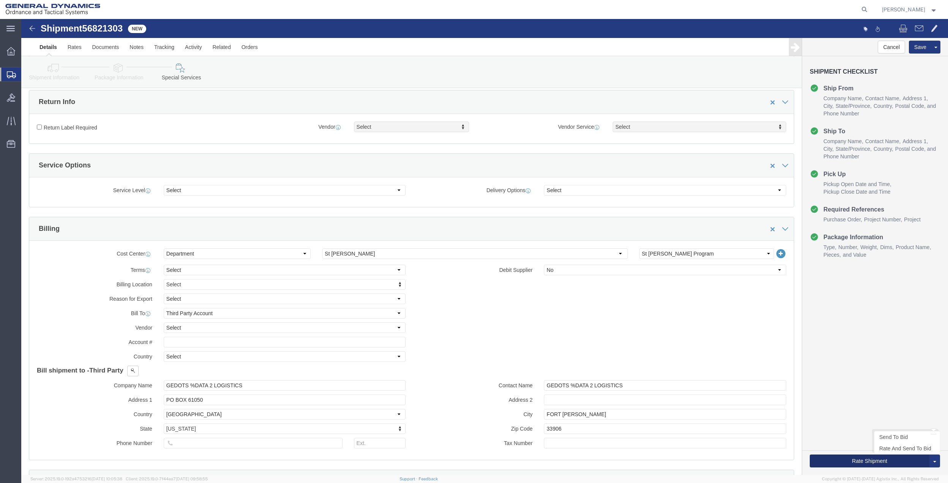
click button "Rate Shipment"
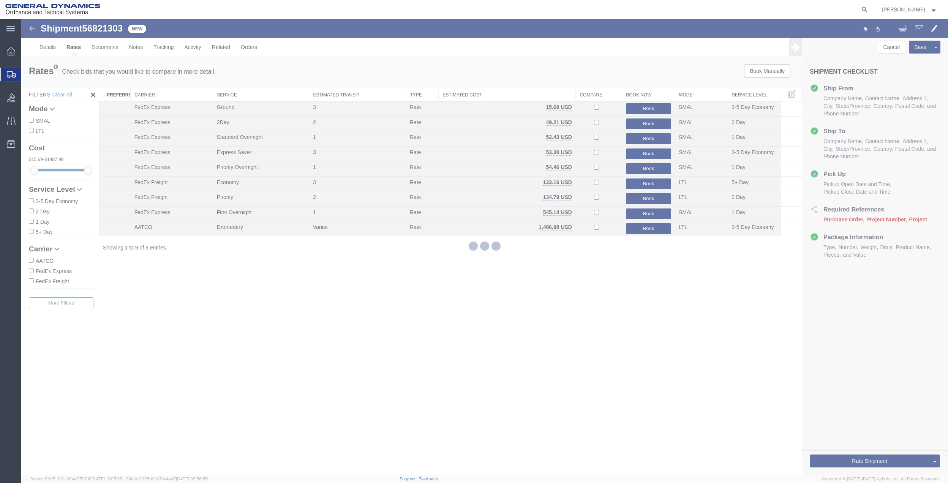
scroll to position [0, 0]
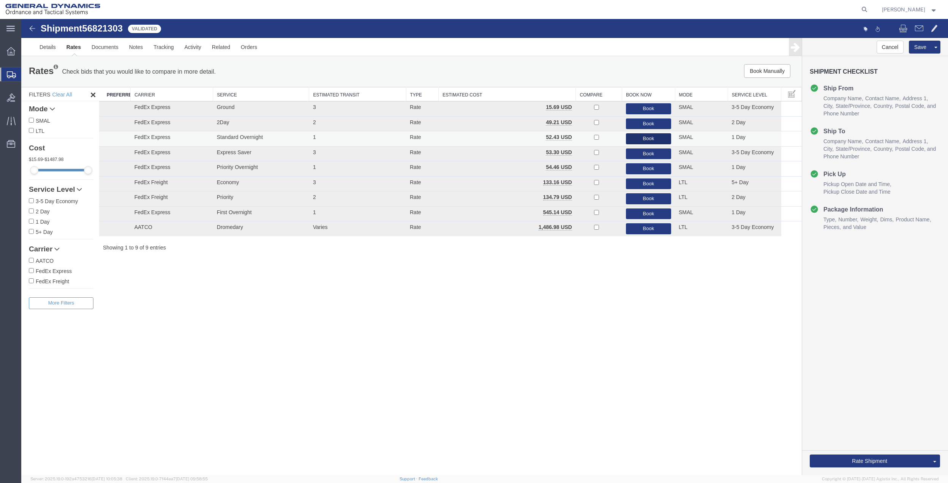
click at [634, 141] on button "Book" at bounding box center [648, 138] width 45 height 11
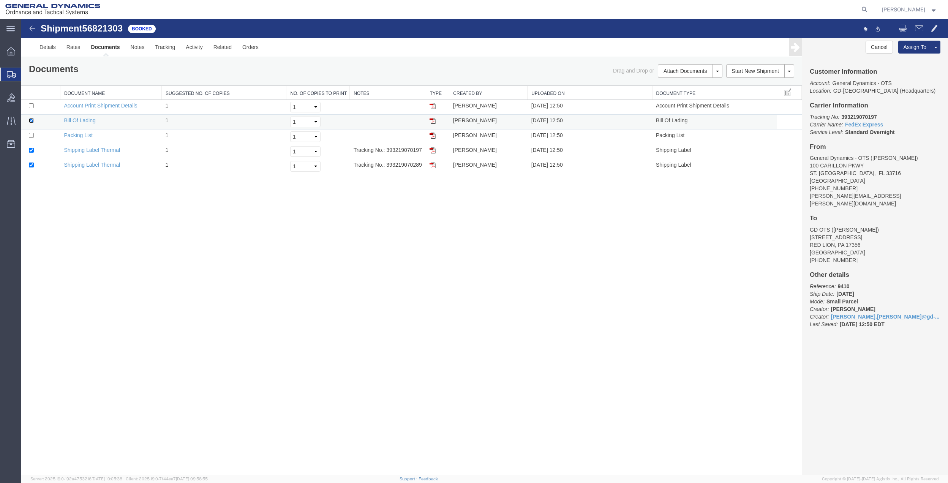
click at [30, 123] on input "checkbox" at bounding box center [31, 120] width 5 height 5
click at [689, 80] on link "Print Documents" at bounding box center [689, 83] width 66 height 11
click at [0, 0] on span "Create Shipment" at bounding box center [0, 0] width 0 height 0
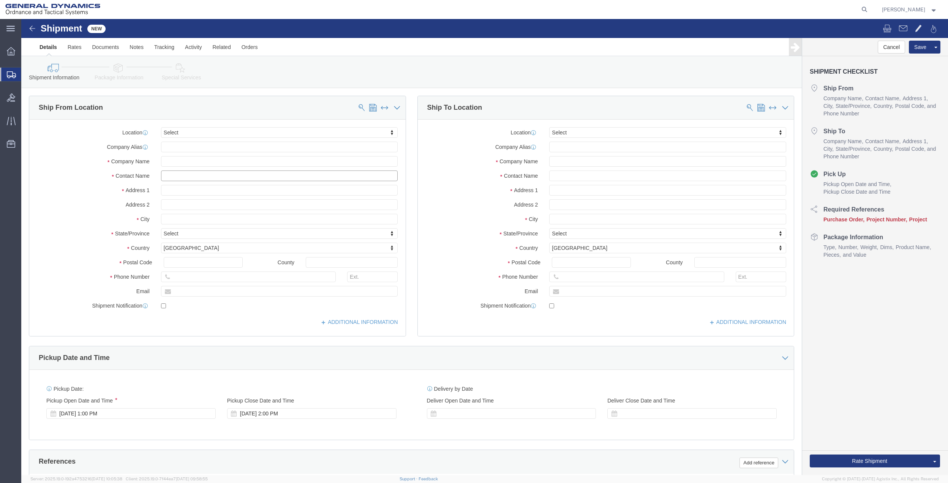
click input "text"
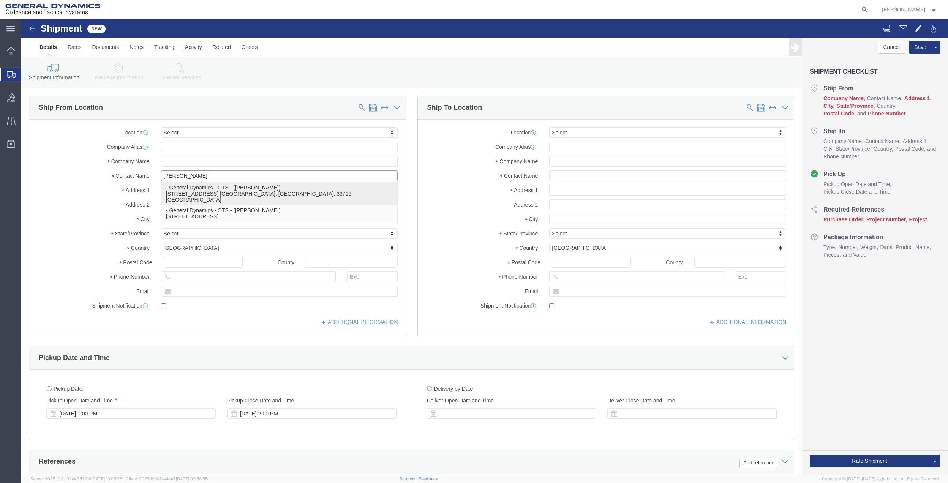
click p "- General Dynamics - OTS - ([PERSON_NAME]) [STREET_ADDRESS] [GEOGRAPHIC_DATA], …"
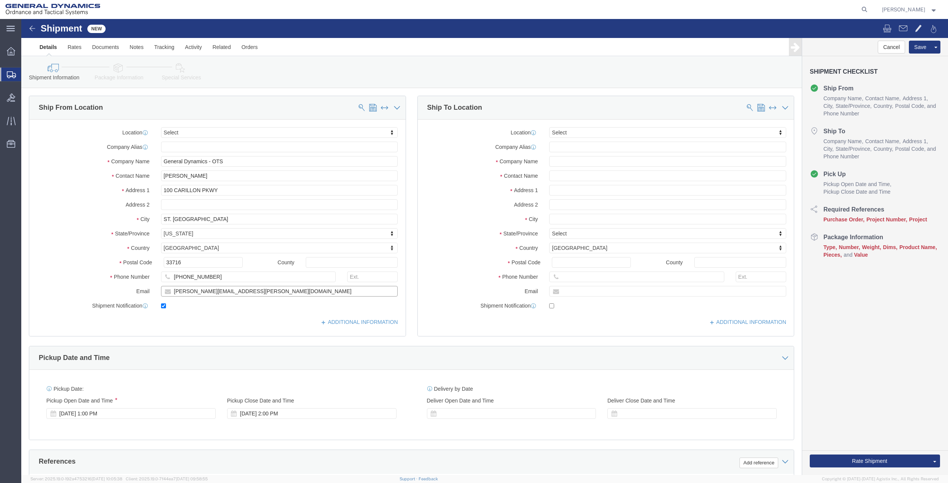
click input "[PERSON_NAME][EMAIL_ADDRESS][PERSON_NAME][DOMAIN_NAME]"
click input "text"
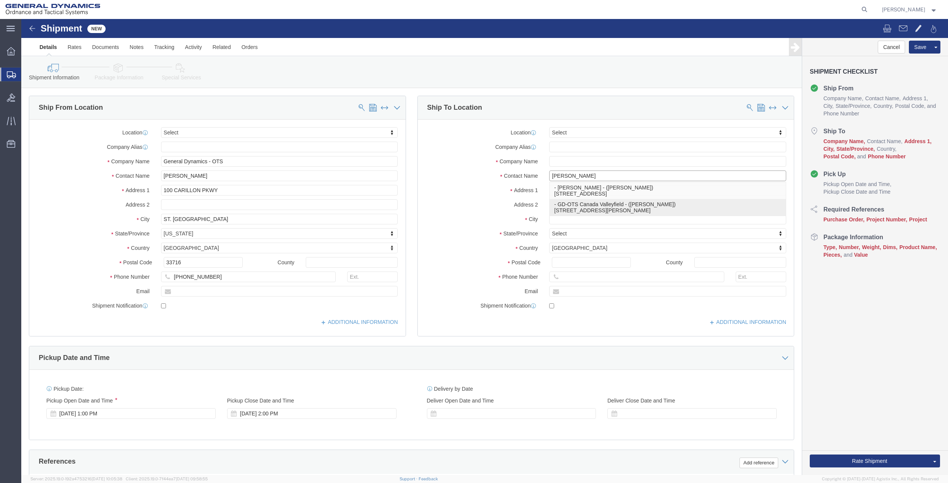
click p "- GD-OTS [GEOGRAPHIC_DATA] - ([PERSON_NAME]) [STREET_ADDRESS][PERSON_NAME]"
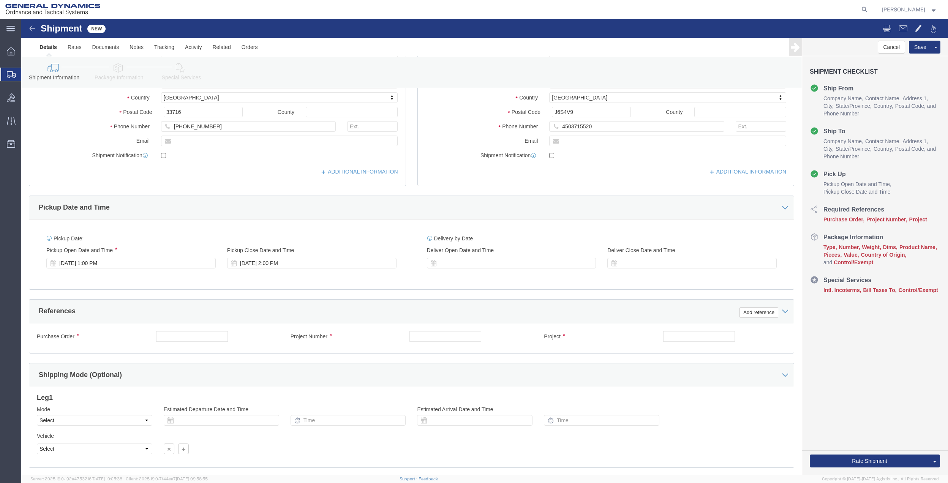
scroll to position [198, 0]
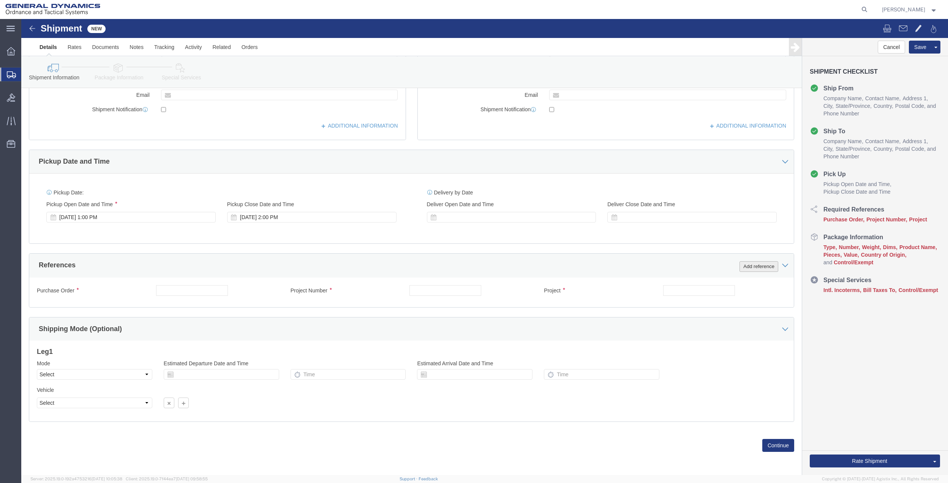
click button "Add reference"
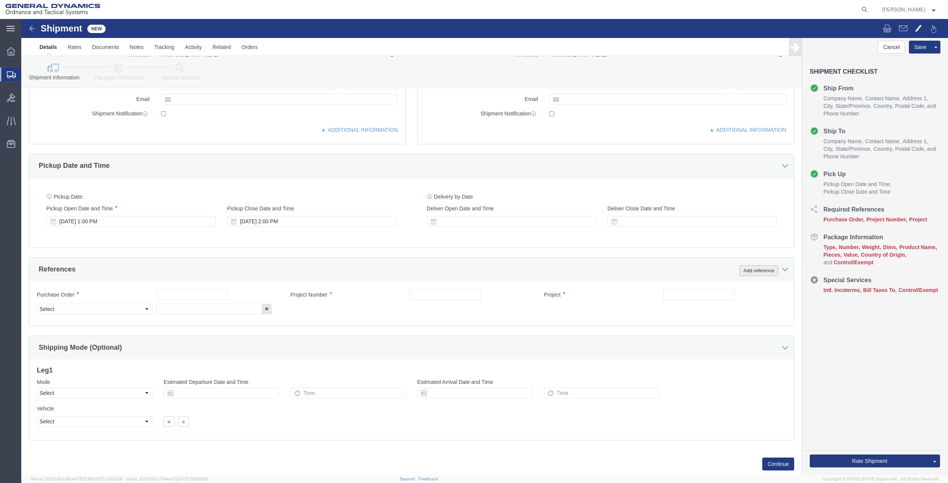
scroll to position [202, 0]
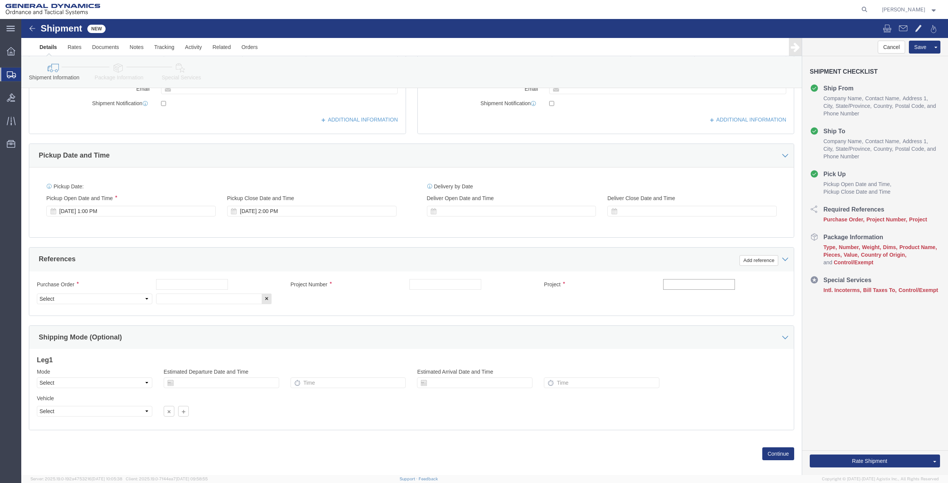
click input "text"
paste input "9700"
click input "text"
paste input "9700"
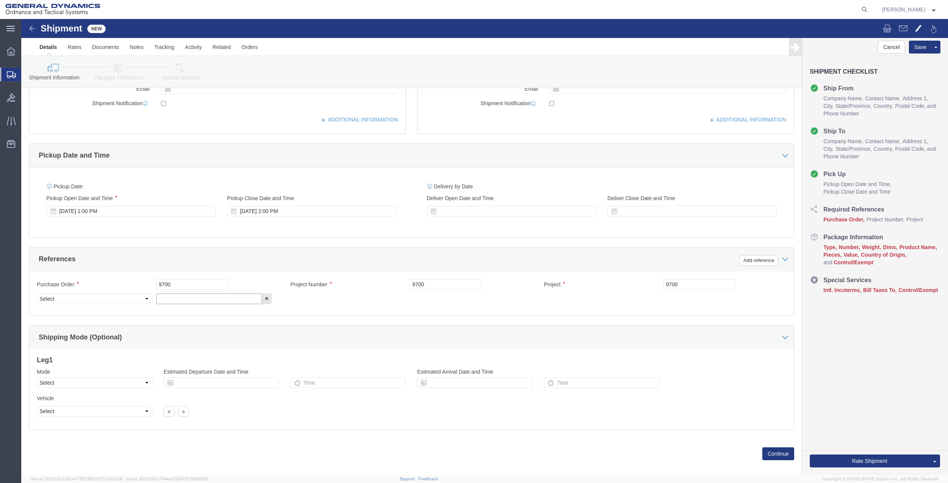
click input "text"
paste input "9700"
drag, startPoint x: 103, startPoint y: 278, endPoint x: 100, endPoint y: 274, distance: 4.9
click select "Select Account Type Activity ID Airline Appointment Number ASN Batch Request # …"
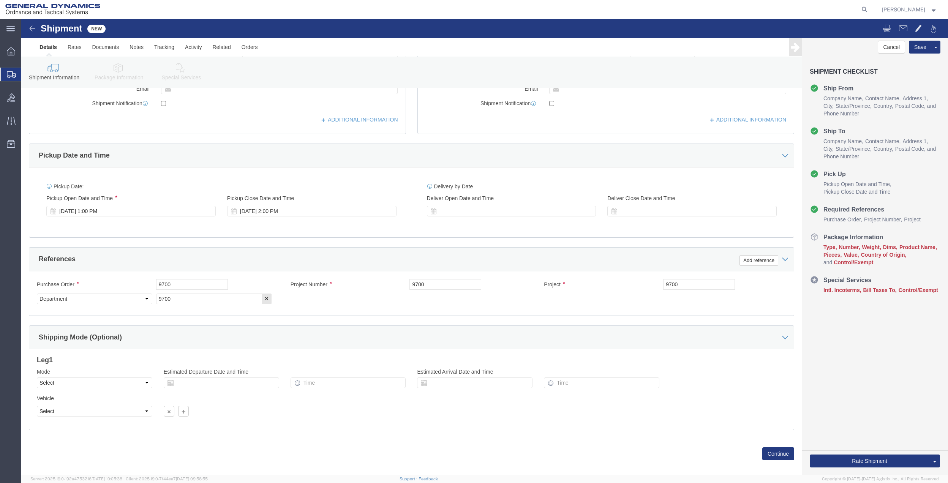
click icon
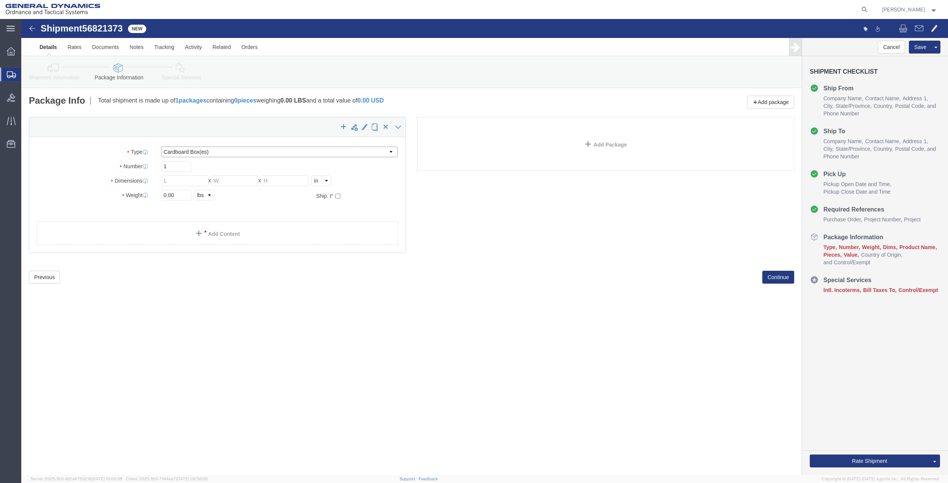
click select "Select Bale(s) Basket(s) Bolt(s) Bottle(s) Buckets Bulk Bundle(s) Can(s) Cardbo…"
click link "Add Content"
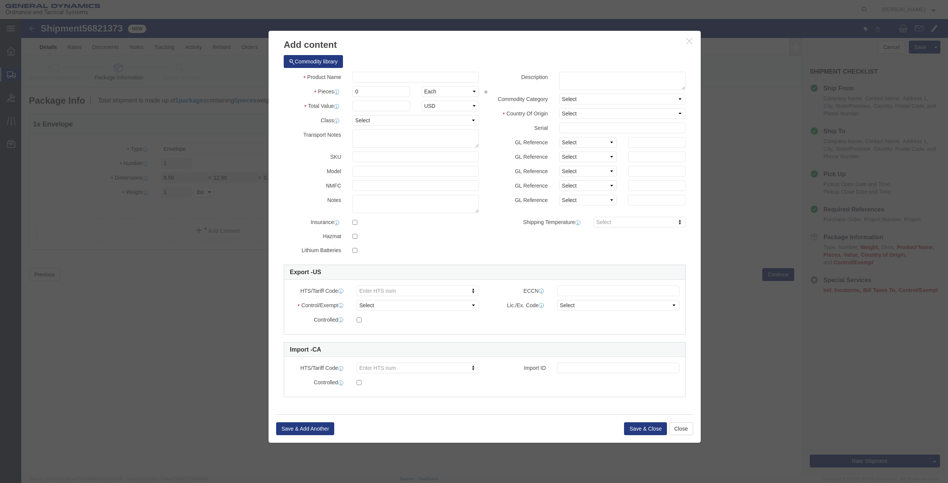
click div "Product Name Pieces 0 Select Bag Barrels 100Board Feet Bottle Box Blister Pack …"
drag, startPoint x: 341, startPoint y: 59, endPoint x: 349, endPoint y: 61, distance: 8.1
click input "text"
click input "0"
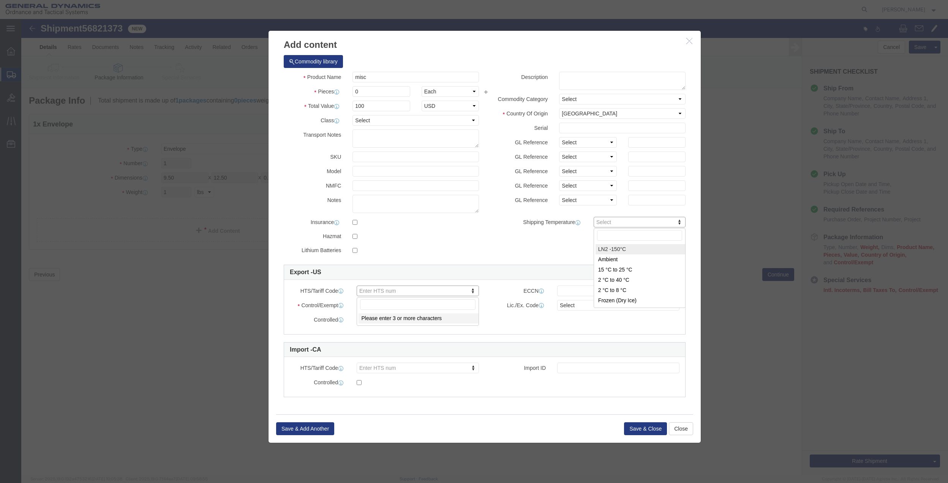
click input "0"
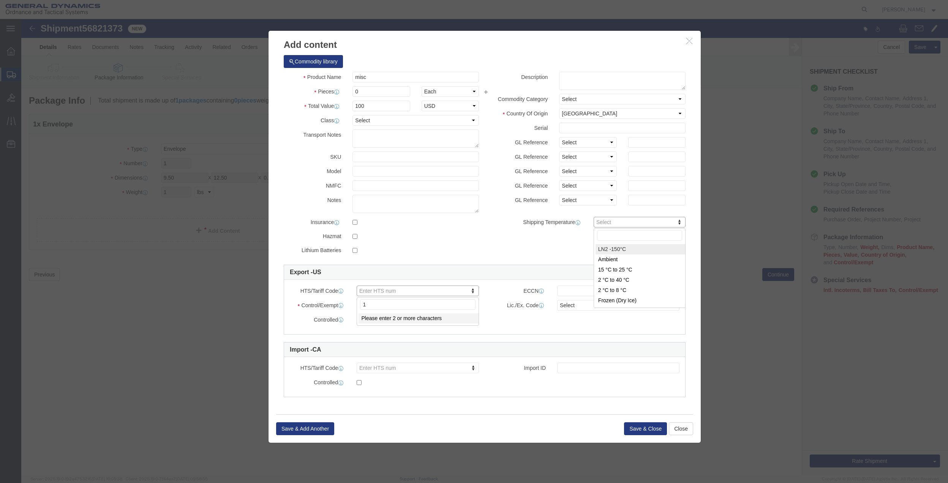
drag, startPoint x: 450, startPoint y: 270, endPoint x: 462, endPoint y: 270, distance: 12.9
click input "0"
click select "Select 50 55 60 65 70 85 92.5 100 125 175 250 300 400"
click select "Select ATF BIS DEA EPA FDA FTR ITAR OFAC Other (OPA)"
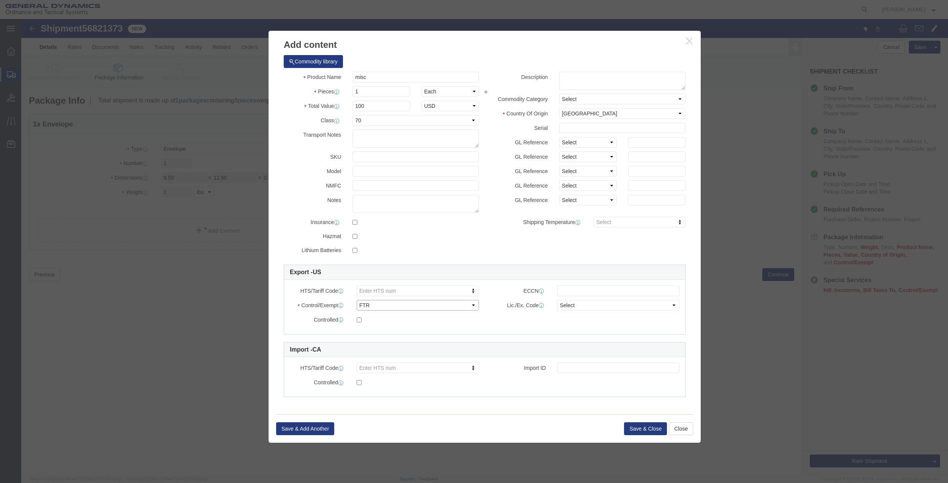
click select "Select ATF BIS DEA EPA FDA FTR ITAR OFAC Other (OPA)"
click select "Select 30.2(d)(2) 30.36 30.37(a) 30.37(f) 30.37(g) 30.37(h) 30.37(i) 30.37(j) 3…"
click textarea
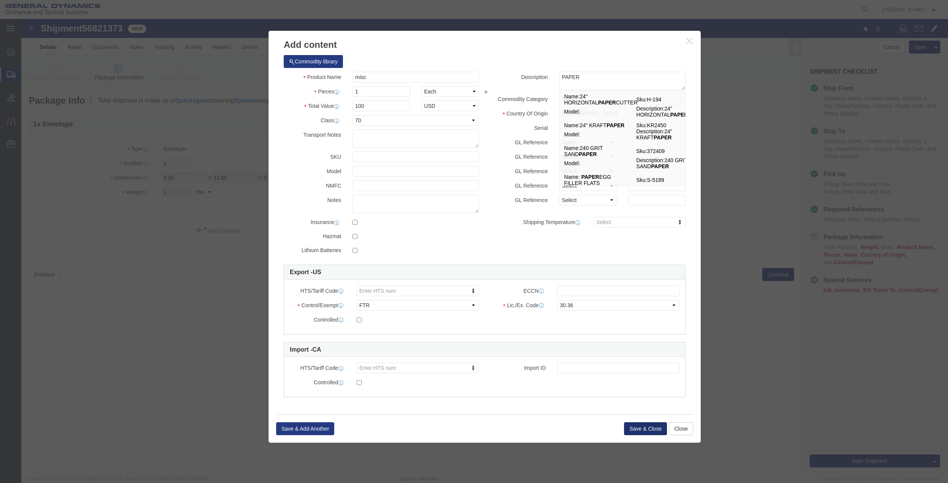
click button "Save & Close"
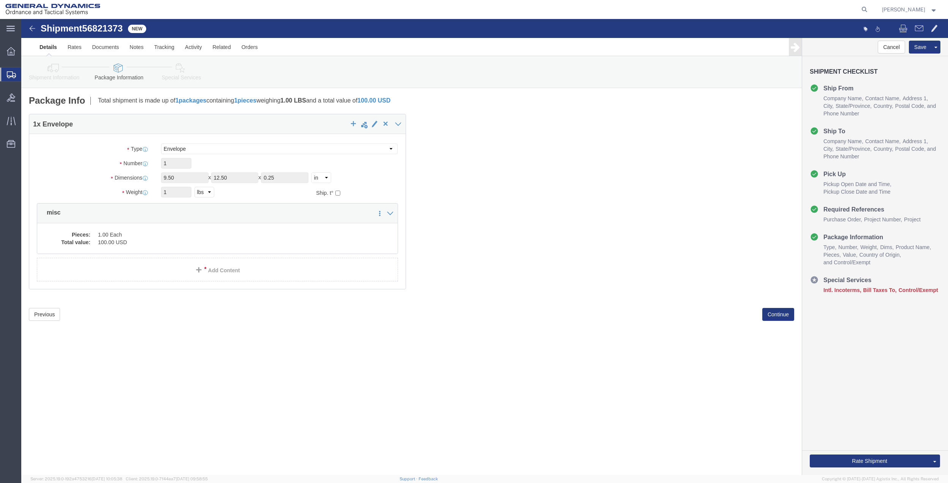
click link "Special Services"
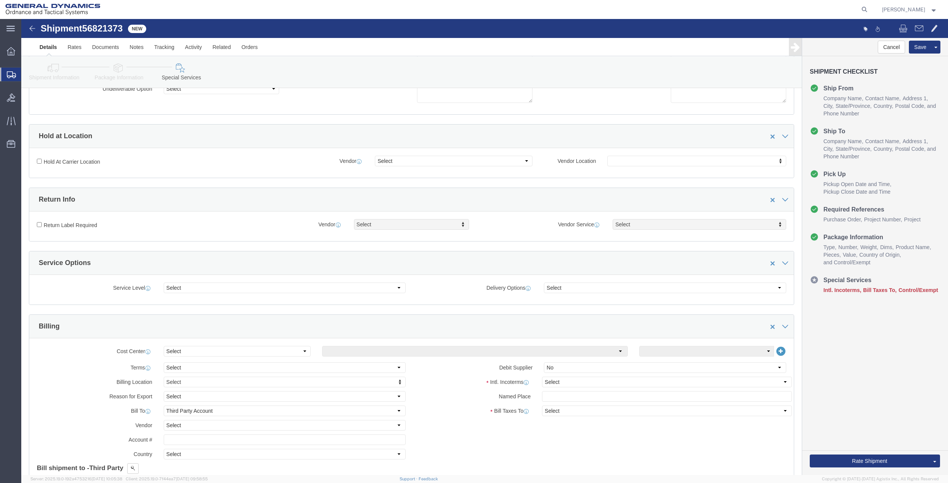
scroll to position [152, 0]
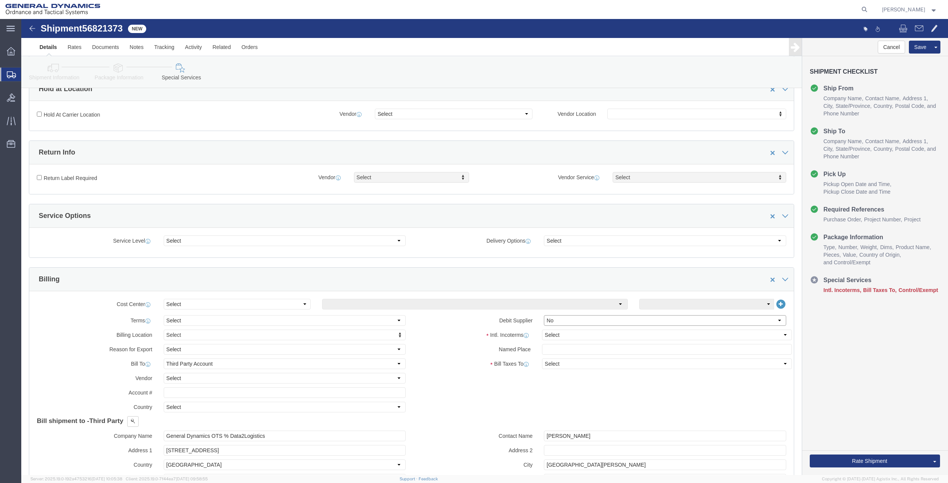
click select "Select Yes No"
click select "Select Carriage Insurance Paid Carriage Paid To Cost and Freight Cost Insurance…"
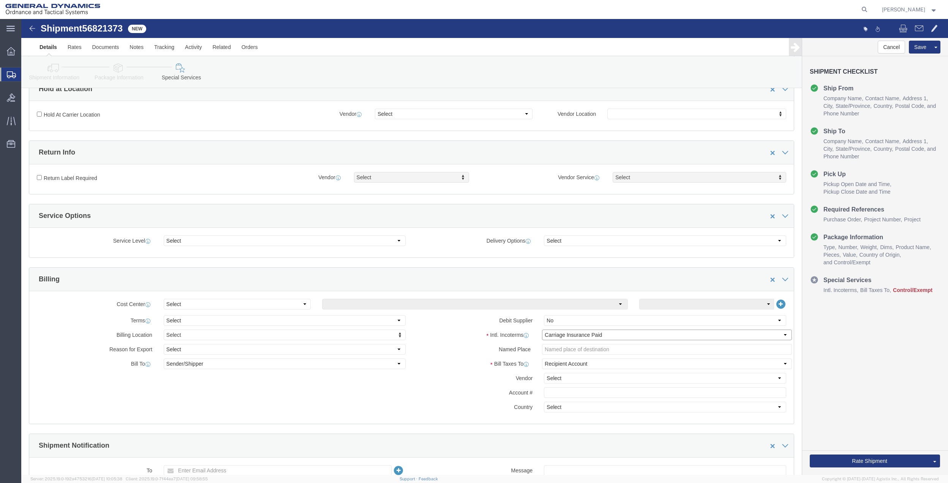
click select "Select Carriage Insurance Paid Carriage Paid To Cost and Freight Cost Insurance…"
click select "Select Recipient Account Sender/Shipper Third Party Account"
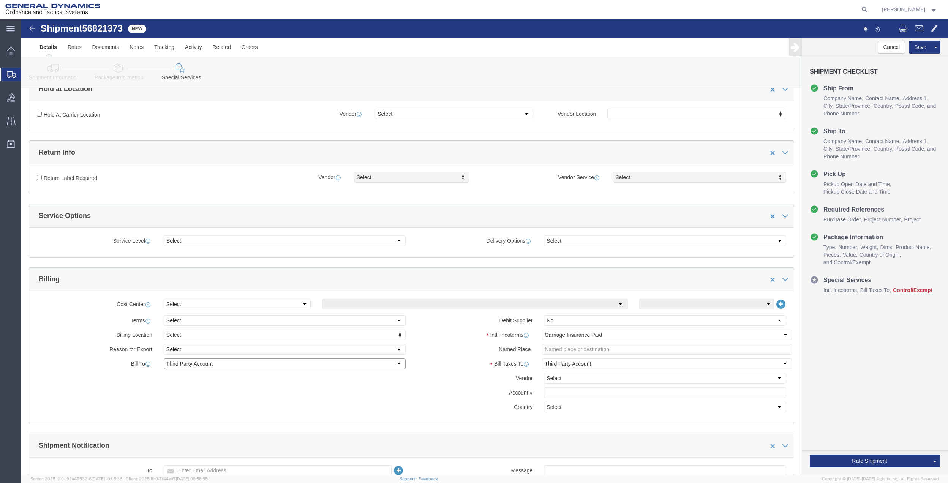
click select "Select Recipient Account Sender/Shipper Third Party Account"
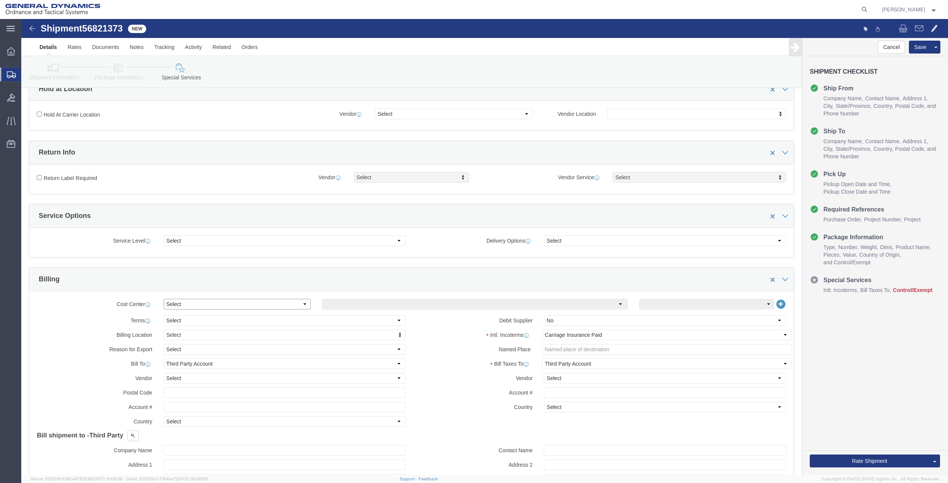
click select "Select Buyer Cost Center Department Operations Number Order Number Sales Person"
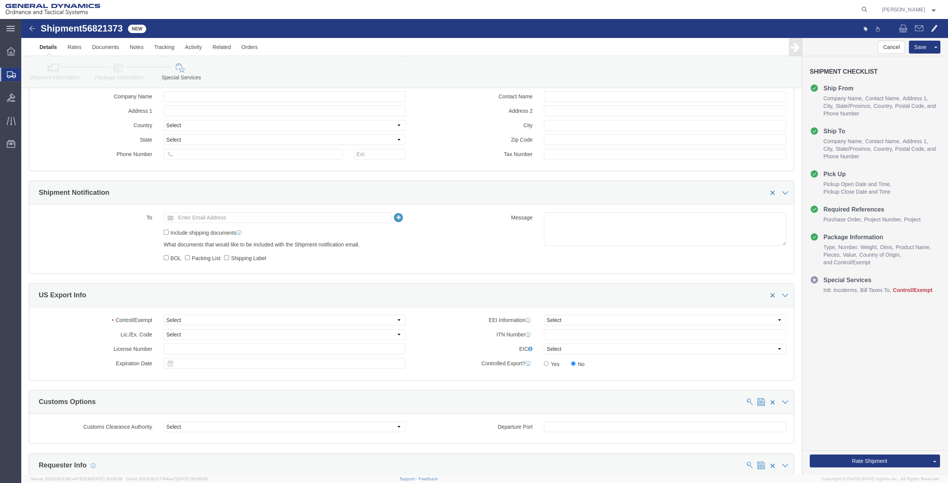
scroll to position [506, 0]
click select "Select ATF BIS DEA EPA FDA FTR ITAR OFAC Other (OPA)"
click div "Customs Options"
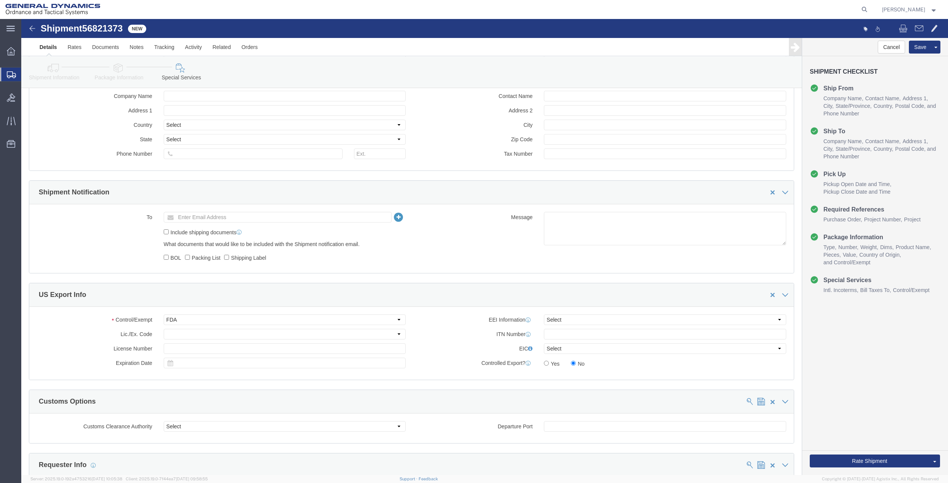
drag, startPoint x: 169, startPoint y: 390, endPoint x: 169, endPoint y: 353, distance: 36.8
click div "Customs Options"
click select "Select ATF BIS DEA EPA FDA FTR ITAR OFAC Other (OPA)"
click select "Select 30.2(d)(2) 30.36 30.37(a) 30.37(f) 30.37(g) 30.37(h) 30.37(i) 30.37(j) 3…"
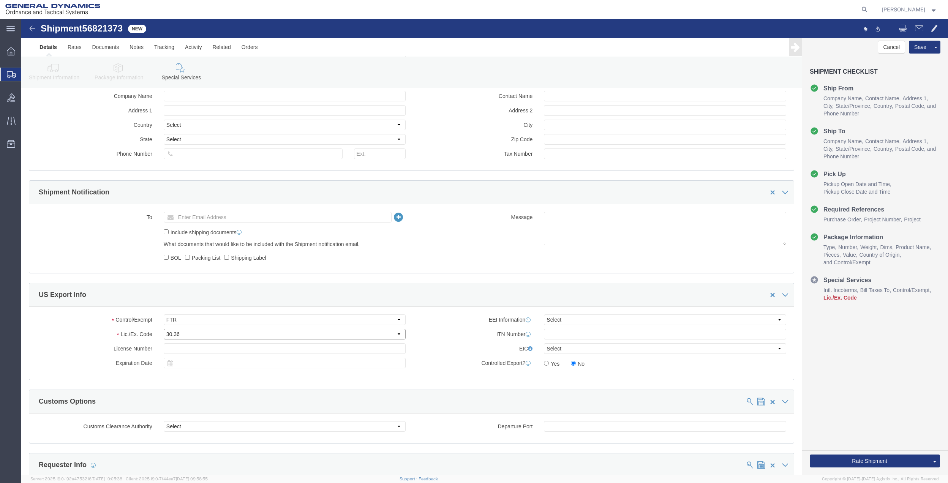
click select "Select 30.2(d)(2) 30.36 30.37(a) 30.37(f) 30.37(g) 30.37(h) 30.37(i) 30.37(j) 3…"
click button "Rate Shipment"
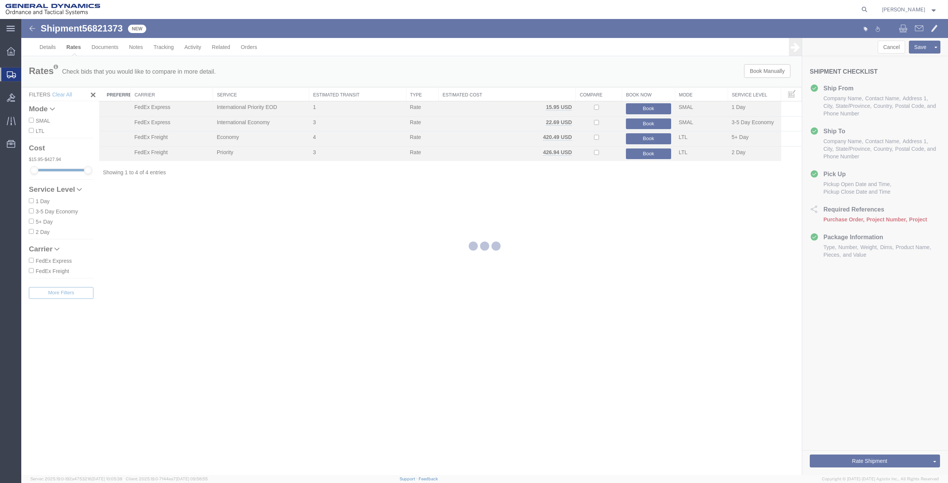
scroll to position [0, 0]
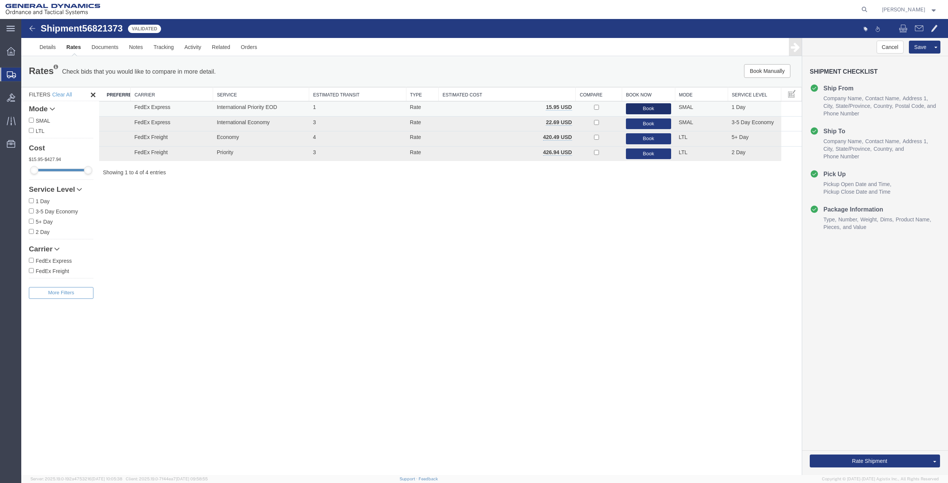
click at [656, 105] on button "Book" at bounding box center [648, 108] width 45 height 11
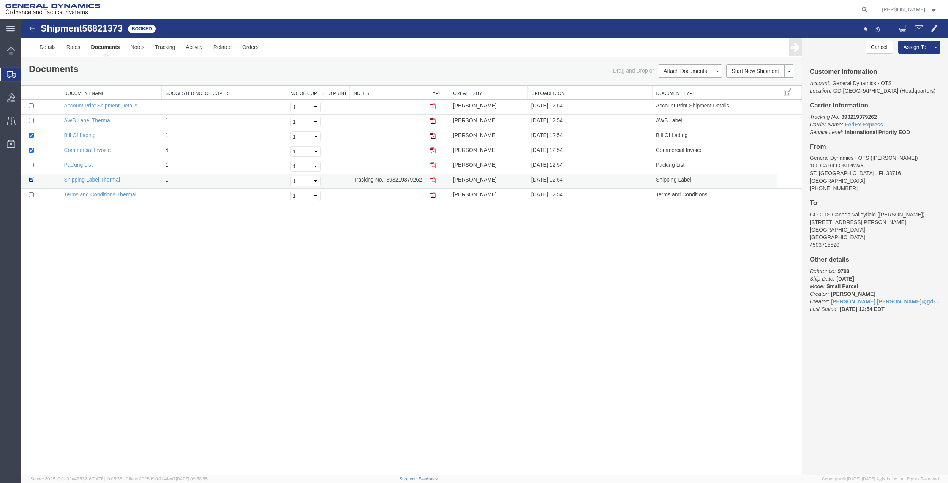
click at [30, 181] on input "checkbox" at bounding box center [31, 179] width 5 height 5
click at [694, 83] on link "Print Documents" at bounding box center [689, 83] width 66 height 11
drag, startPoint x: 84, startPoint y: 180, endPoint x: 453, endPoint y: 176, distance: 368.7
click at [84, 180] on link "Shipping Label Thermal" at bounding box center [92, 180] width 56 height 6
